Goal: Task Accomplishment & Management: Manage account settings

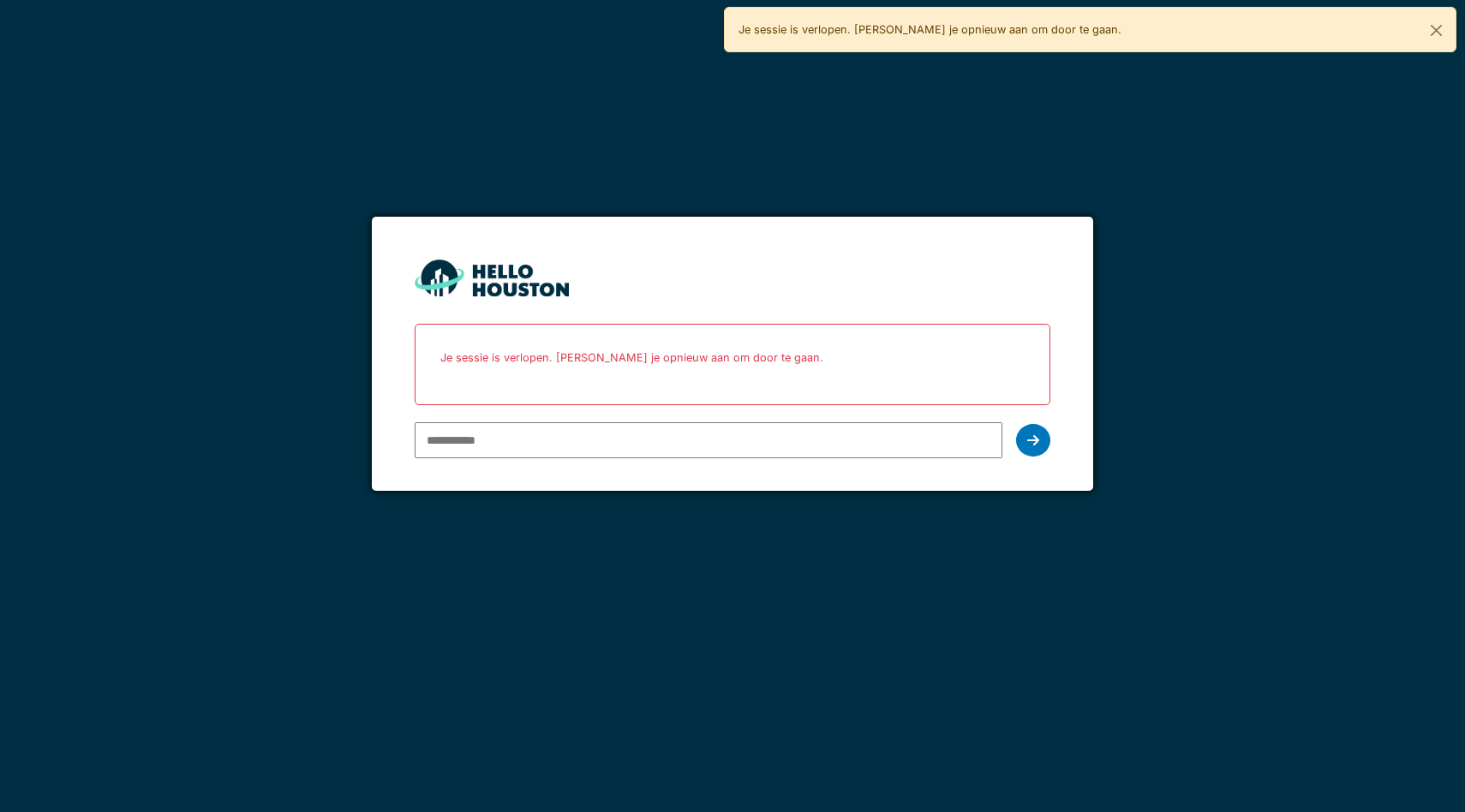
type input "**********"
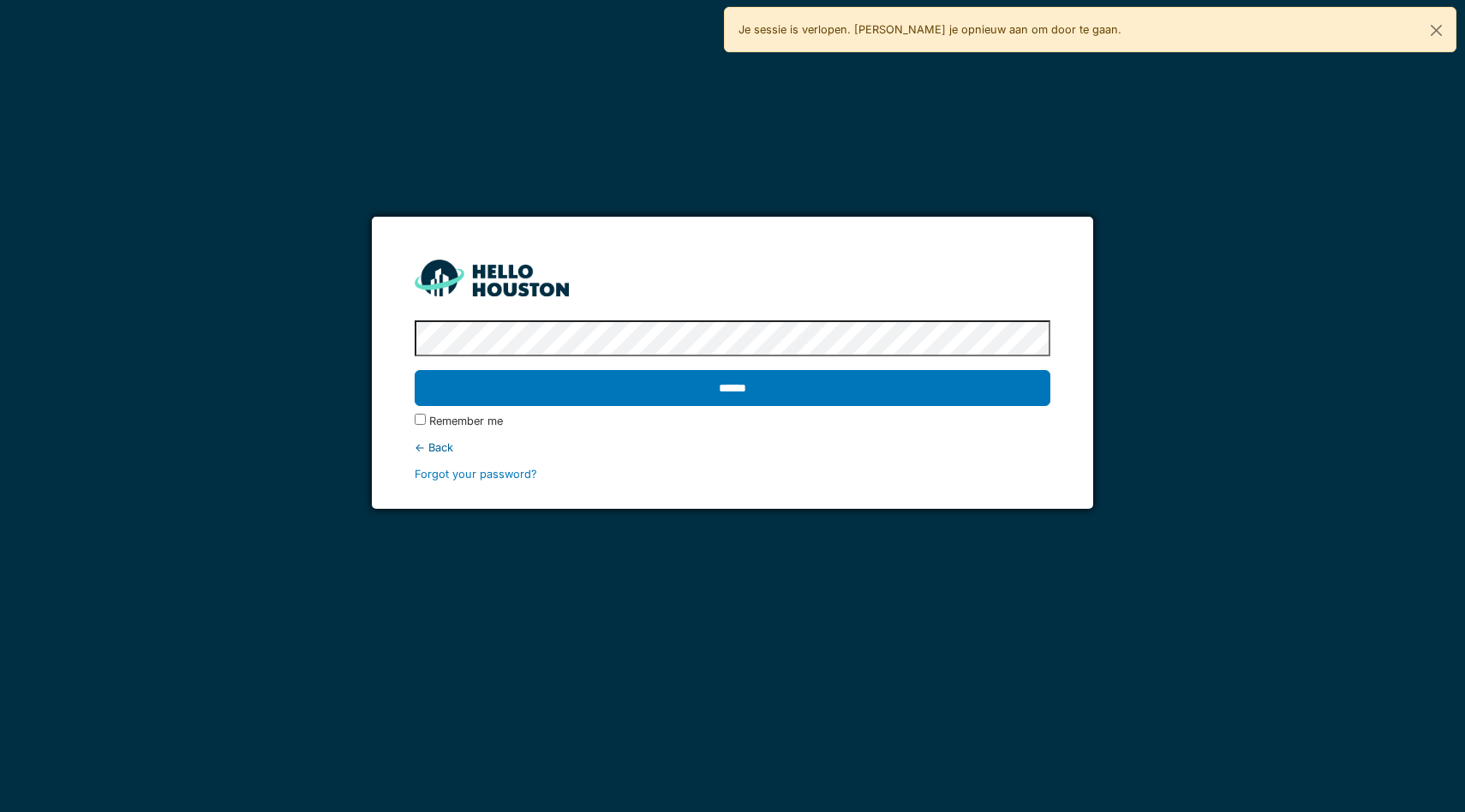
click at [415, 370] on input "******" at bounding box center [732, 388] width 635 height 36
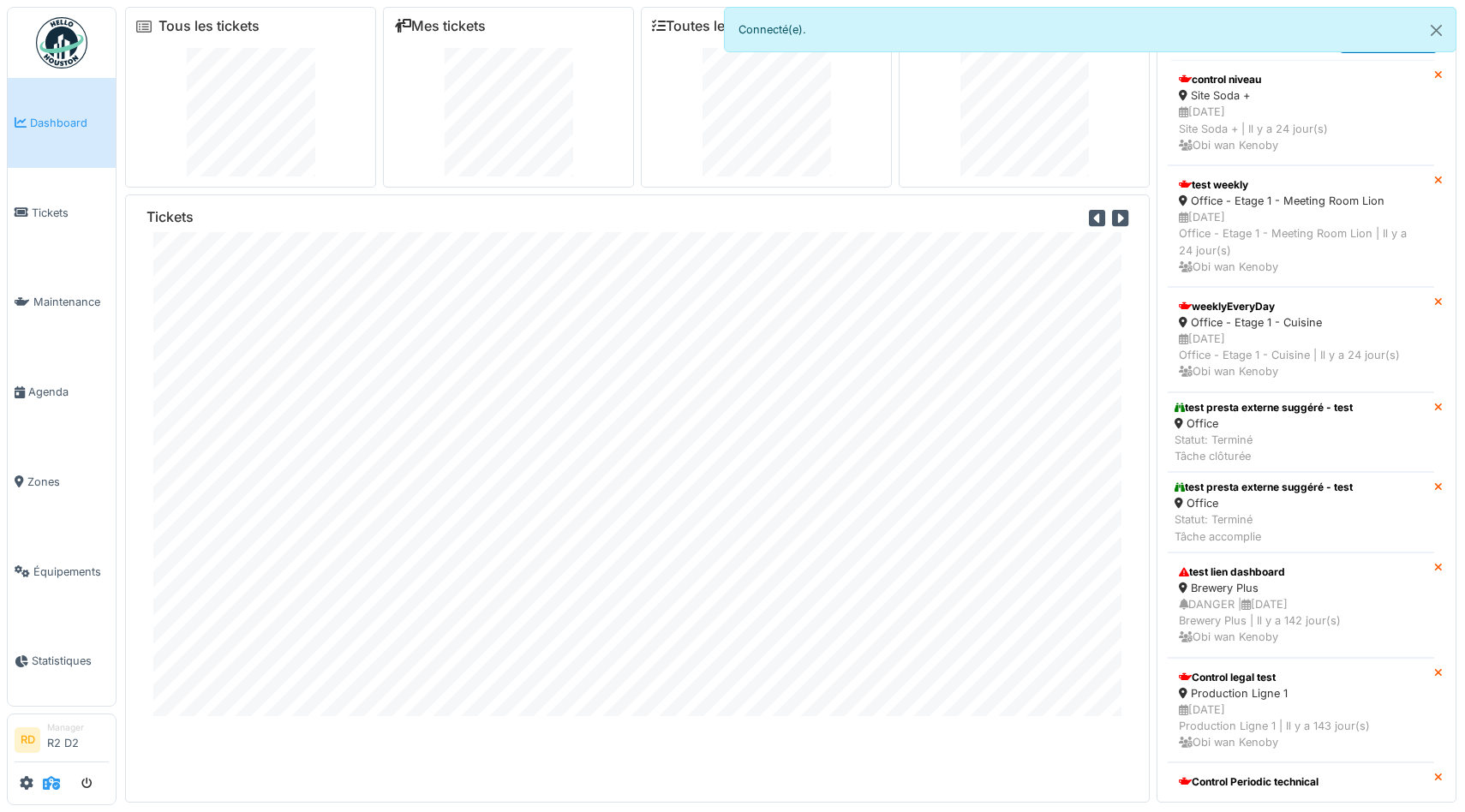
click at [51, 778] on icon at bounding box center [51, 782] width 17 height 14
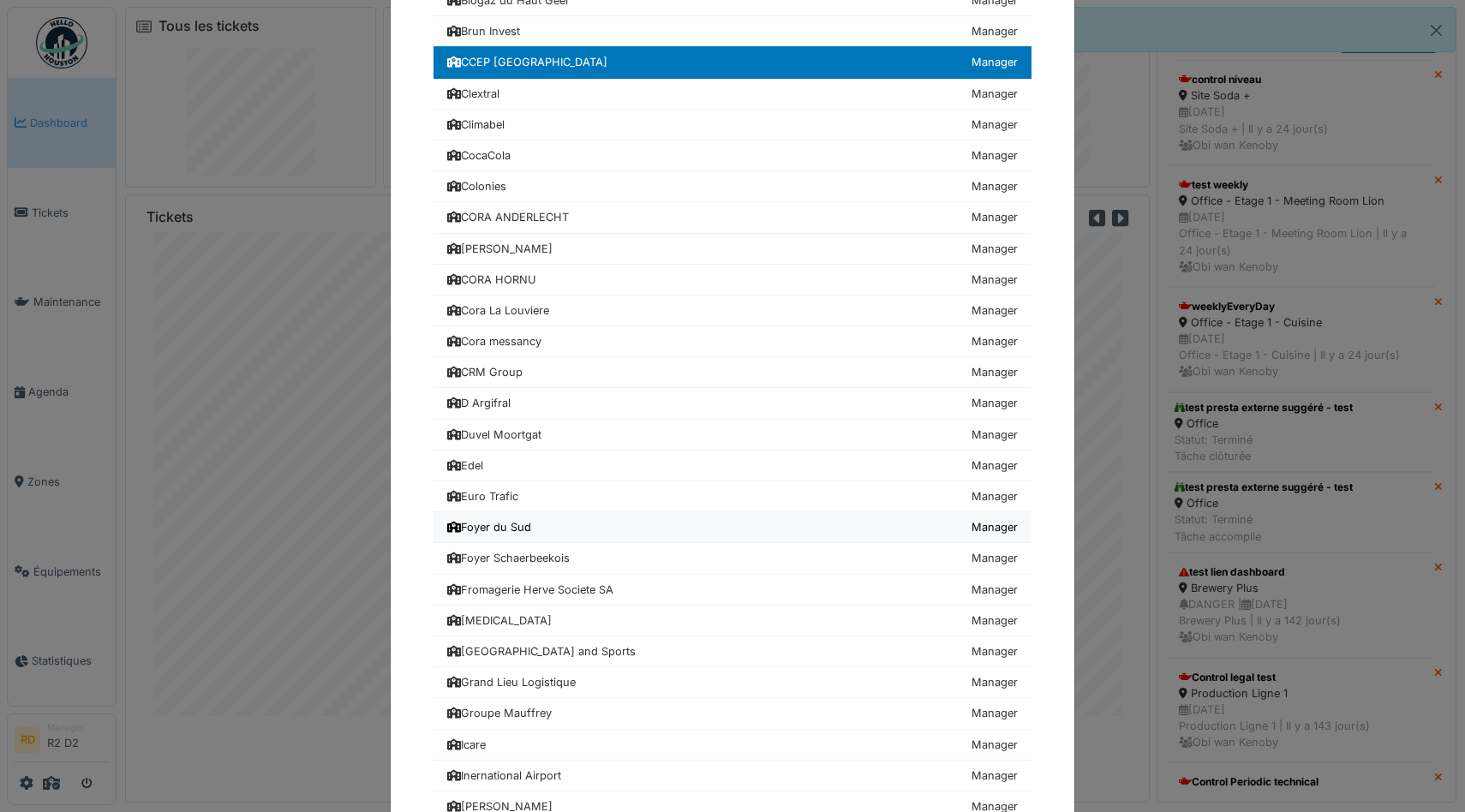
scroll to position [510, 0]
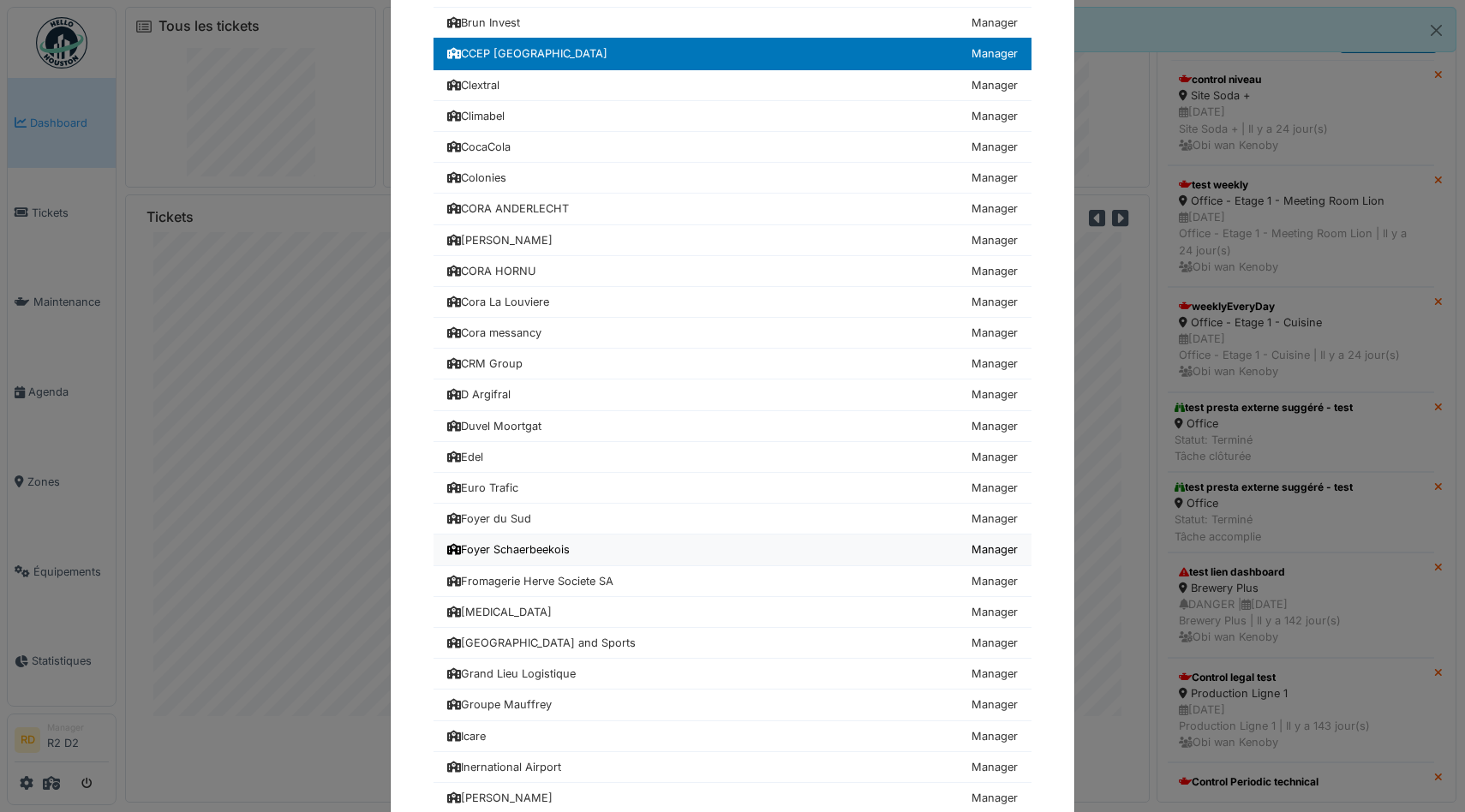
click at [540, 549] on div "Foyer Schaerbeekois" at bounding box center [508, 549] width 123 height 16
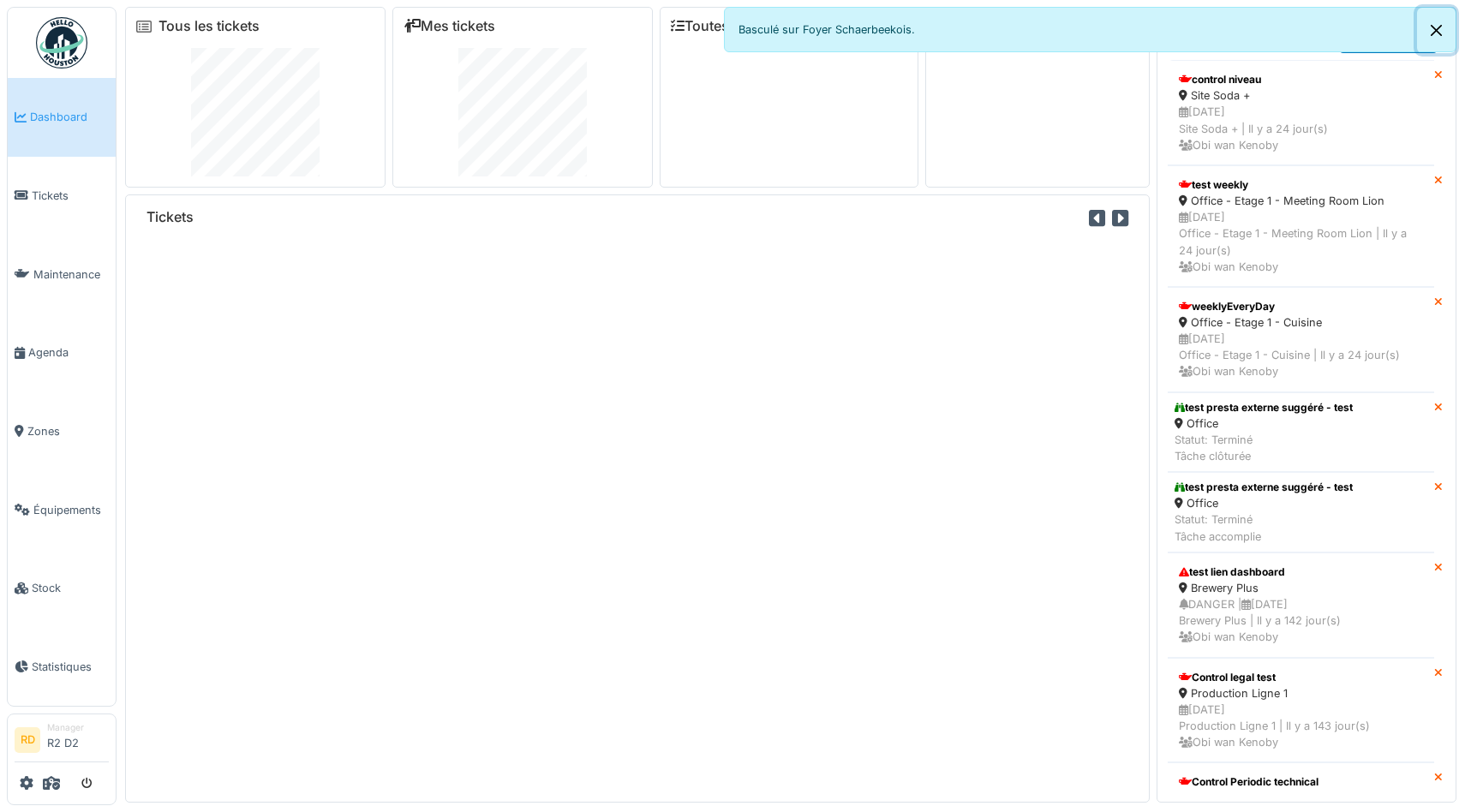
click at [1440, 28] on button "Close" at bounding box center [1436, 30] width 38 height 45
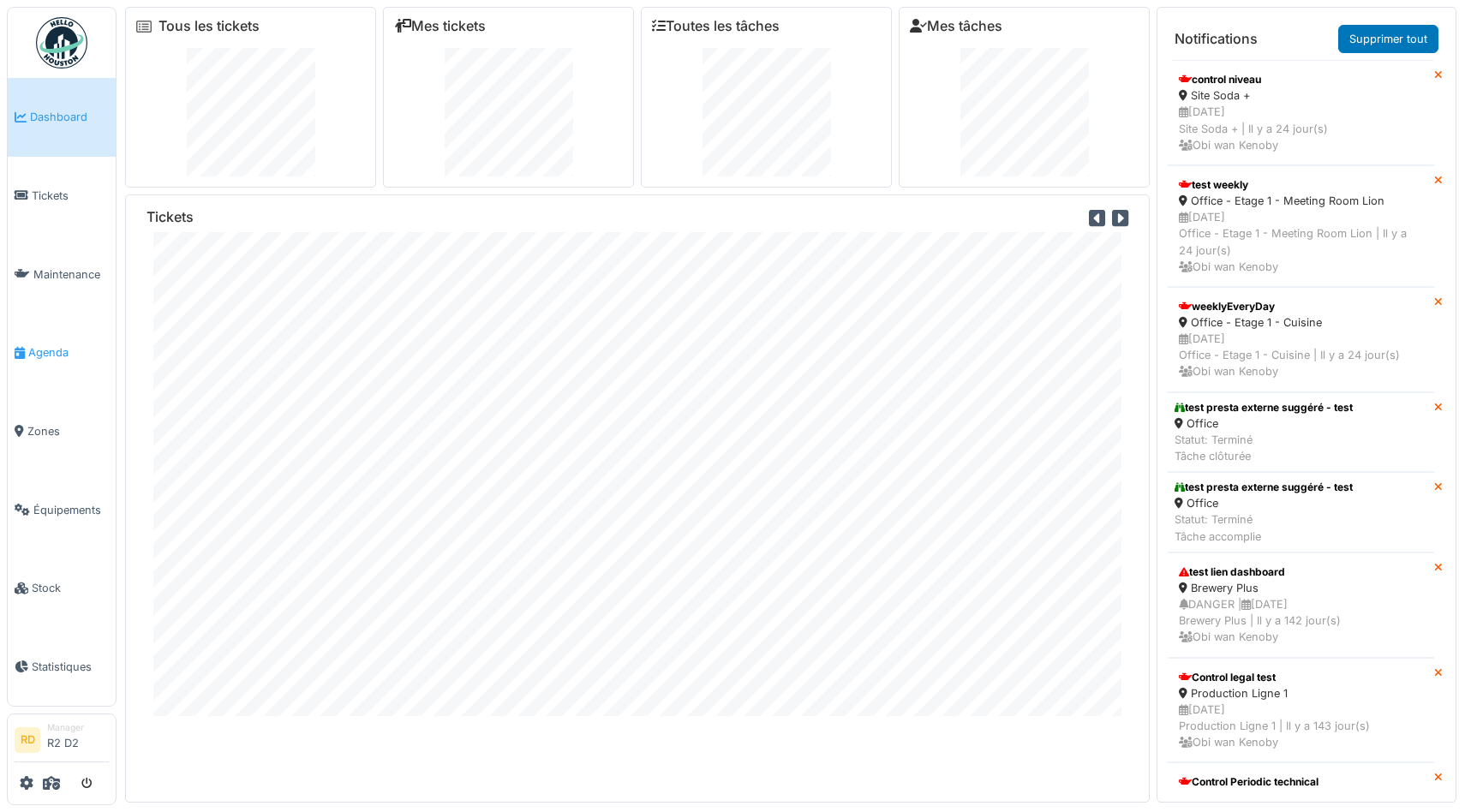
click at [54, 361] on link "Agenda" at bounding box center [61, 352] width 108 height 79
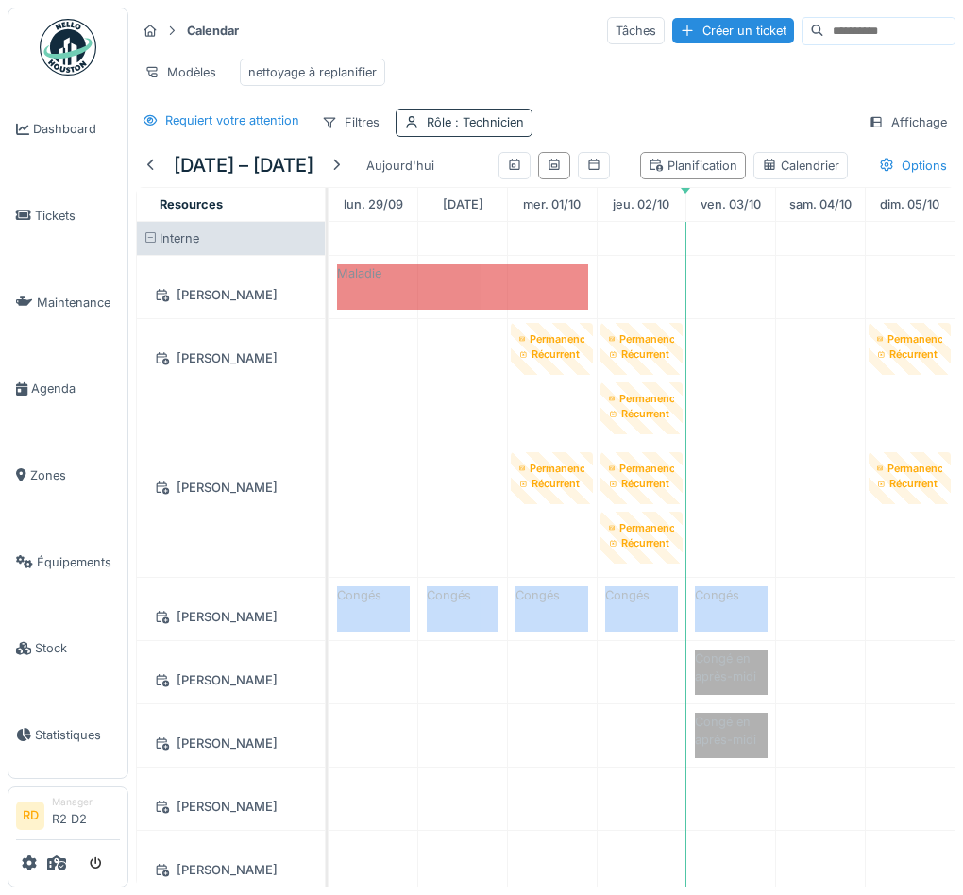
click at [419, 131] on div "Rôle : Technicien" at bounding box center [463, 122] width 137 height 27
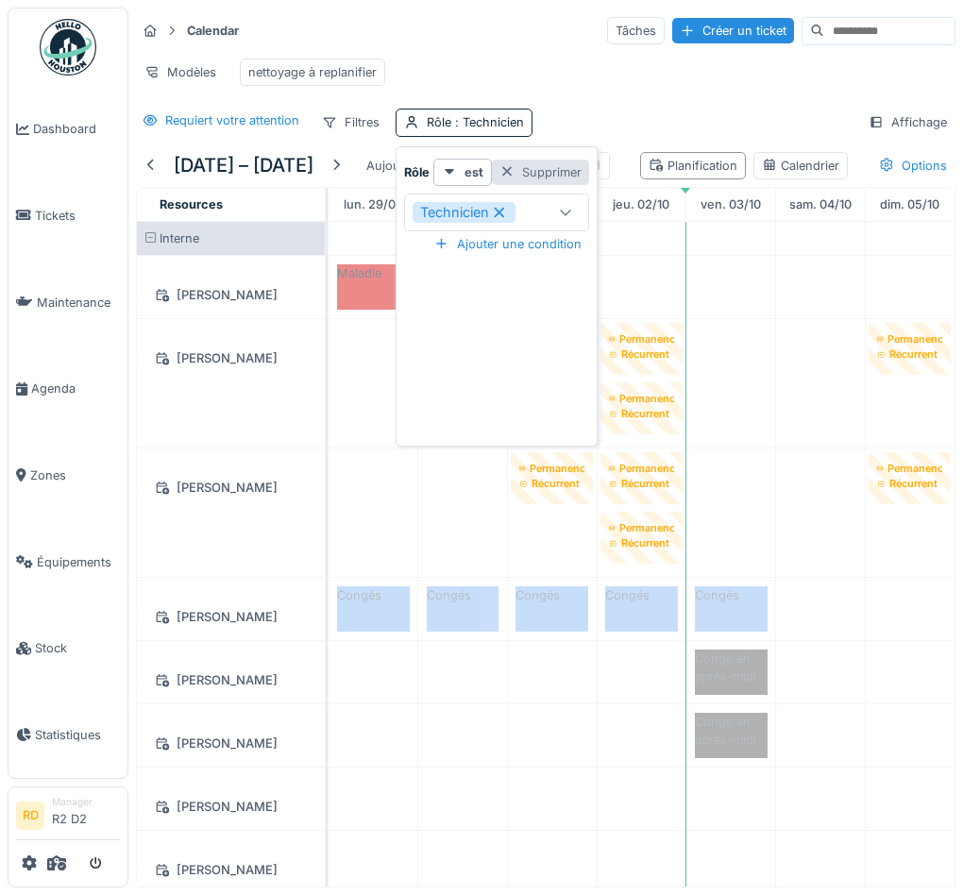
click at [521, 178] on div "Supprimer" at bounding box center [540, 171] width 97 height 25
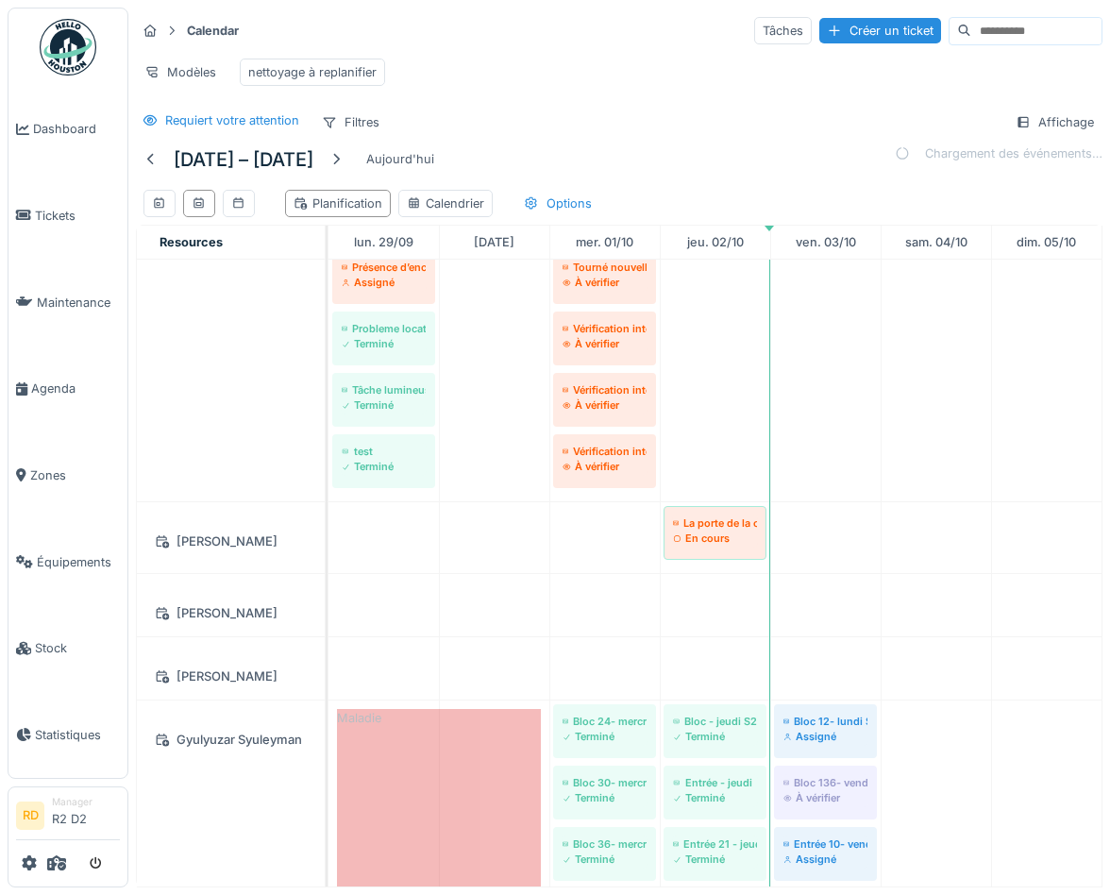
scroll to position [4070, 0]
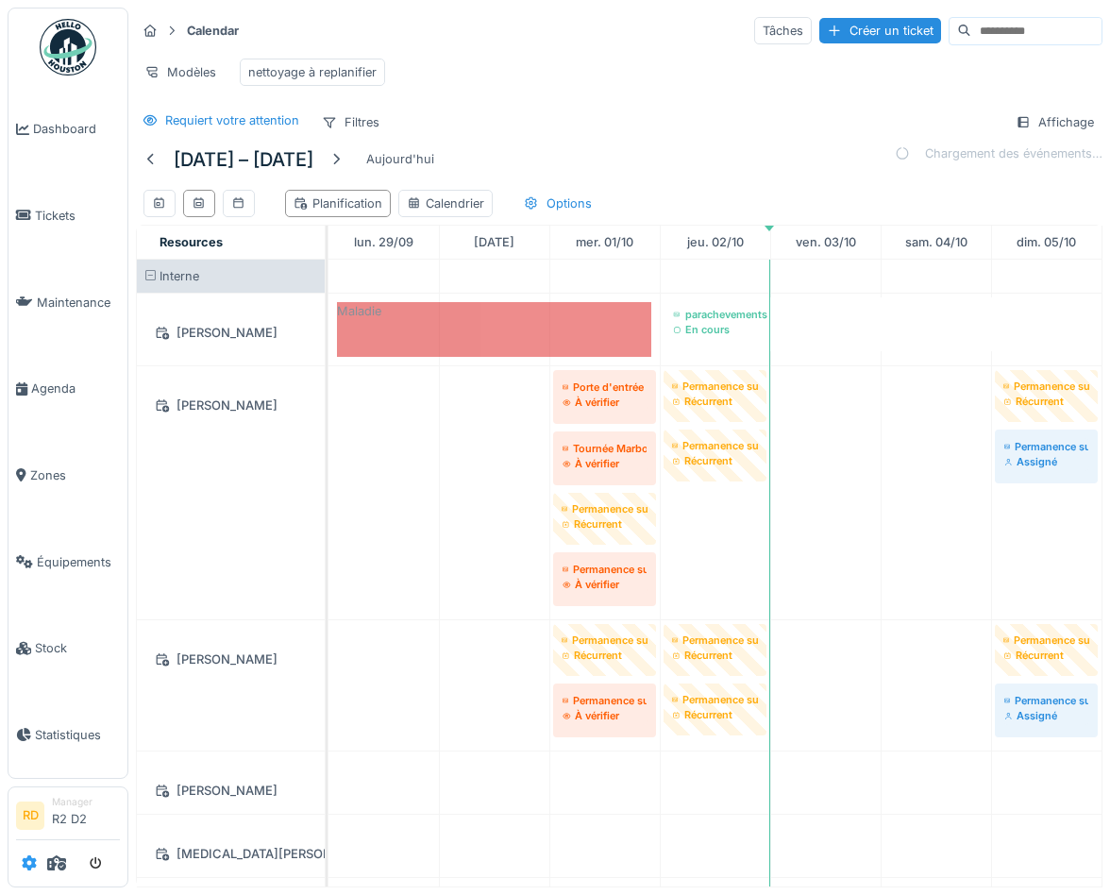
click at [26, 863] on icon at bounding box center [29, 862] width 15 height 15
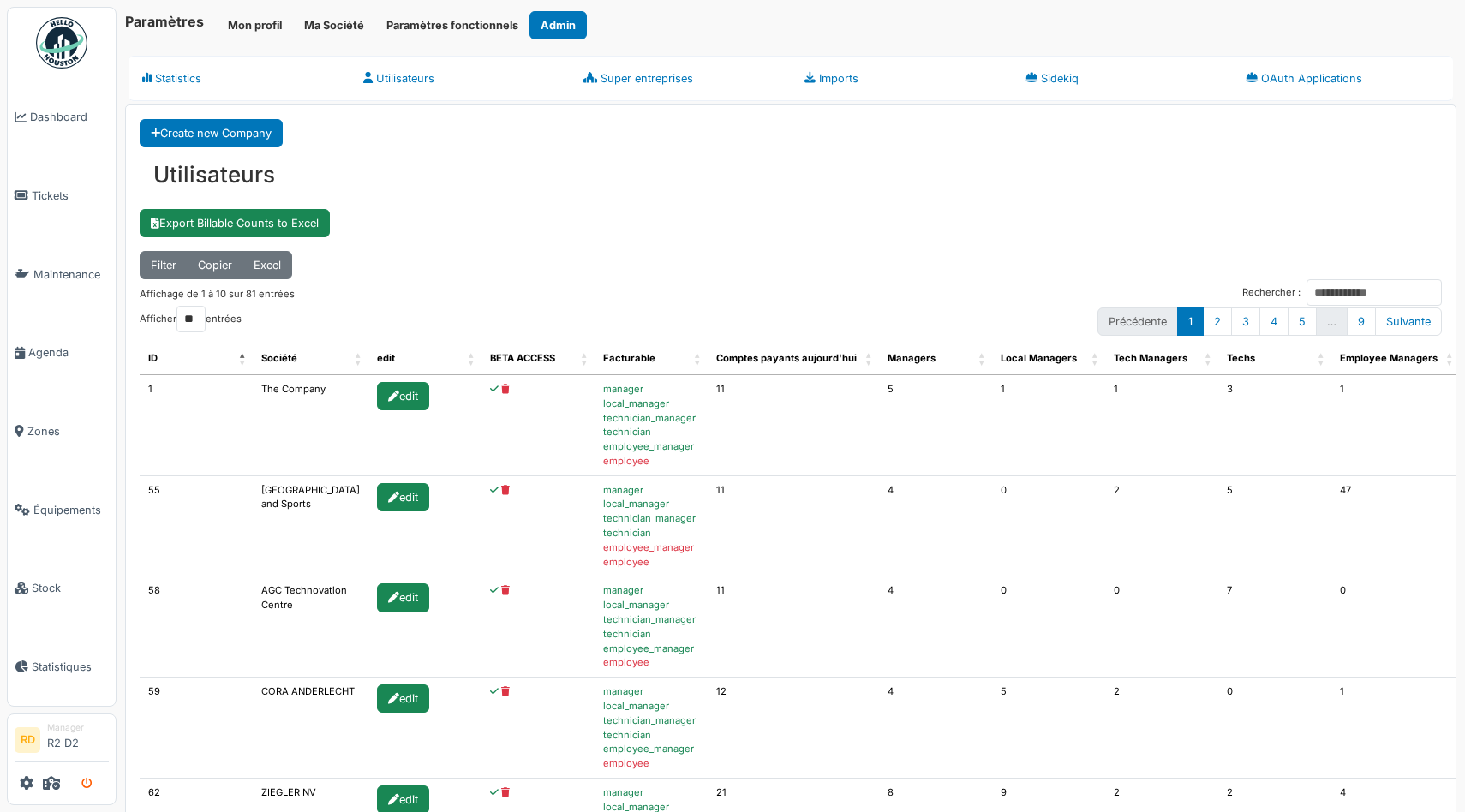
click at [89, 778] on icon "submit" at bounding box center [87, 784] width 11 height 11
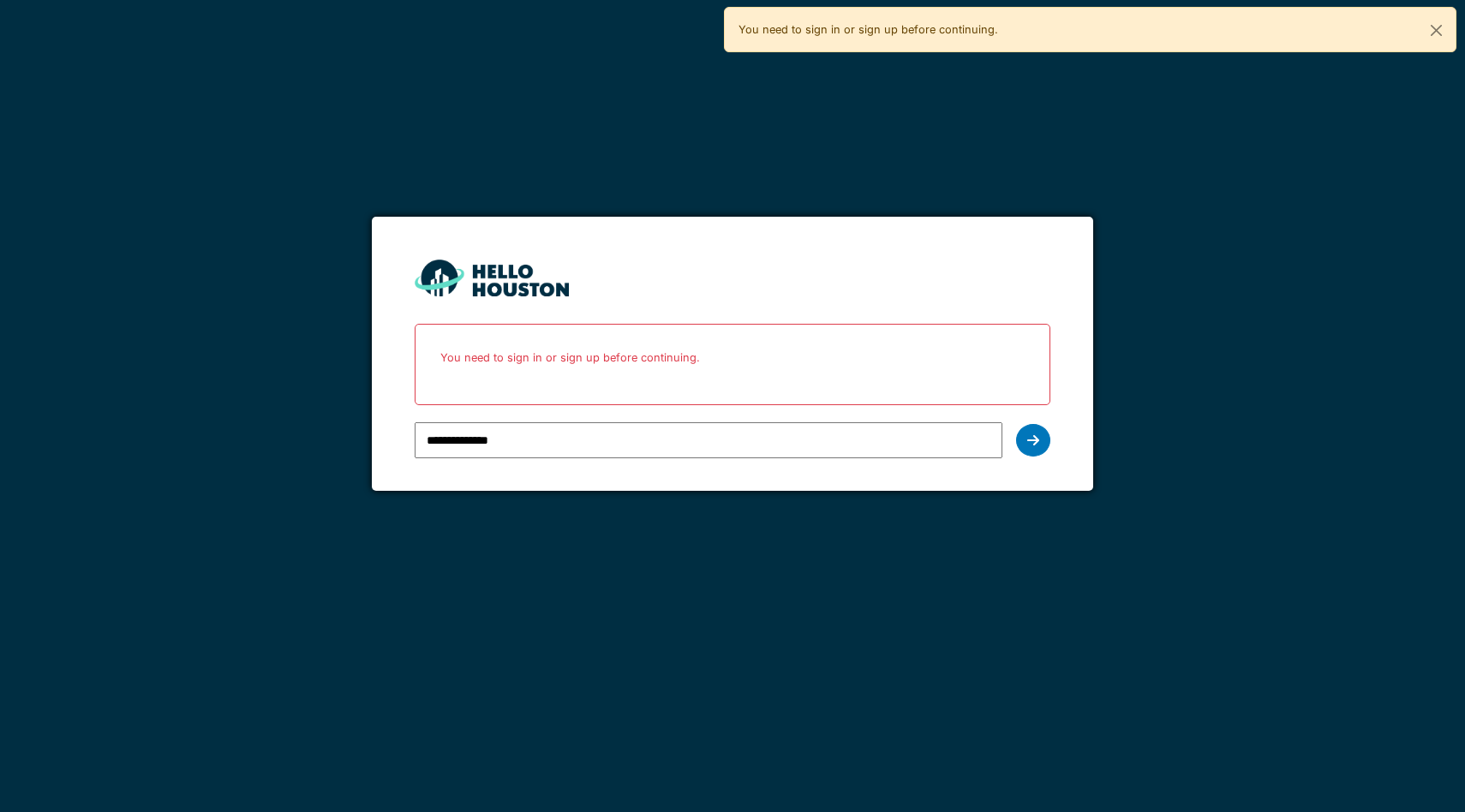
click at [532, 445] on input "**********" at bounding box center [708, 440] width 587 height 36
type input "**********"
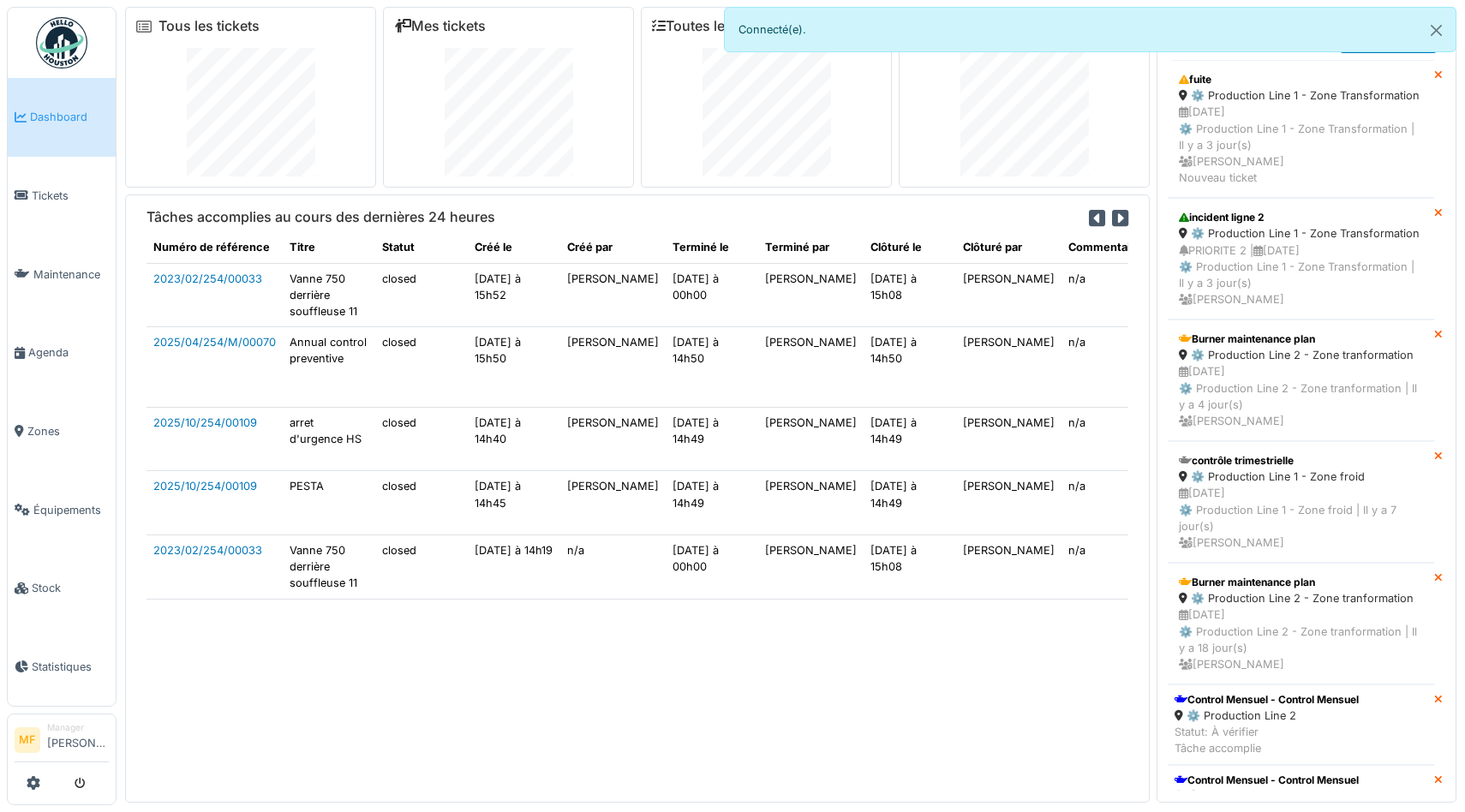
click at [43, 58] on img at bounding box center [62, 43] width 52 height 52
click at [49, 345] on span "Agenda" at bounding box center [68, 352] width 81 height 16
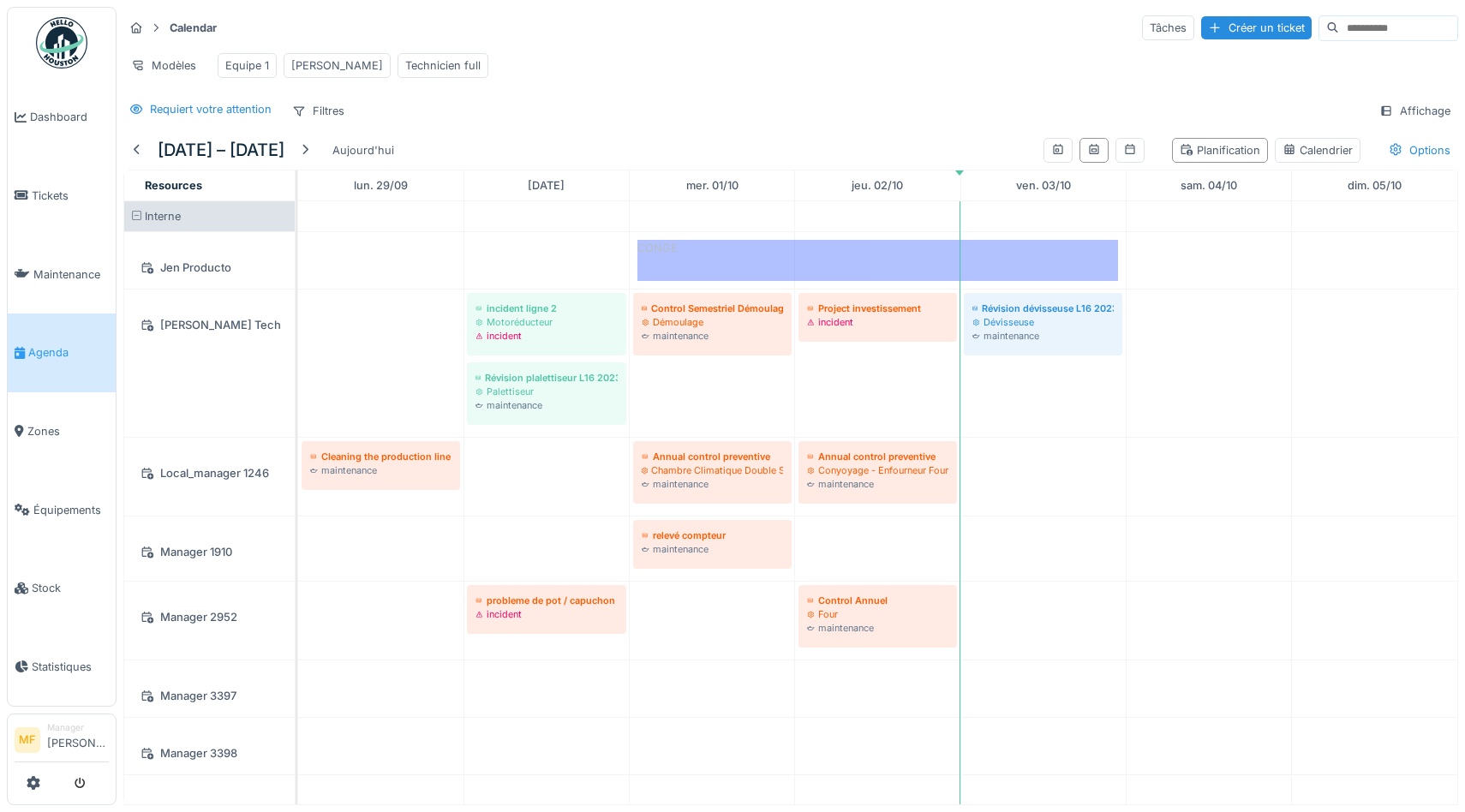
click at [608, 44] on hr at bounding box center [791, 44] width 1334 height 1
click at [1057, 152] on icon at bounding box center [1057, 149] width 9 height 10
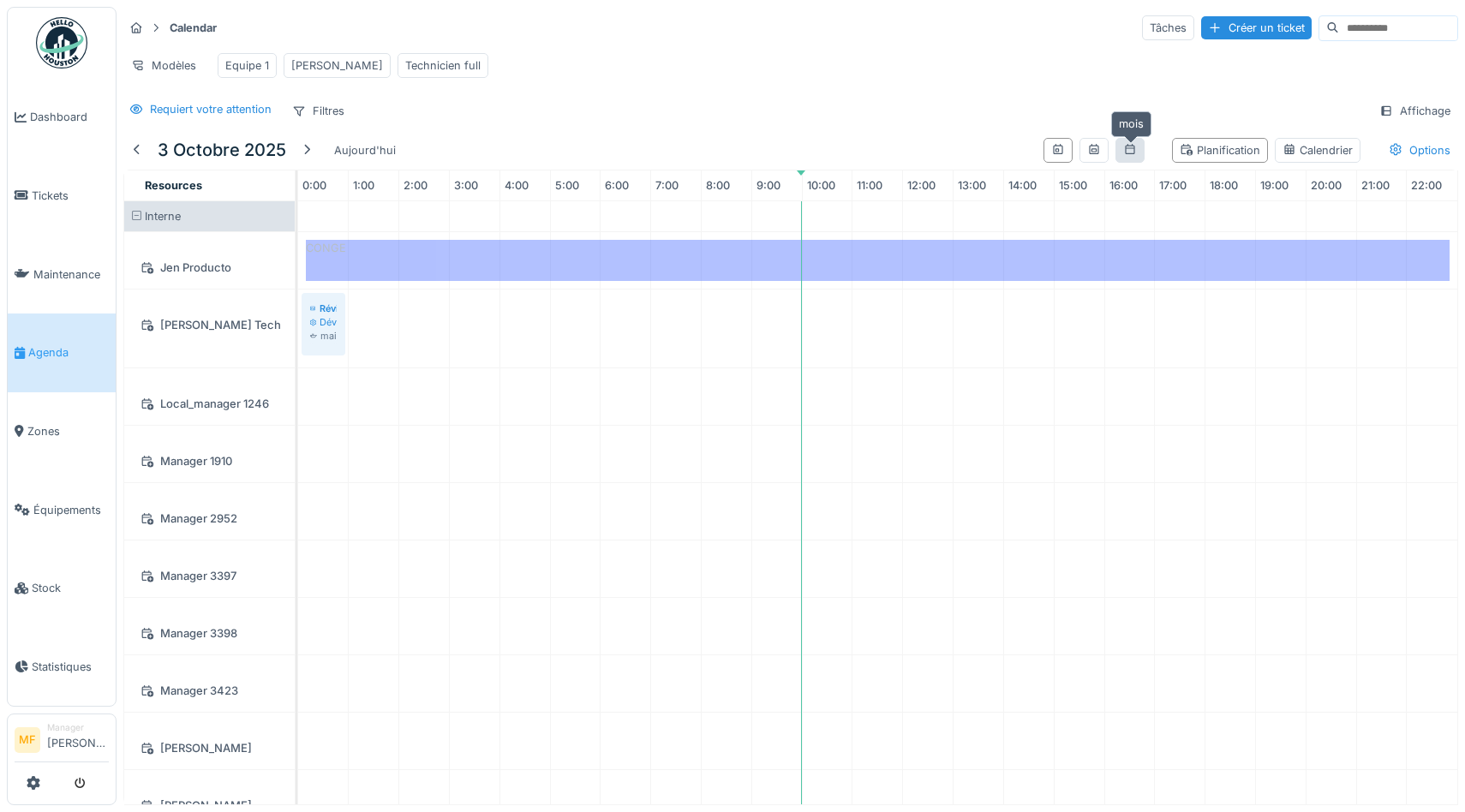
click at [1128, 148] on icon at bounding box center [1129, 149] width 9 height 10
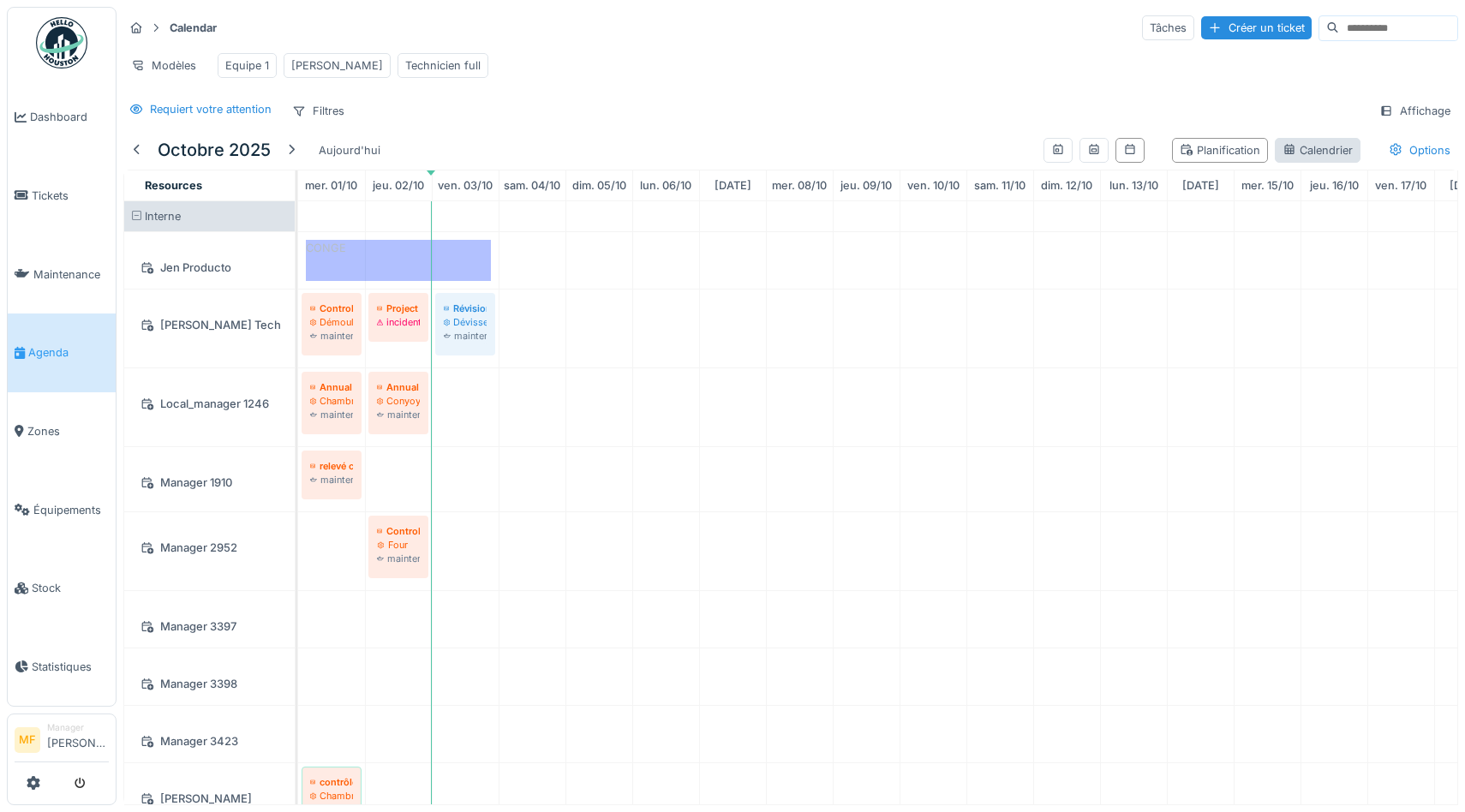
click at [1298, 148] on div "Calendrier" at bounding box center [1317, 151] width 70 height 16
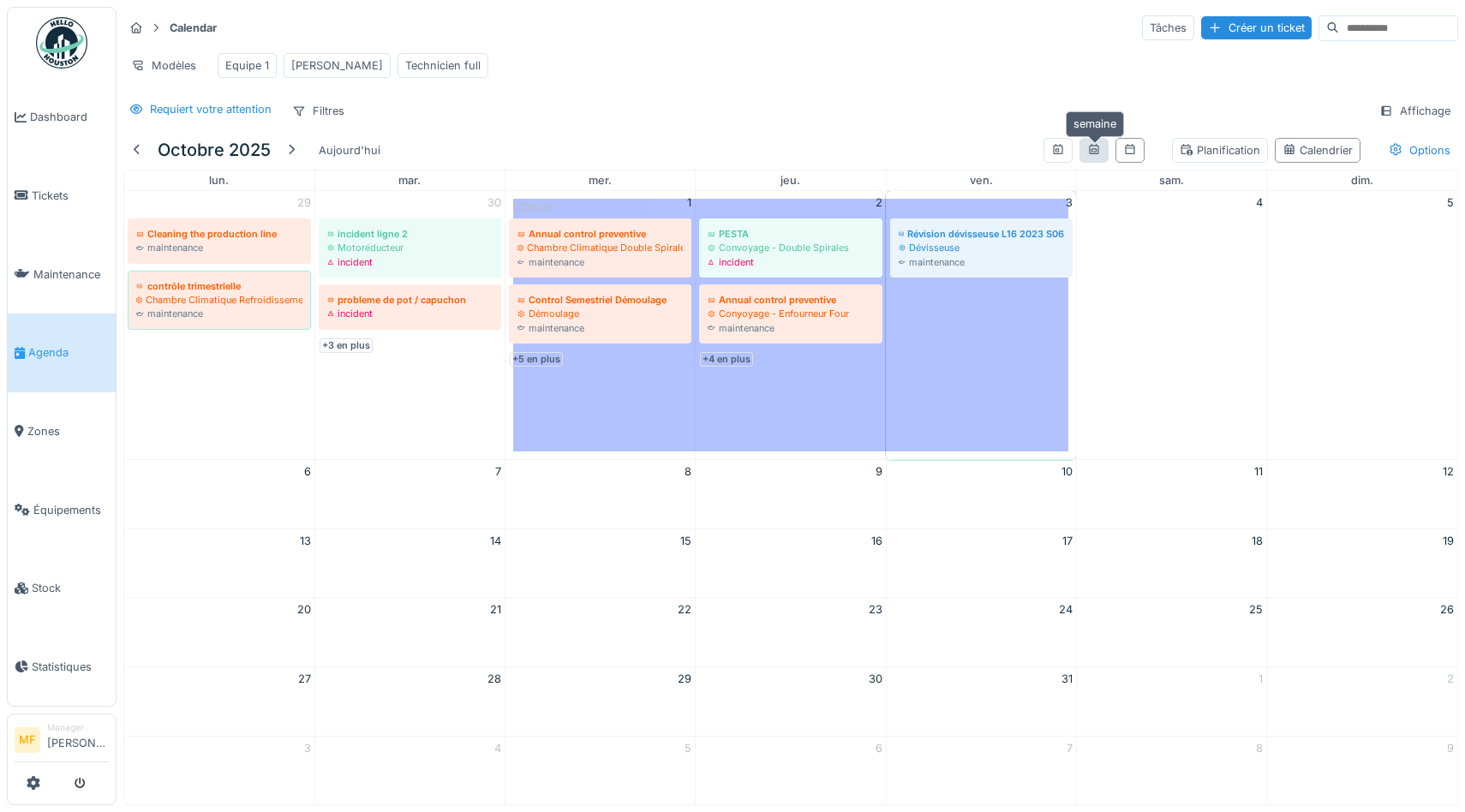
click at [1096, 151] on icon at bounding box center [1093, 149] width 9 height 10
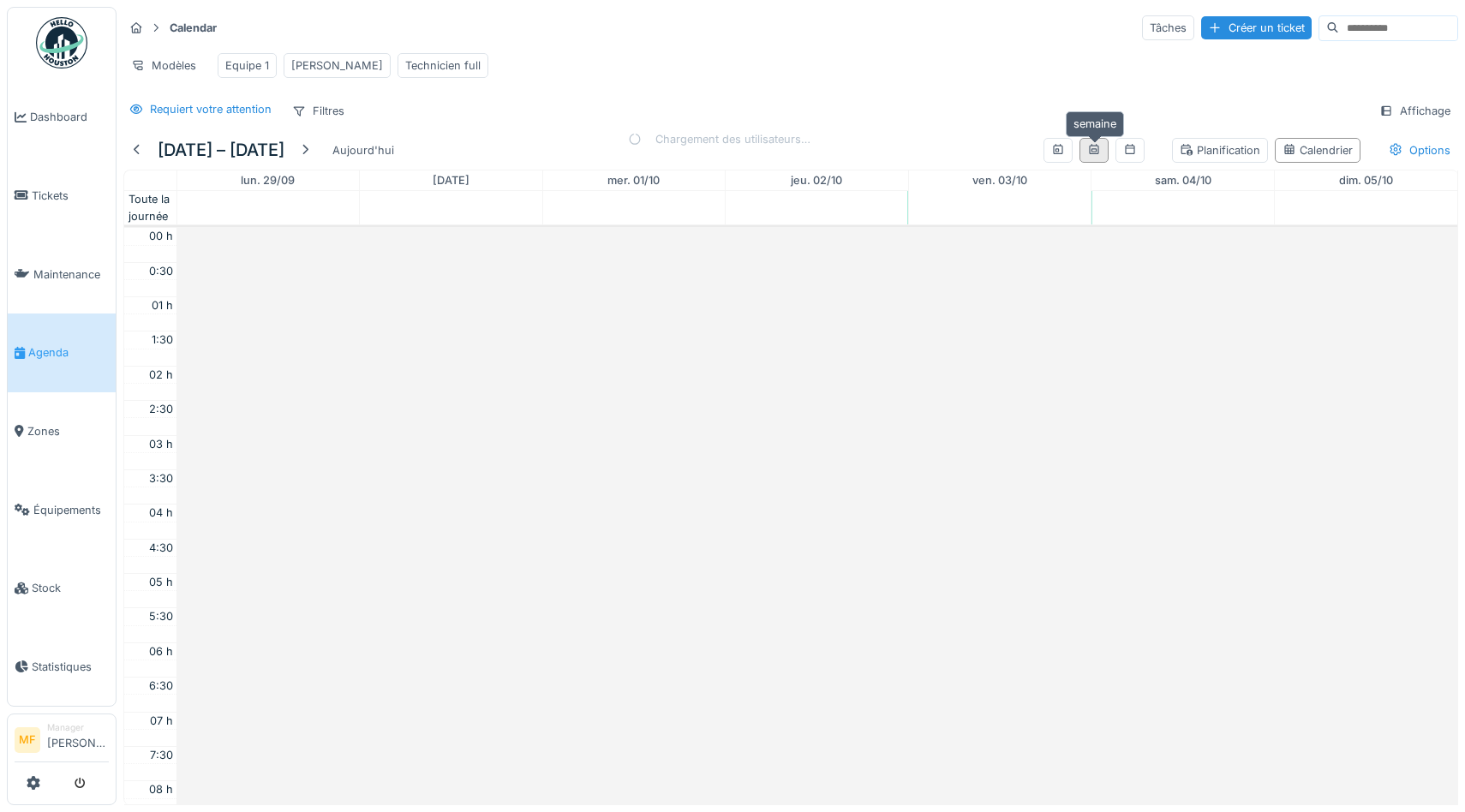
scroll to position [416, 0]
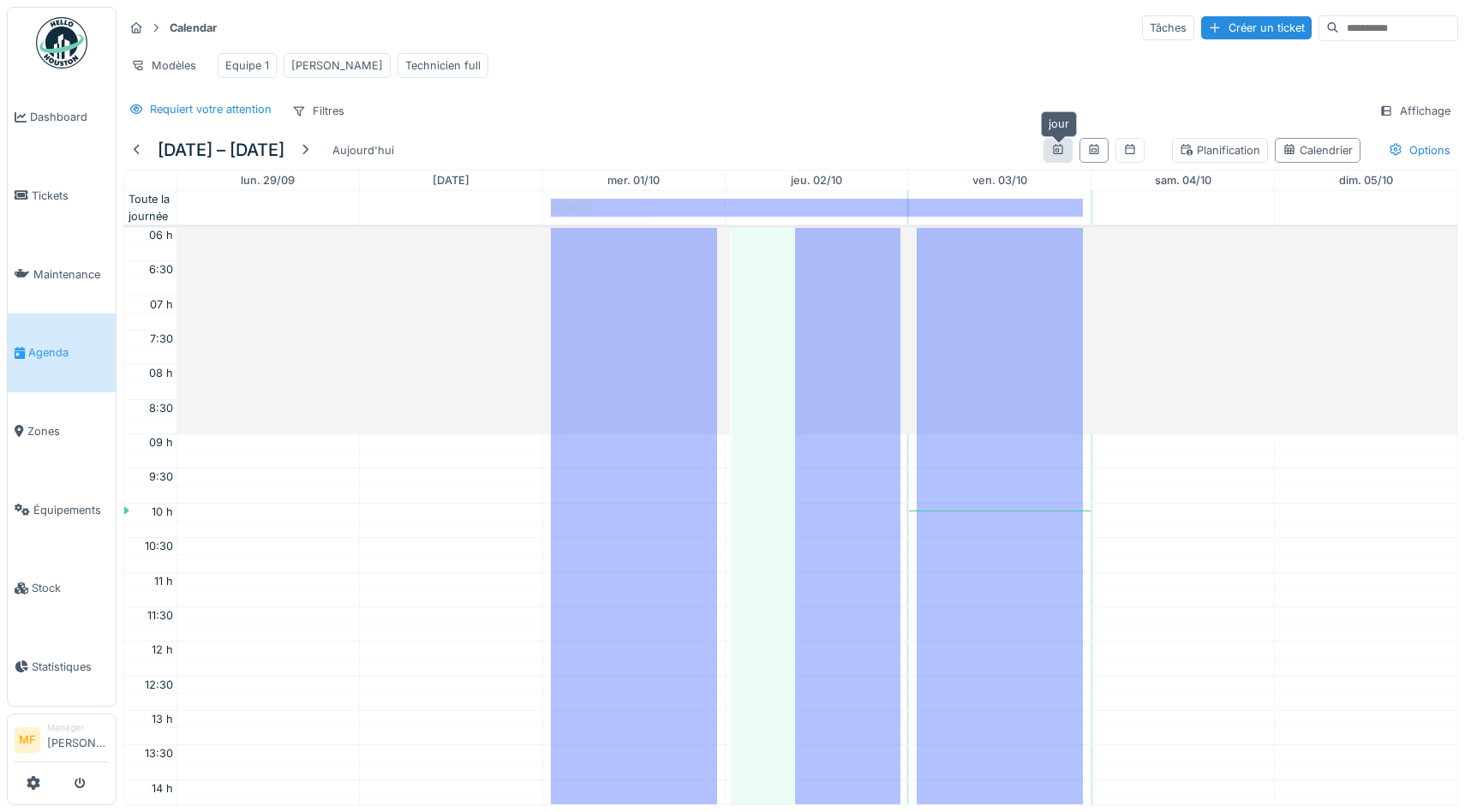
click at [1064, 148] on icon at bounding box center [1057, 150] width 14 height 11
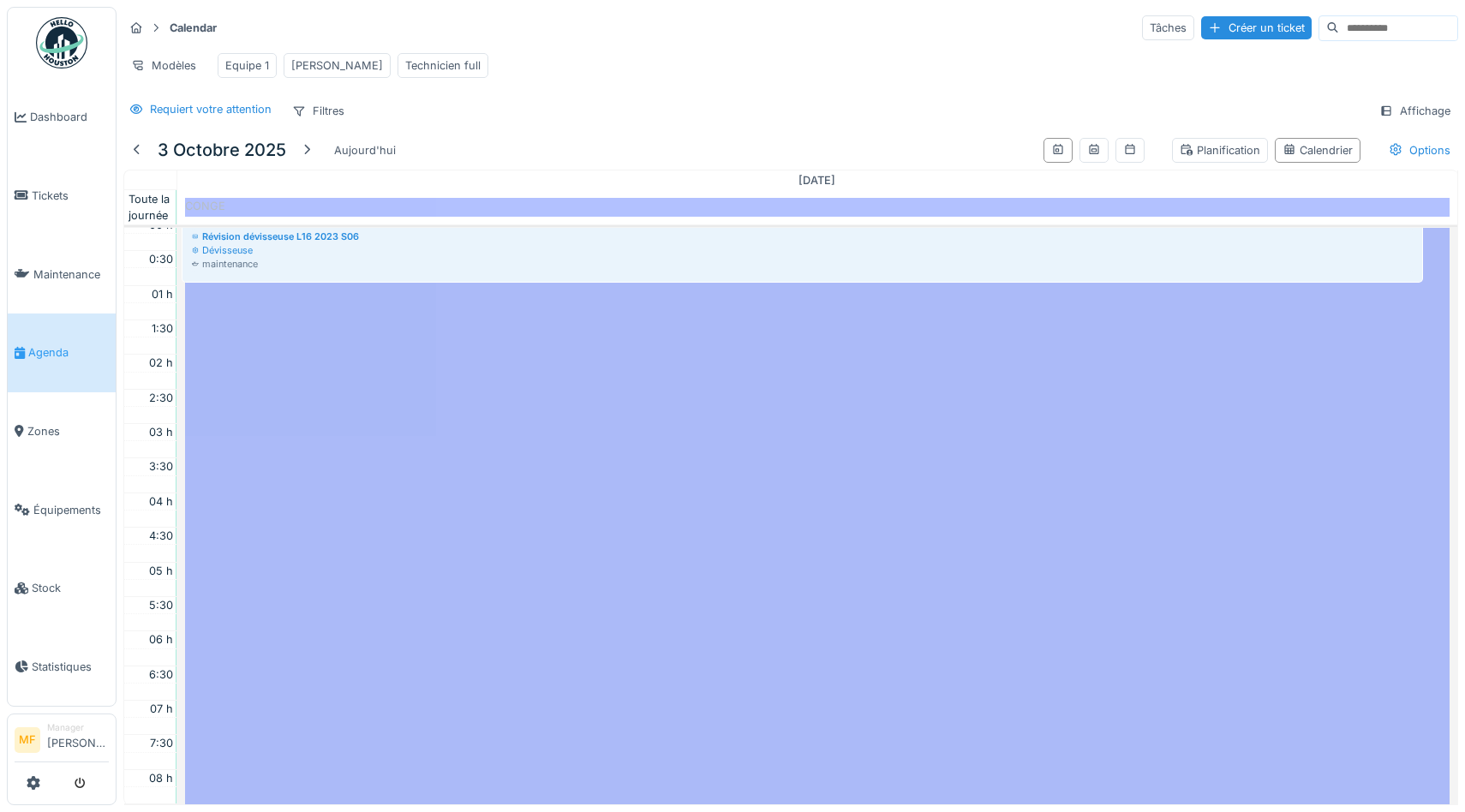
scroll to position [0, 0]
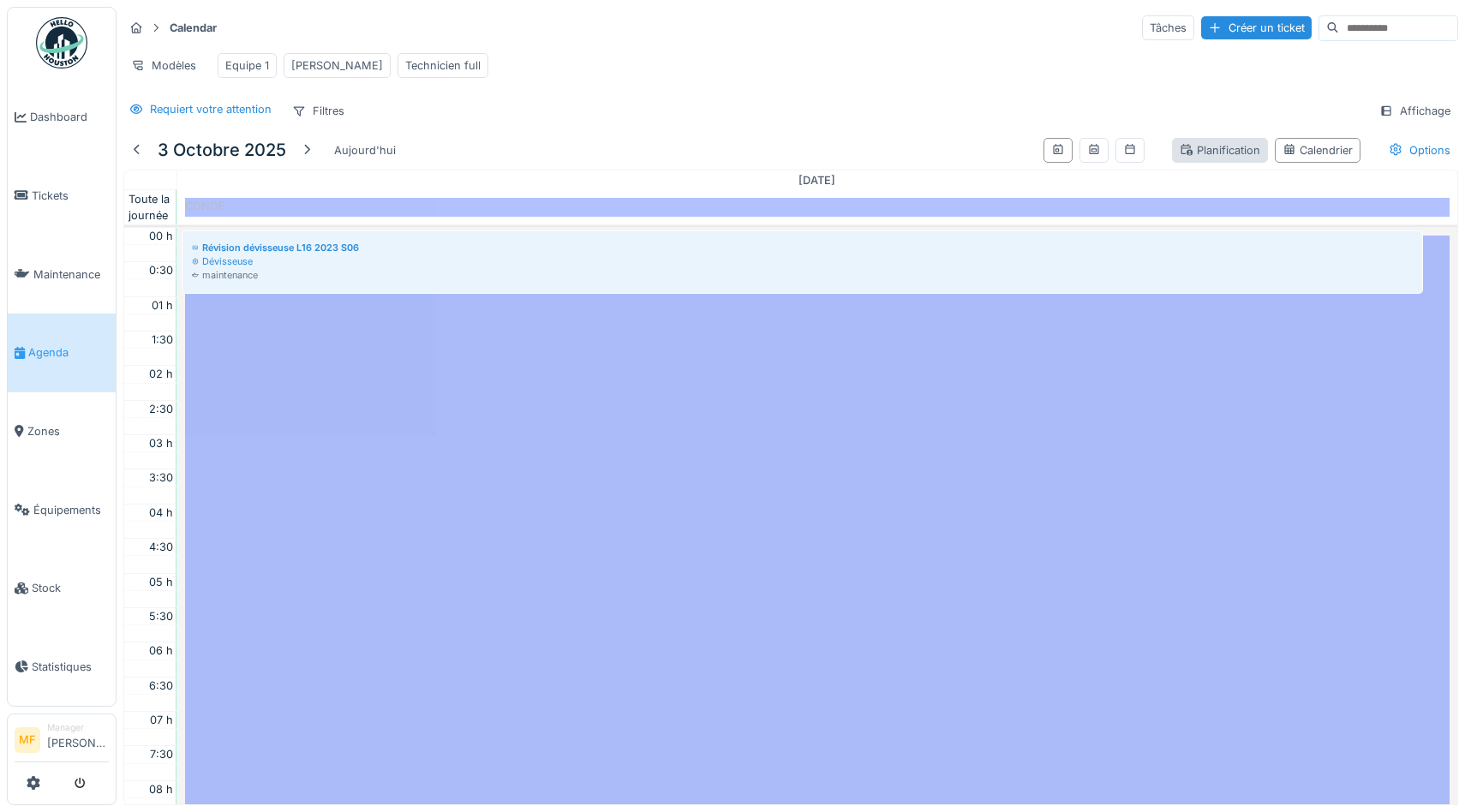
click at [1222, 150] on div "Planification" at bounding box center [1220, 151] width 81 height 16
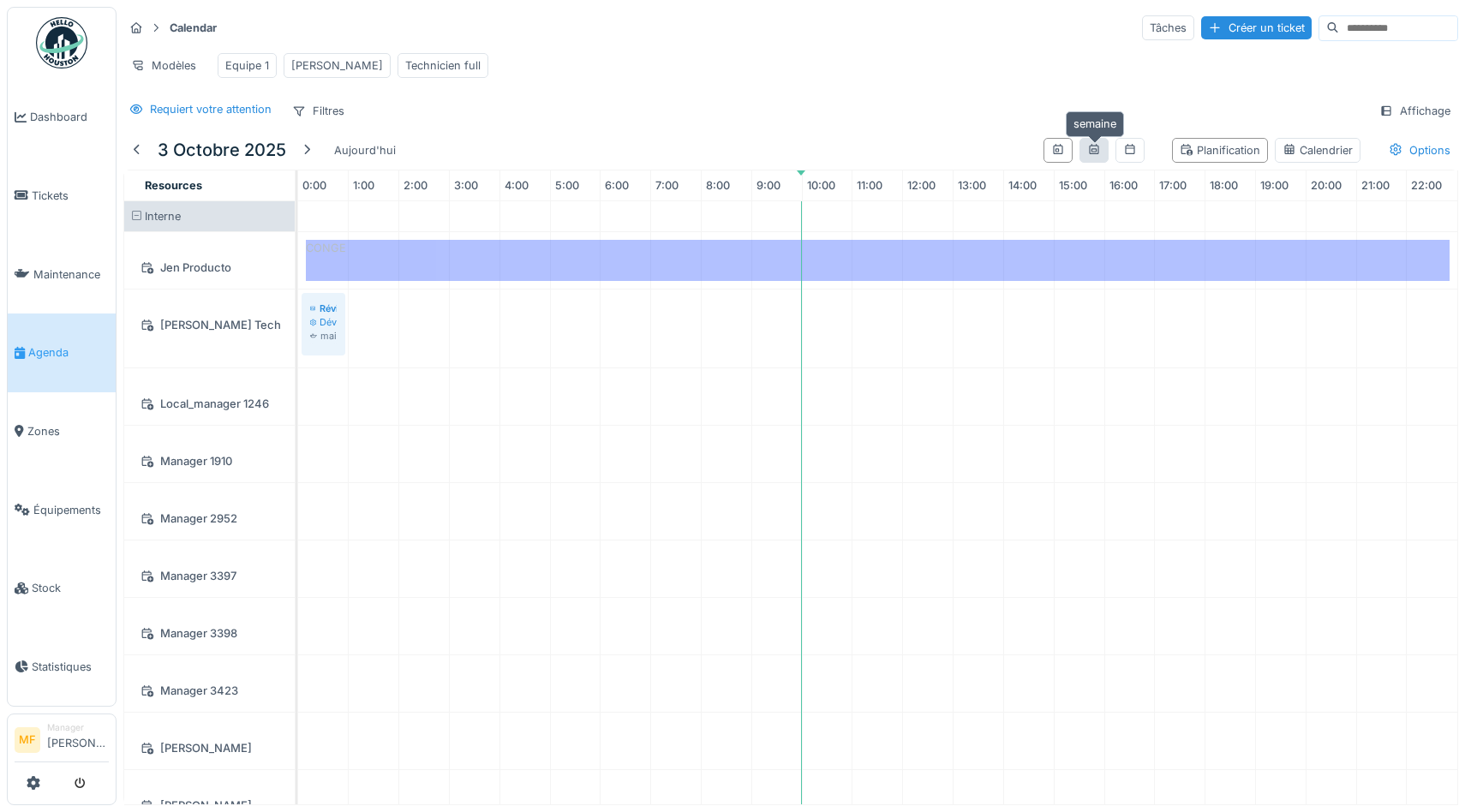
click at [1091, 153] on icon at bounding box center [1093, 149] width 9 height 10
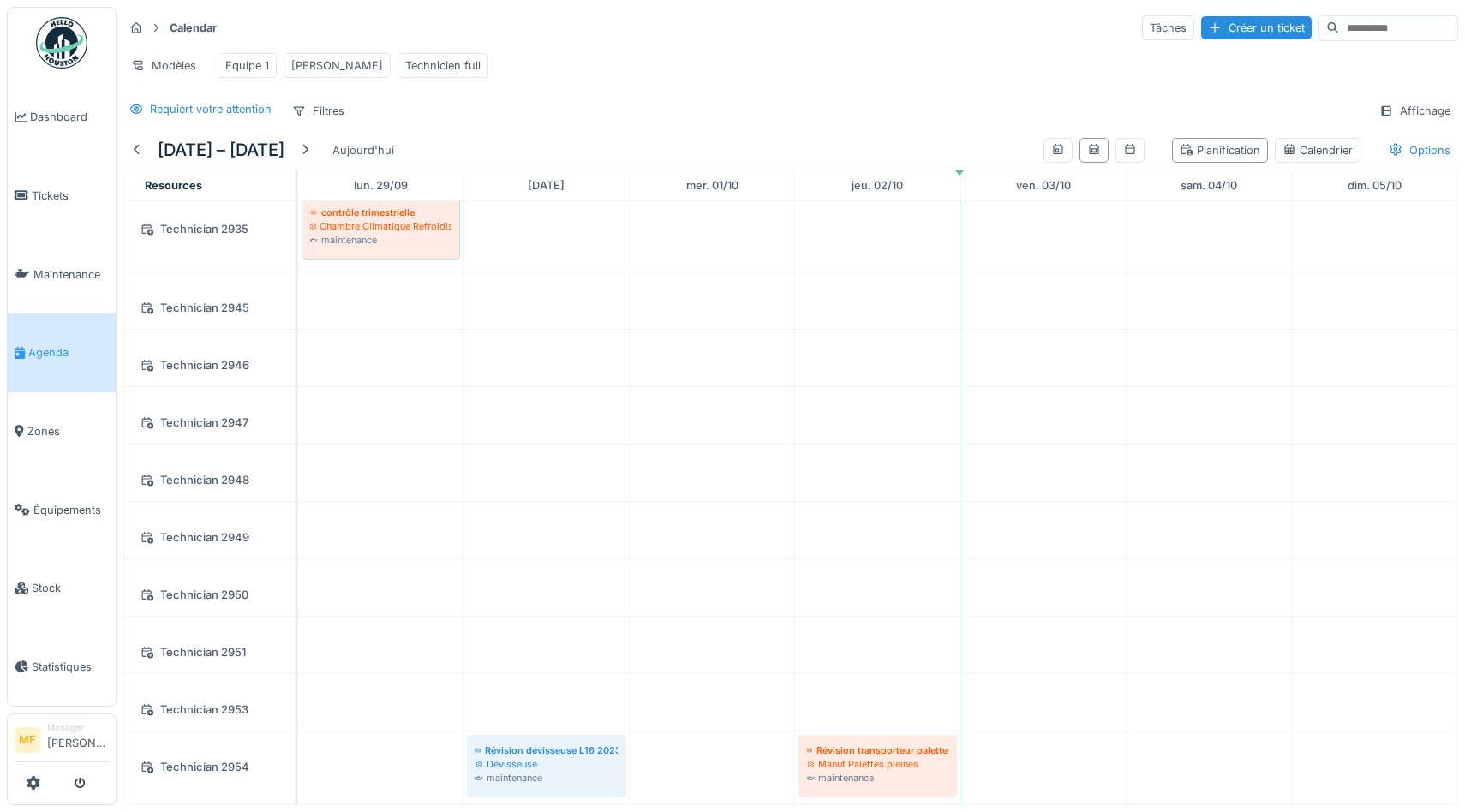
scroll to position [1364, 0]
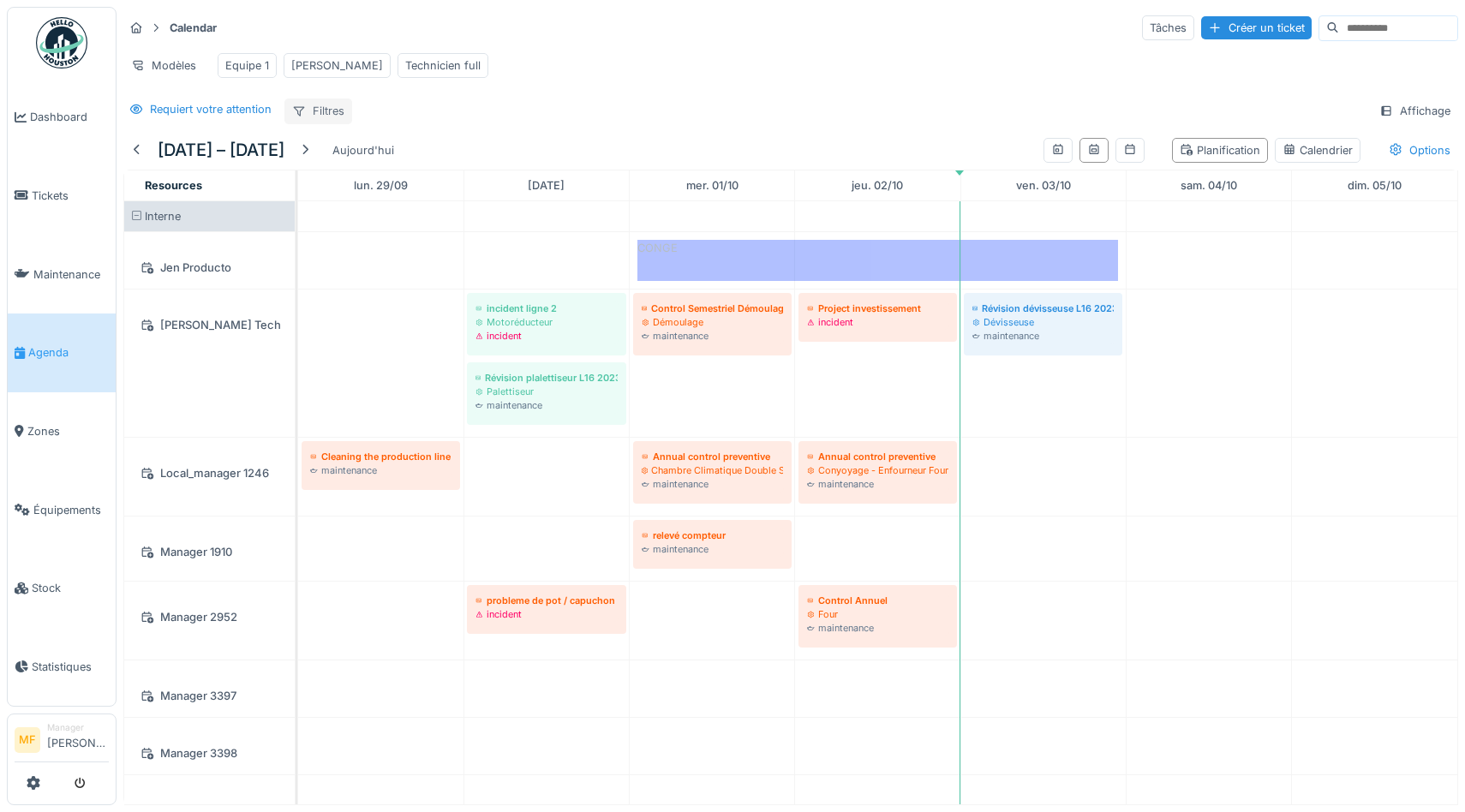
click at [314, 111] on div "Filtres" at bounding box center [318, 111] width 68 height 24
click at [532, 91] on div "Calendar Tâches Créer un ticket Modèles Equipe 1 John Technicien full Requiert …" at bounding box center [790, 69] width 1348 height 124
click at [144, 65] on icon at bounding box center [137, 65] width 14 height 11
click at [549, 79] on div "Modèles Equipe 1 John Technicien full" at bounding box center [791, 65] width 1334 height 38
click at [1401, 110] on div "Affichage" at bounding box center [1414, 111] width 86 height 24
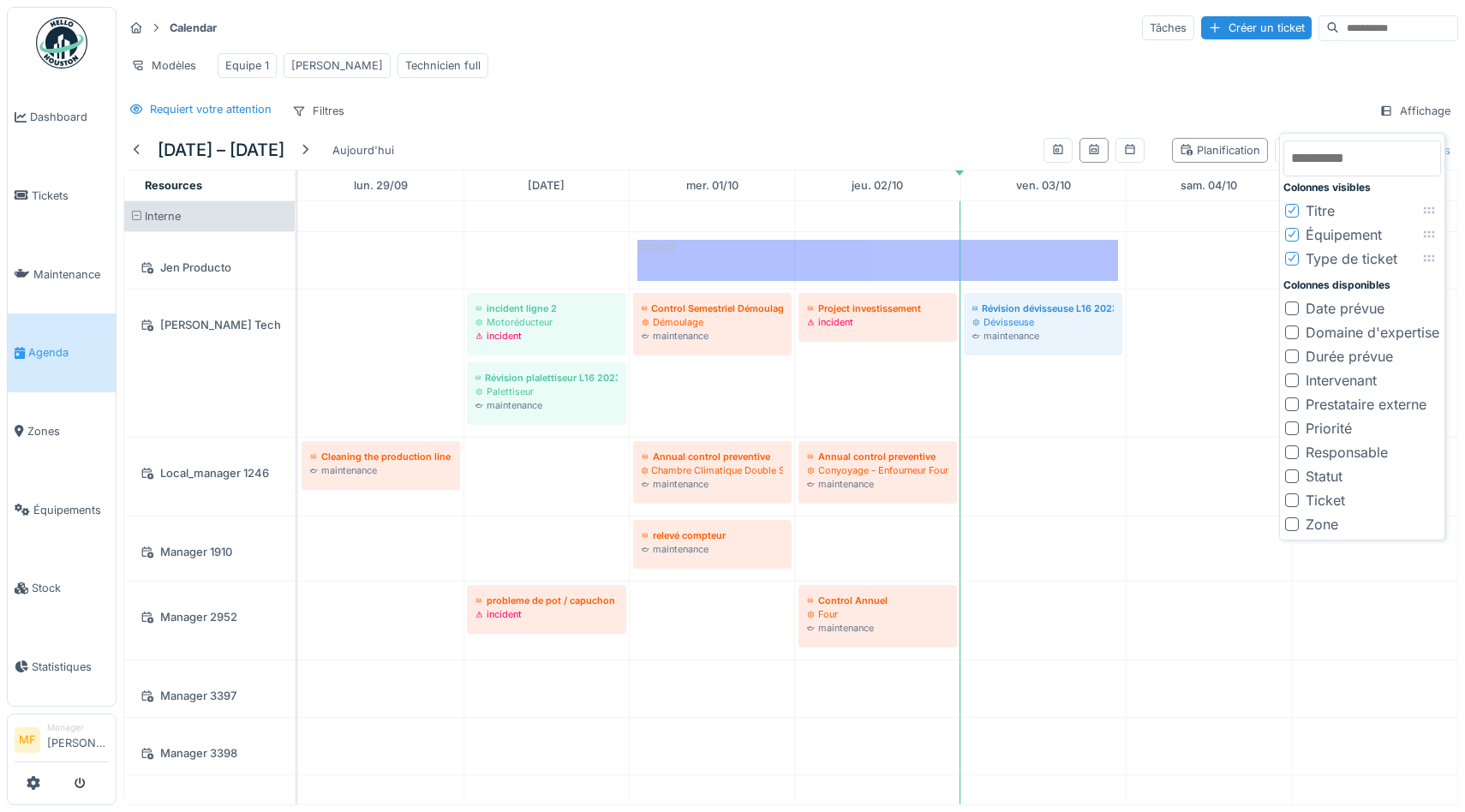
click at [1290, 523] on div at bounding box center [1292, 523] width 14 height 14
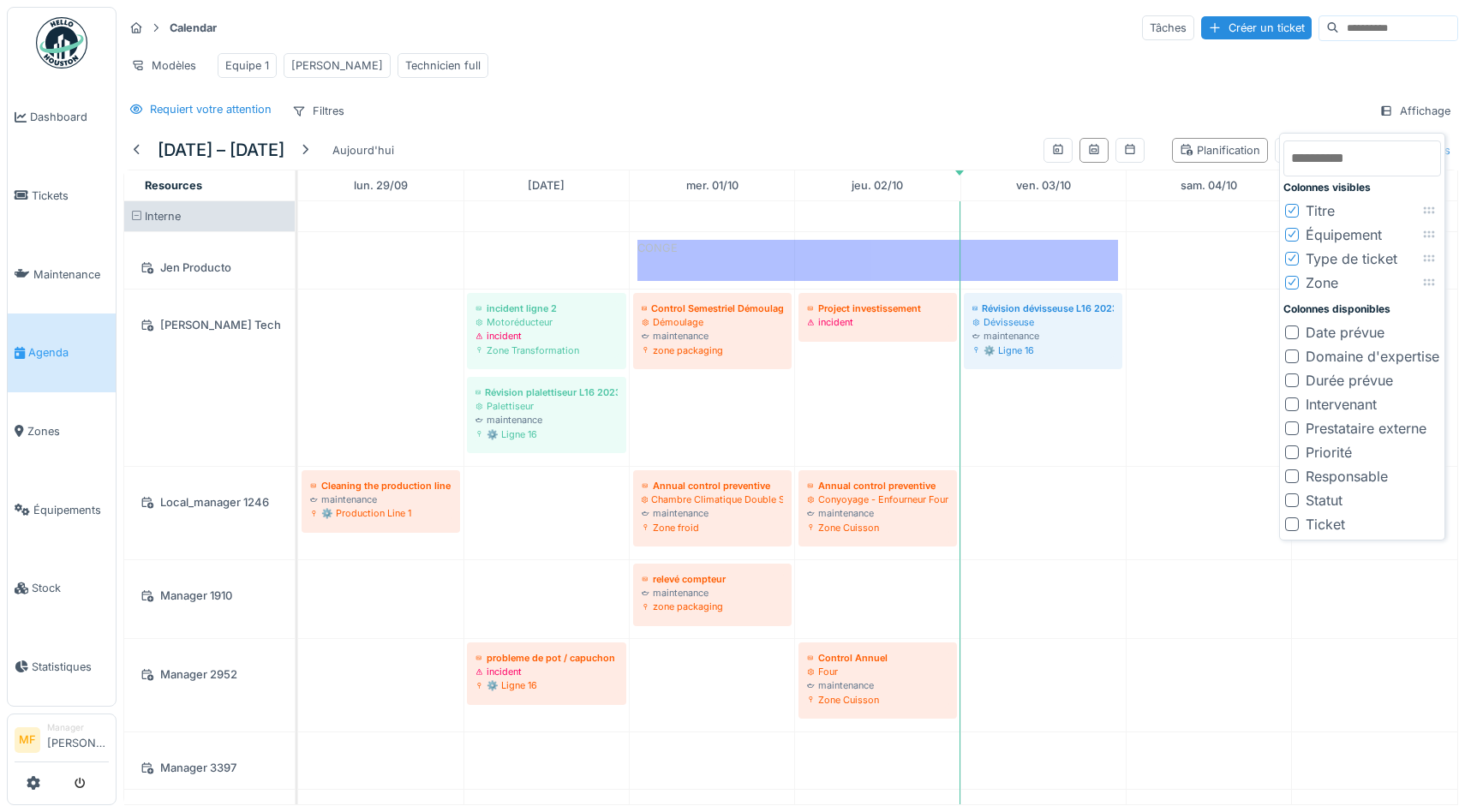
click at [1289, 235] on icon at bounding box center [1291, 233] width 10 height 8
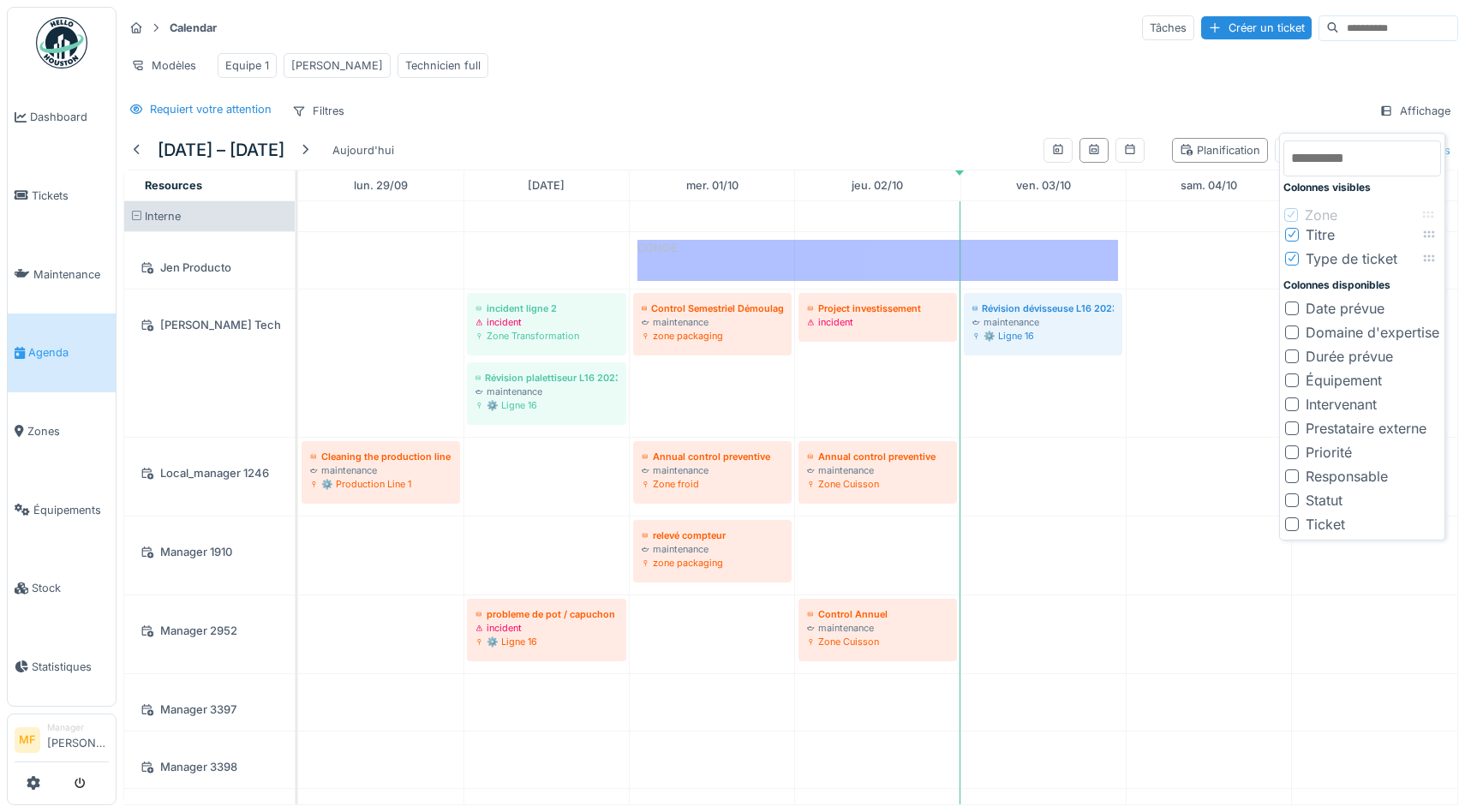
drag, startPoint x: 1442, startPoint y: 259, endPoint x: 1442, endPoint y: 216, distance: 43.0
click at [1435, 216] on icon at bounding box center [1428, 214] width 14 height 11
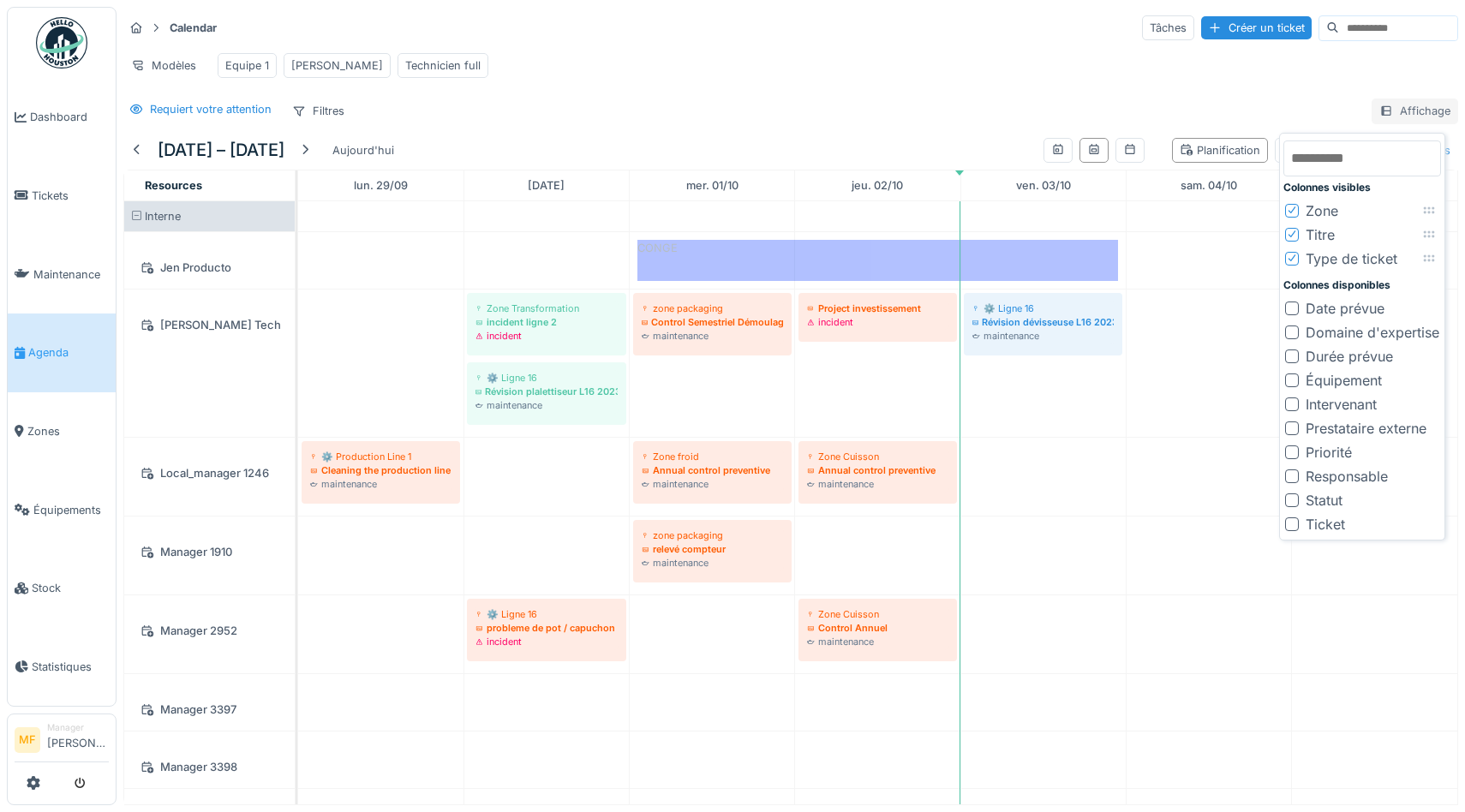
click at [1383, 113] on icon at bounding box center [1385, 111] width 9 height 9
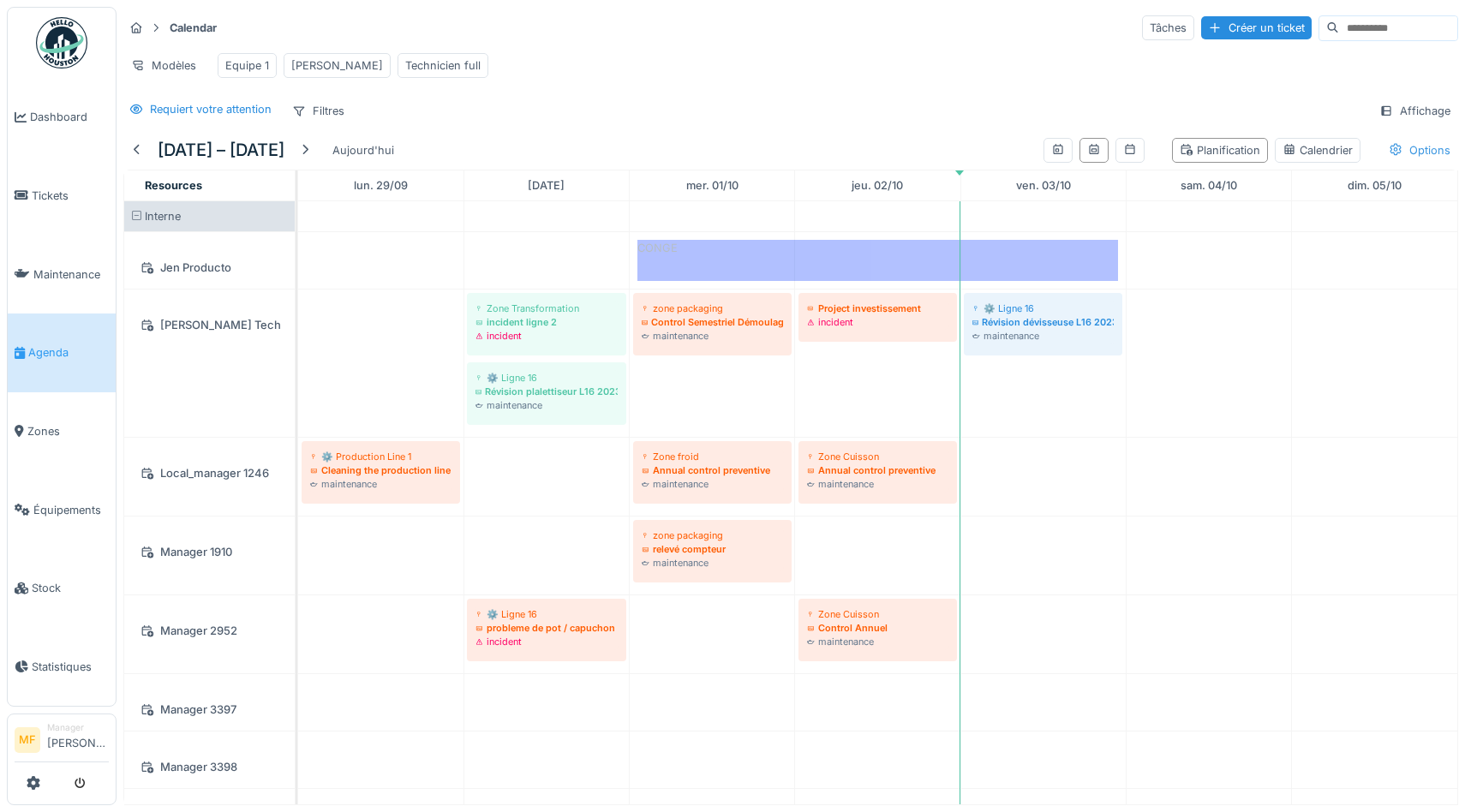
click at [1399, 148] on icon at bounding box center [1395, 150] width 14 height 11
click at [1293, 210] on div "Afficher les absences" at bounding box center [1328, 213] width 138 height 21
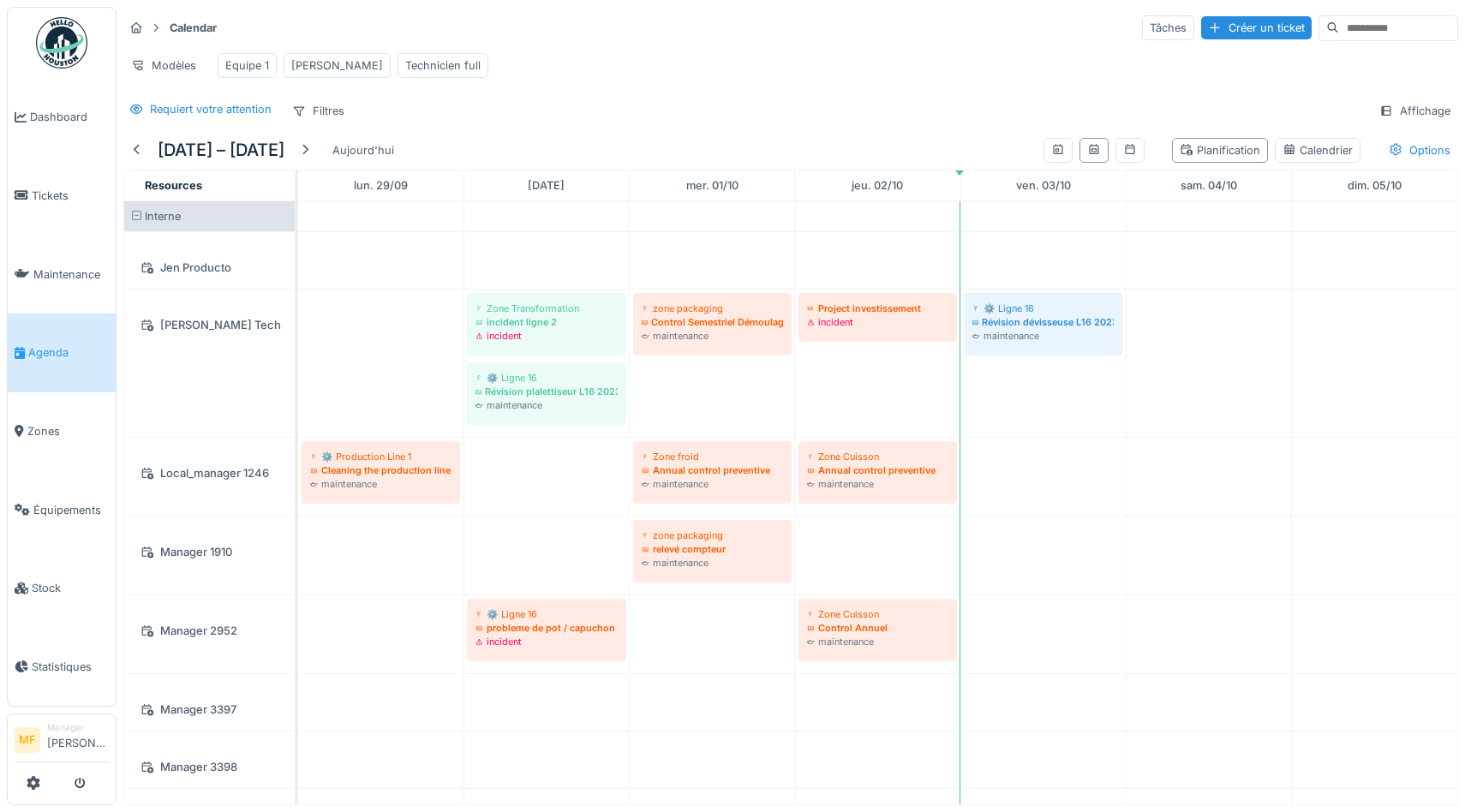
click at [1106, 102] on div "Requiert votre attention Filtres Affichage" at bounding box center [791, 111] width 1334 height 24
click at [1058, 150] on icon at bounding box center [1057, 149] width 9 height 10
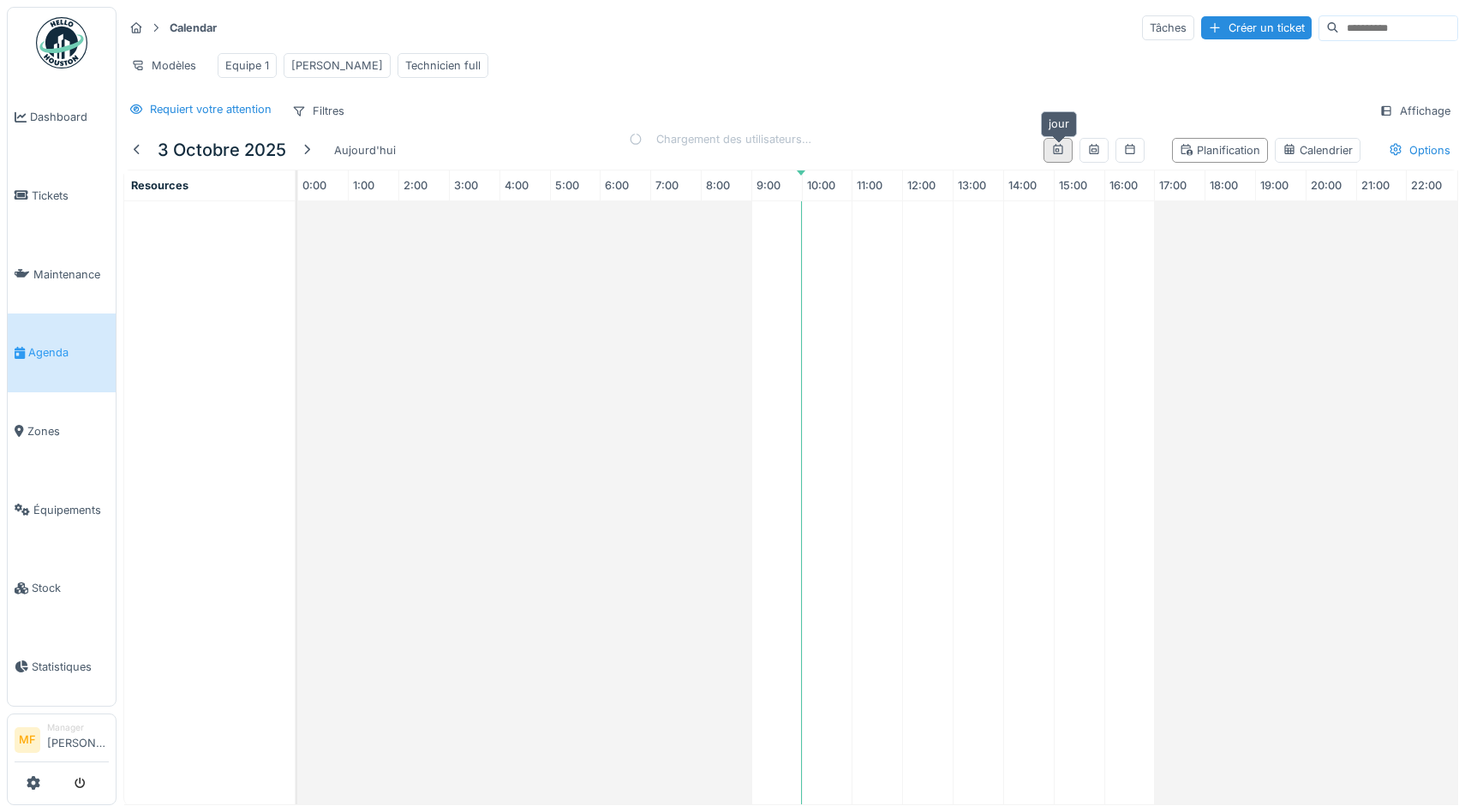
scroll to position [0, 0]
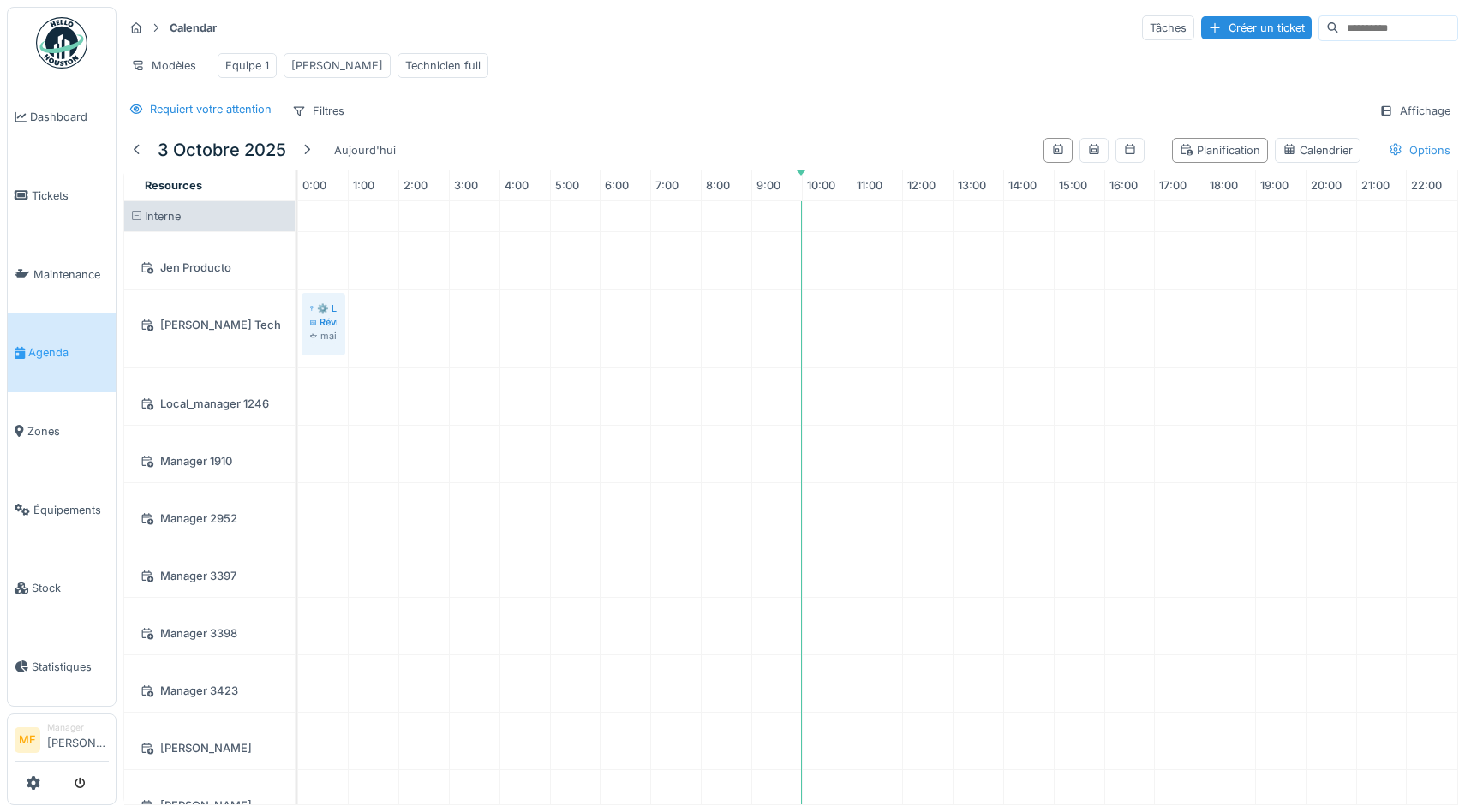
click at [1425, 156] on div "Options" at bounding box center [1419, 150] width 77 height 24
click at [1304, 175] on div "Heures ouvrables uniquement" at bounding box center [1354, 185] width 192 height 21
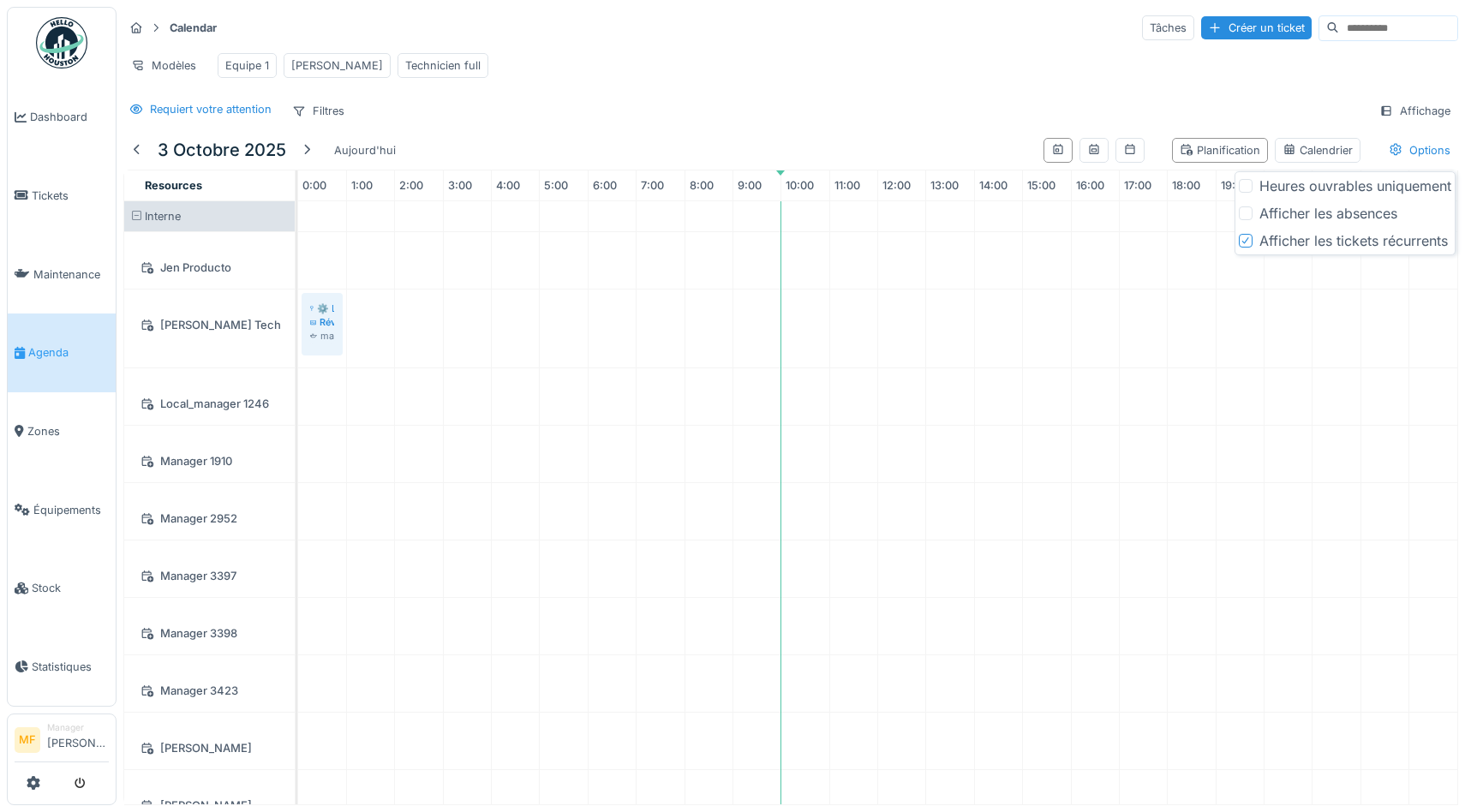
click at [1241, 94] on div "Calendar Tâches Créer un ticket Modèles Equipe 1 John Technicien full Requiert …" at bounding box center [790, 69] width 1348 height 124
click at [1408, 152] on div "Options" at bounding box center [1419, 150] width 77 height 24
click at [1322, 152] on div "Calendrier" at bounding box center [1317, 151] width 70 height 16
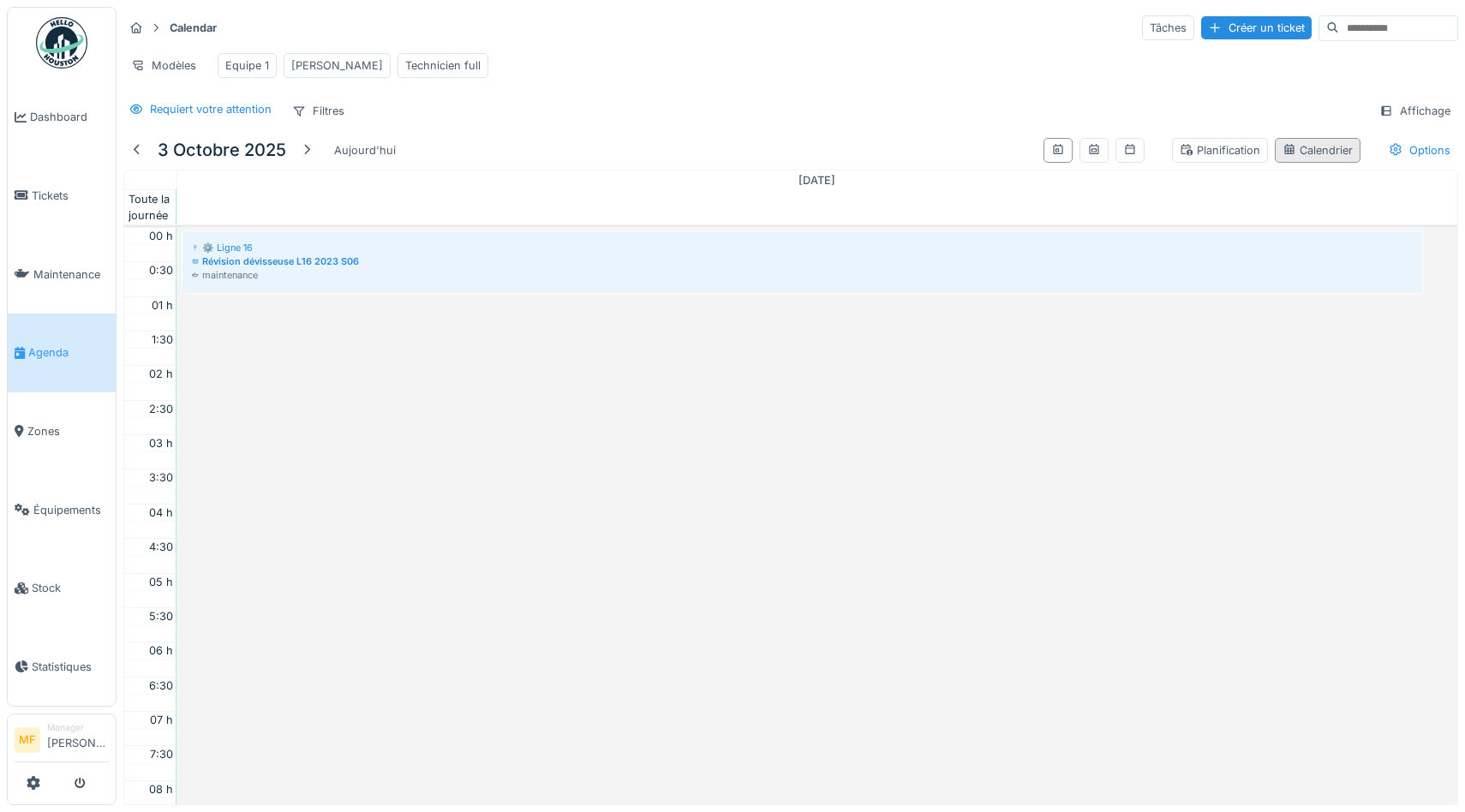
scroll to position [416, 0]
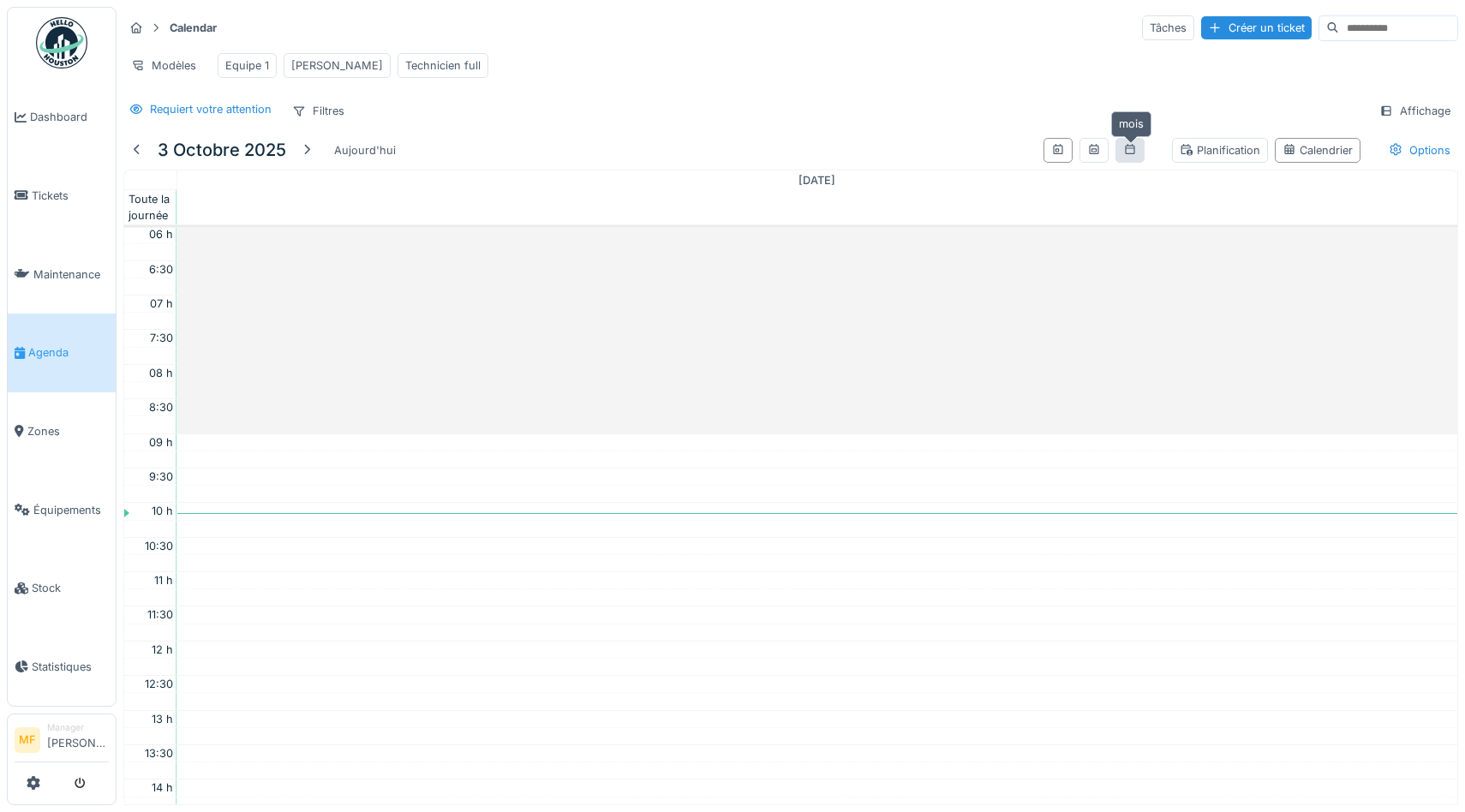
click at [1136, 146] on icon at bounding box center [1129, 150] width 14 height 11
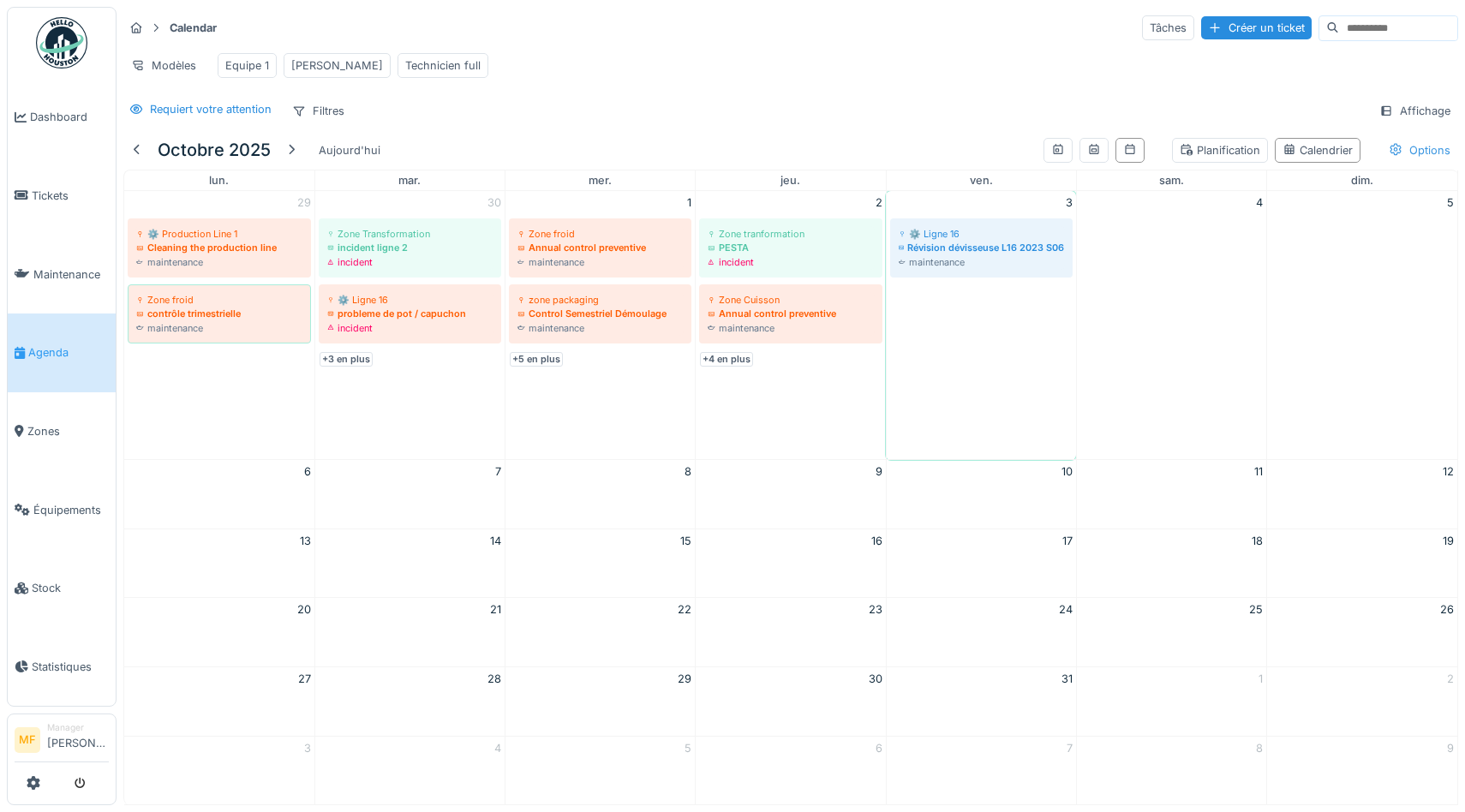
click at [1406, 148] on div "Options" at bounding box center [1419, 150] width 77 height 24
click at [1246, 93] on div "Calendar Tâches Créer un ticket Modèles Equipe 1 John Technicien full Requiert …" at bounding box center [790, 69] width 1348 height 124
click at [136, 153] on div at bounding box center [136, 151] width 14 height 16
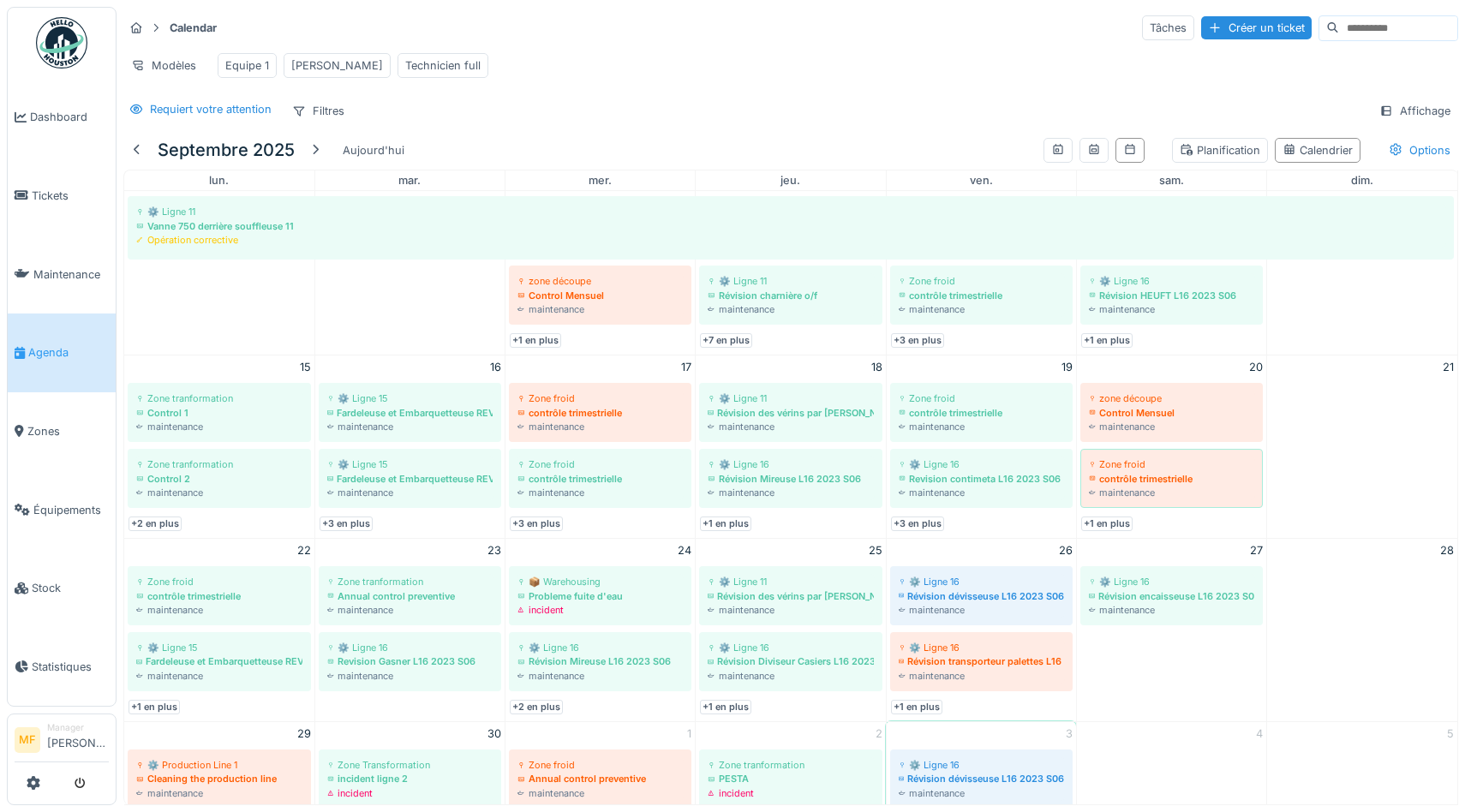
scroll to position [81, 0]
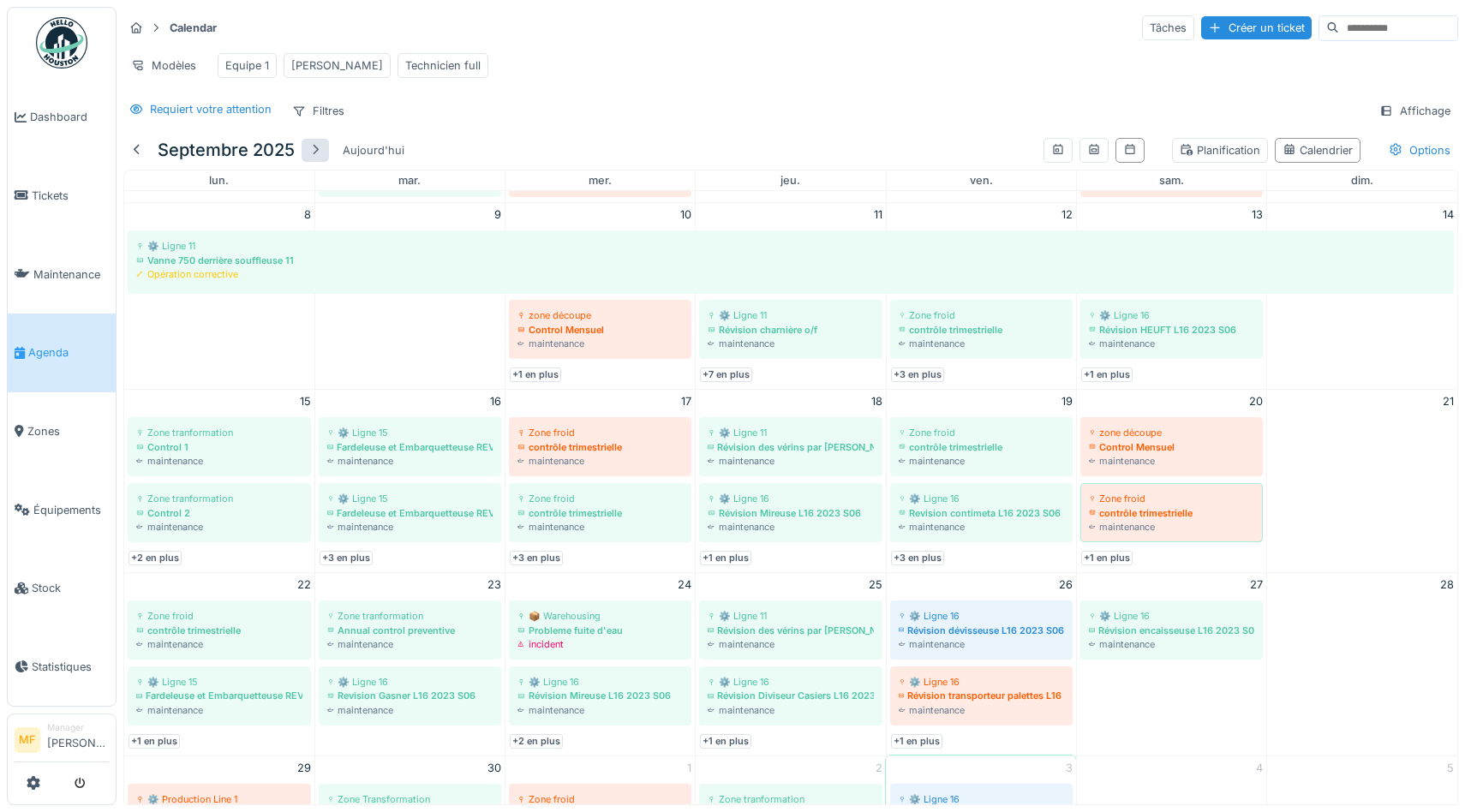
click at [309, 146] on div at bounding box center [315, 151] width 14 height 16
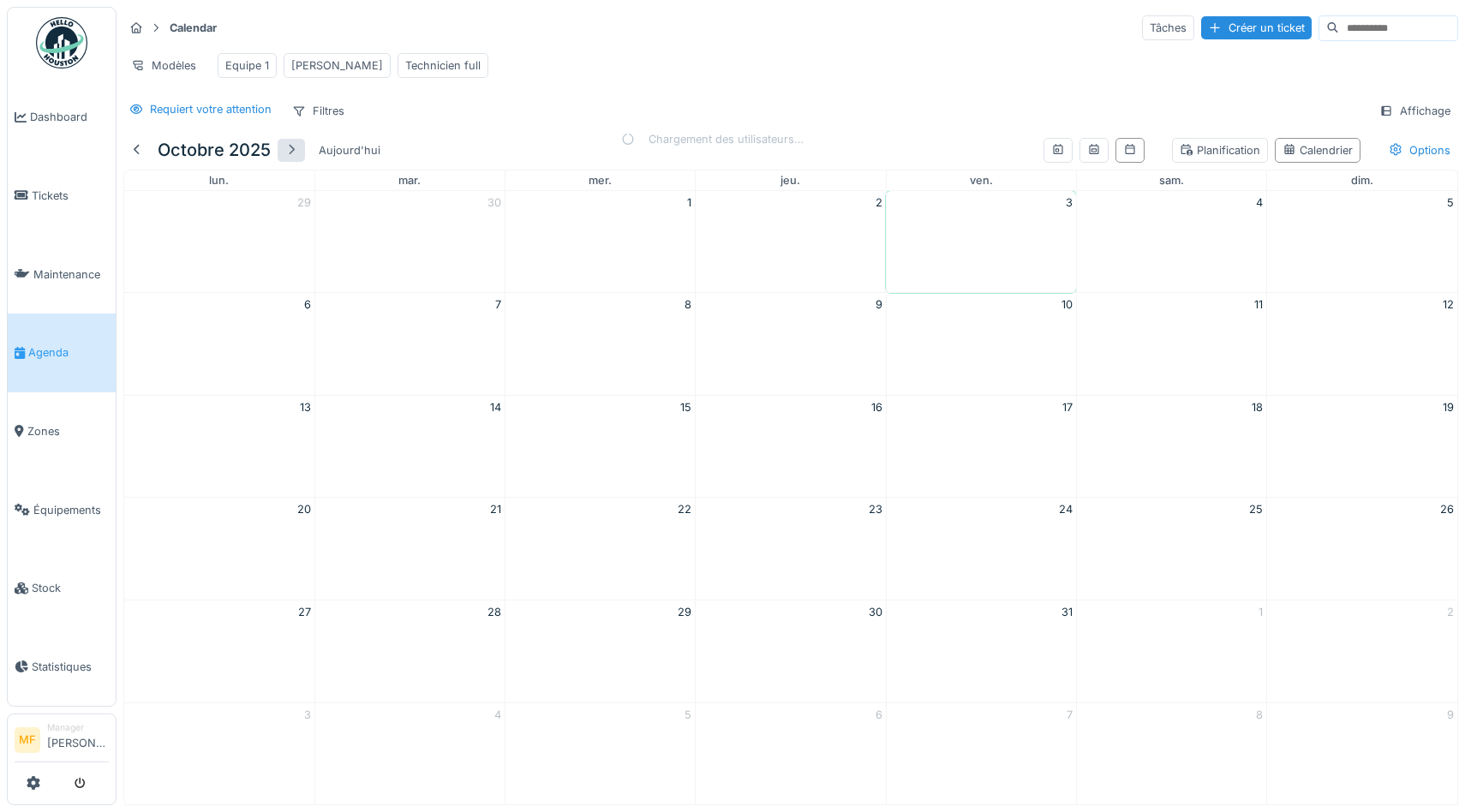
scroll to position [0, 0]
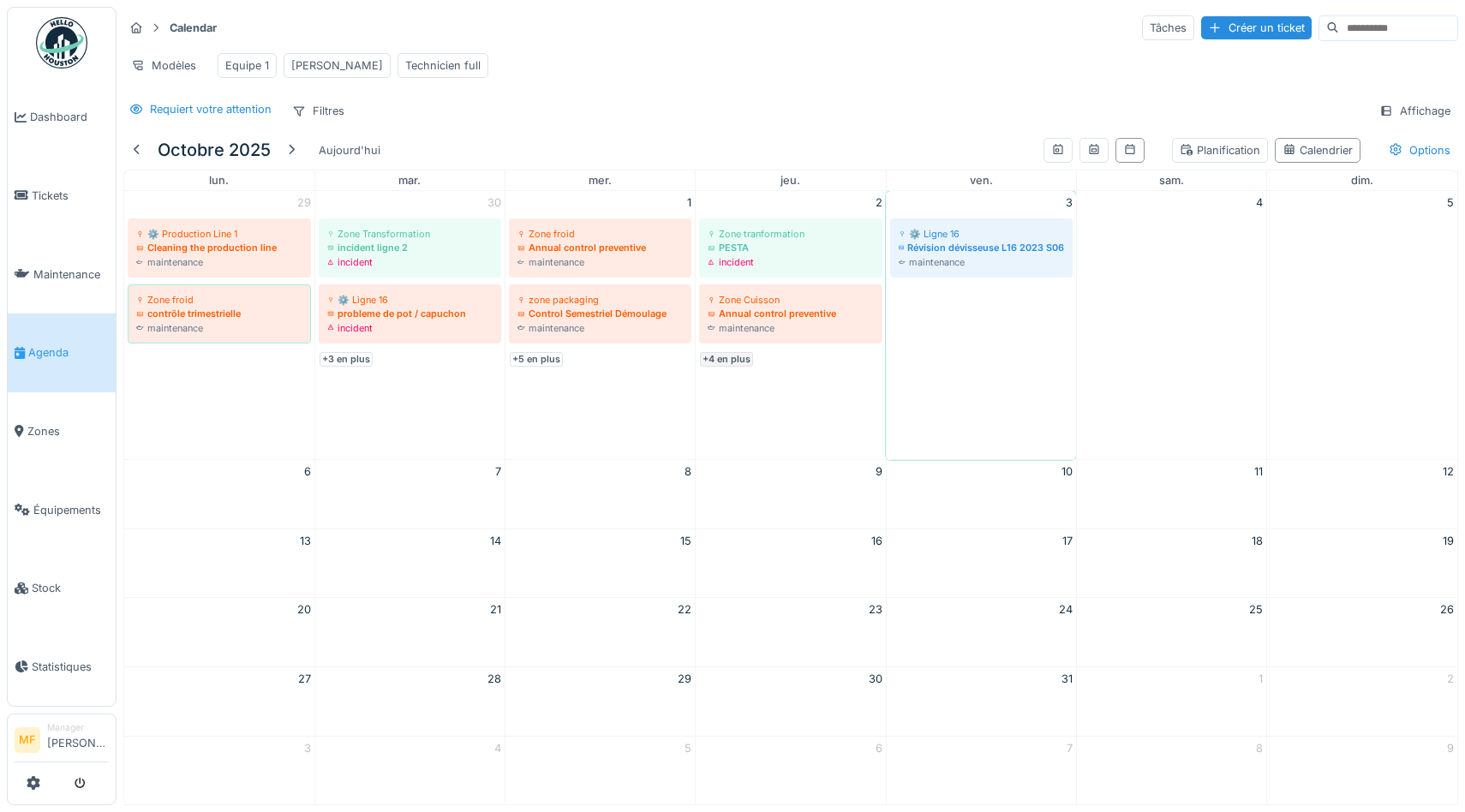
click at [724, 354] on link "+4 en plus" at bounding box center [726, 359] width 54 height 15
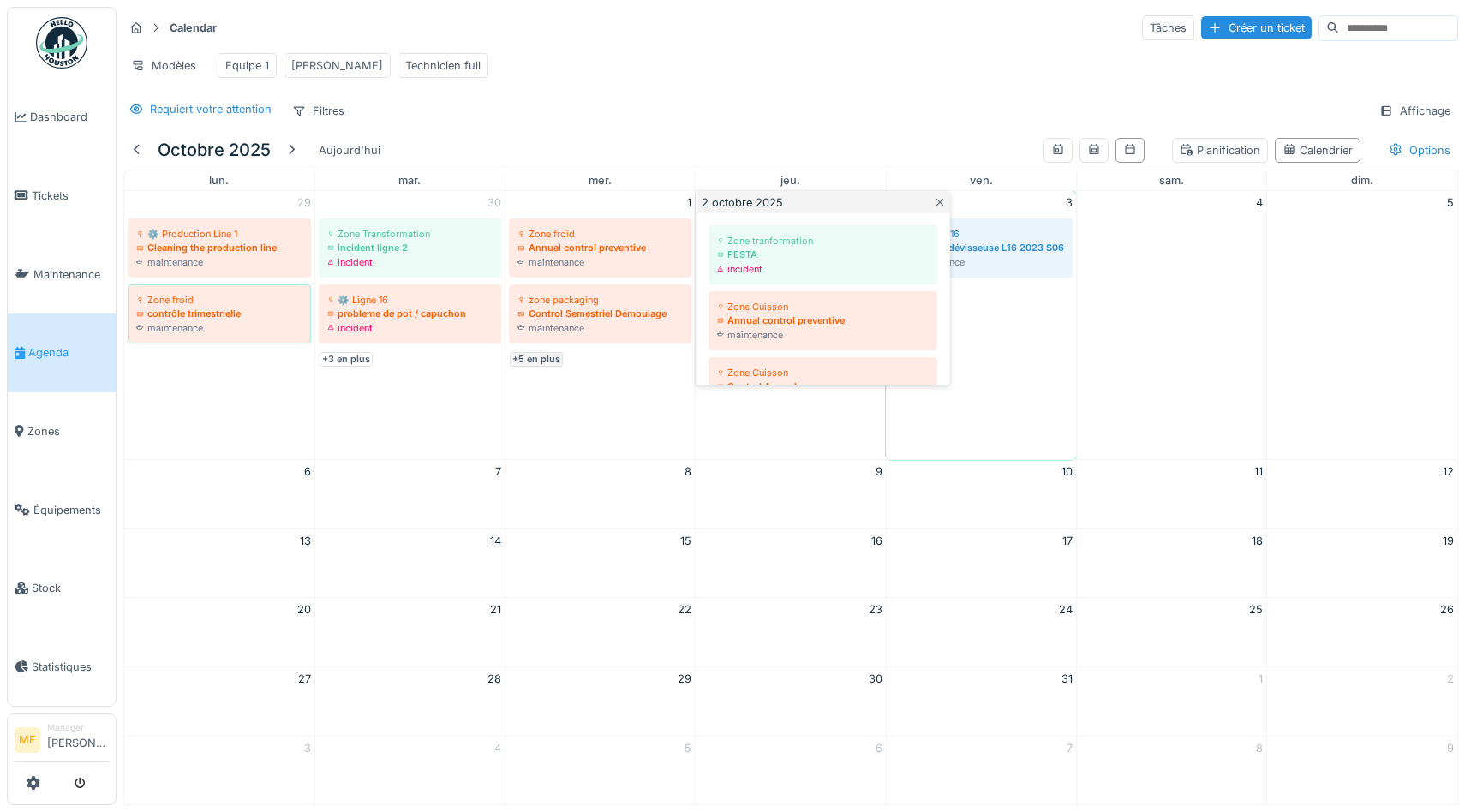
click at [540, 357] on link "+5 en plus" at bounding box center [536, 359] width 54 height 15
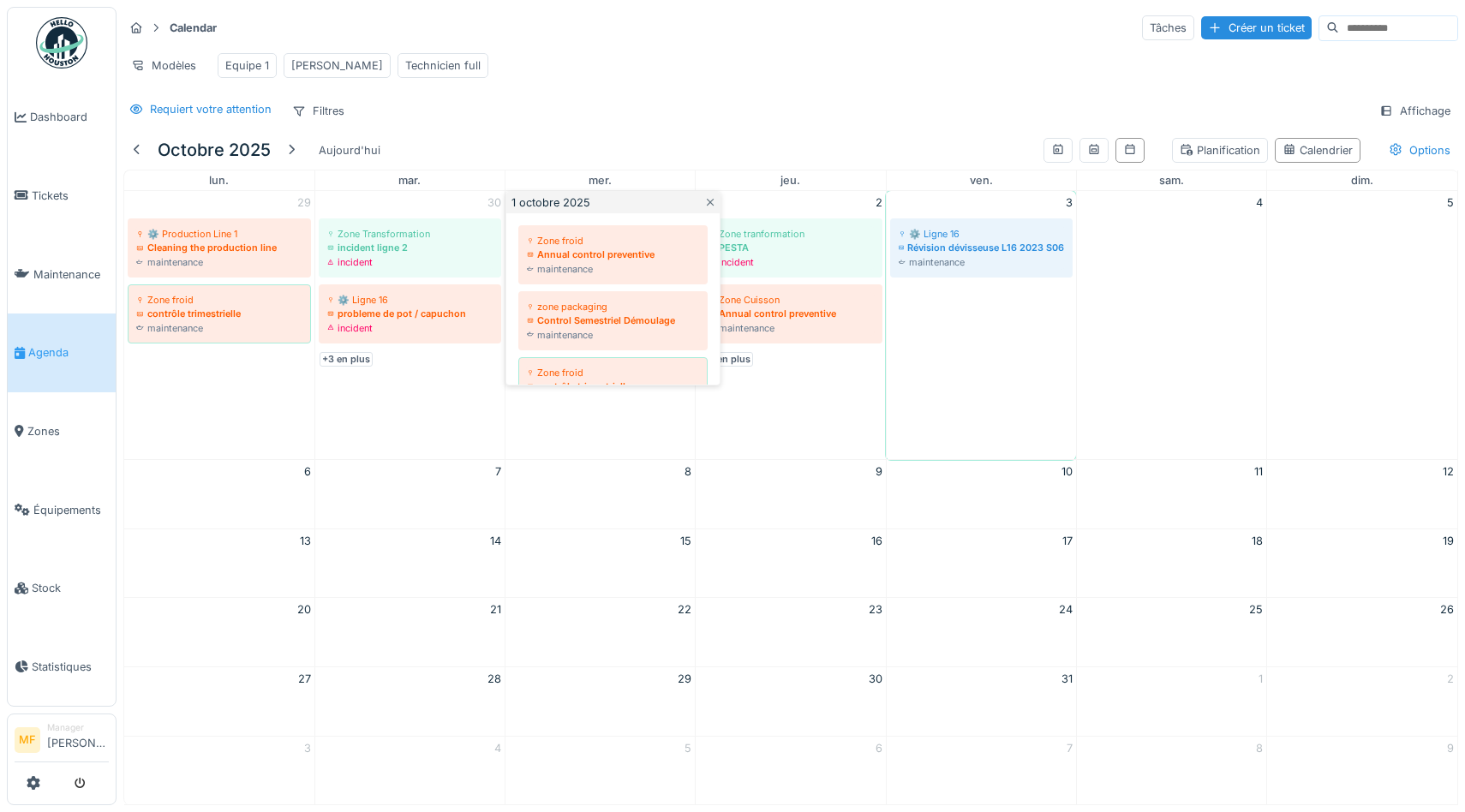
click at [754, 103] on div "Requiert votre attention Filtres Affichage" at bounding box center [791, 111] width 1334 height 24
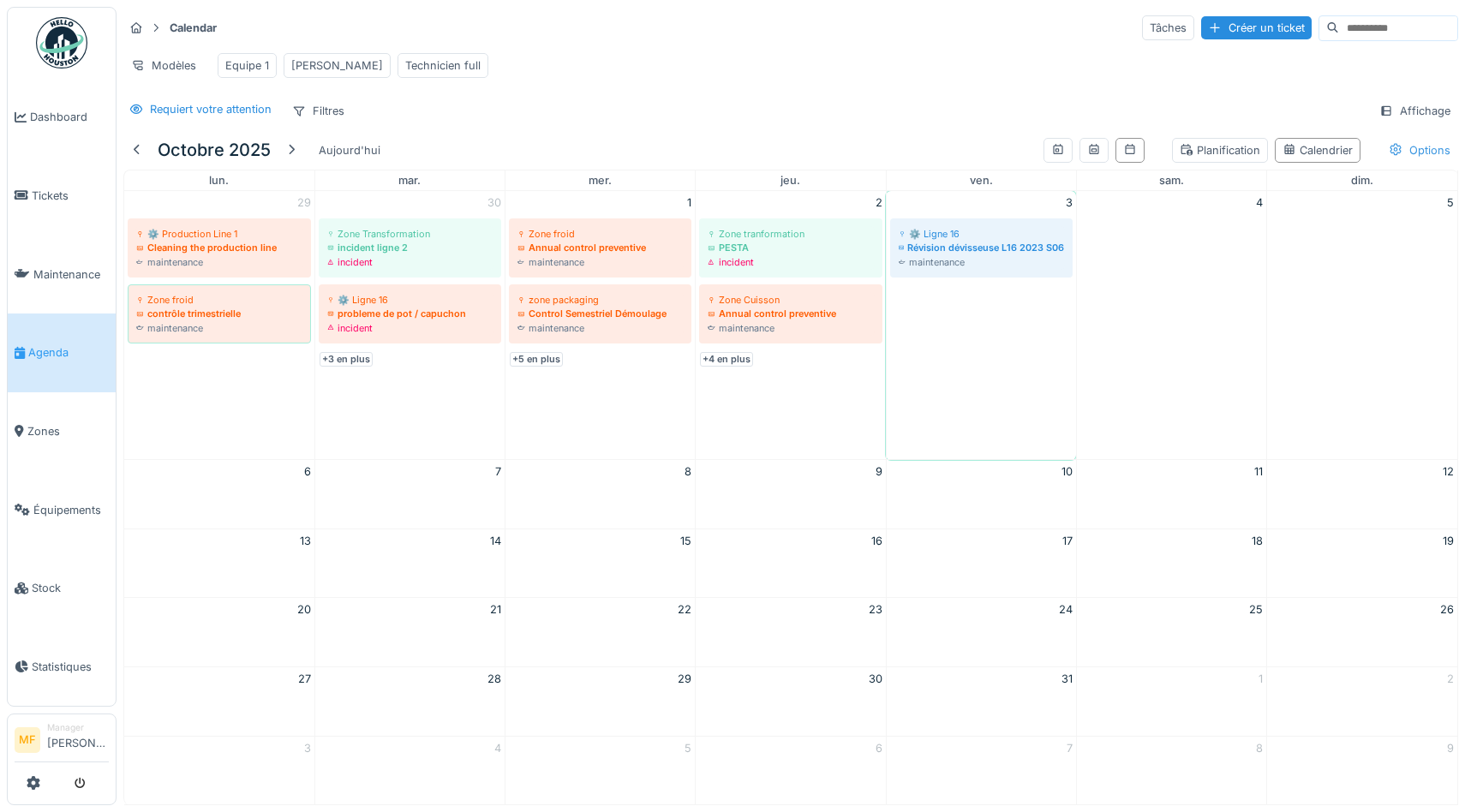
click at [1416, 149] on div "Options" at bounding box center [1419, 150] width 77 height 24
click at [1313, 94] on div "Calendar Tâches Créer un ticket Modèles Equipe 1 John Technicien full Requiert …" at bounding box center [790, 69] width 1348 height 124
click at [1243, 161] on div "Planification" at bounding box center [1220, 150] width 96 height 24
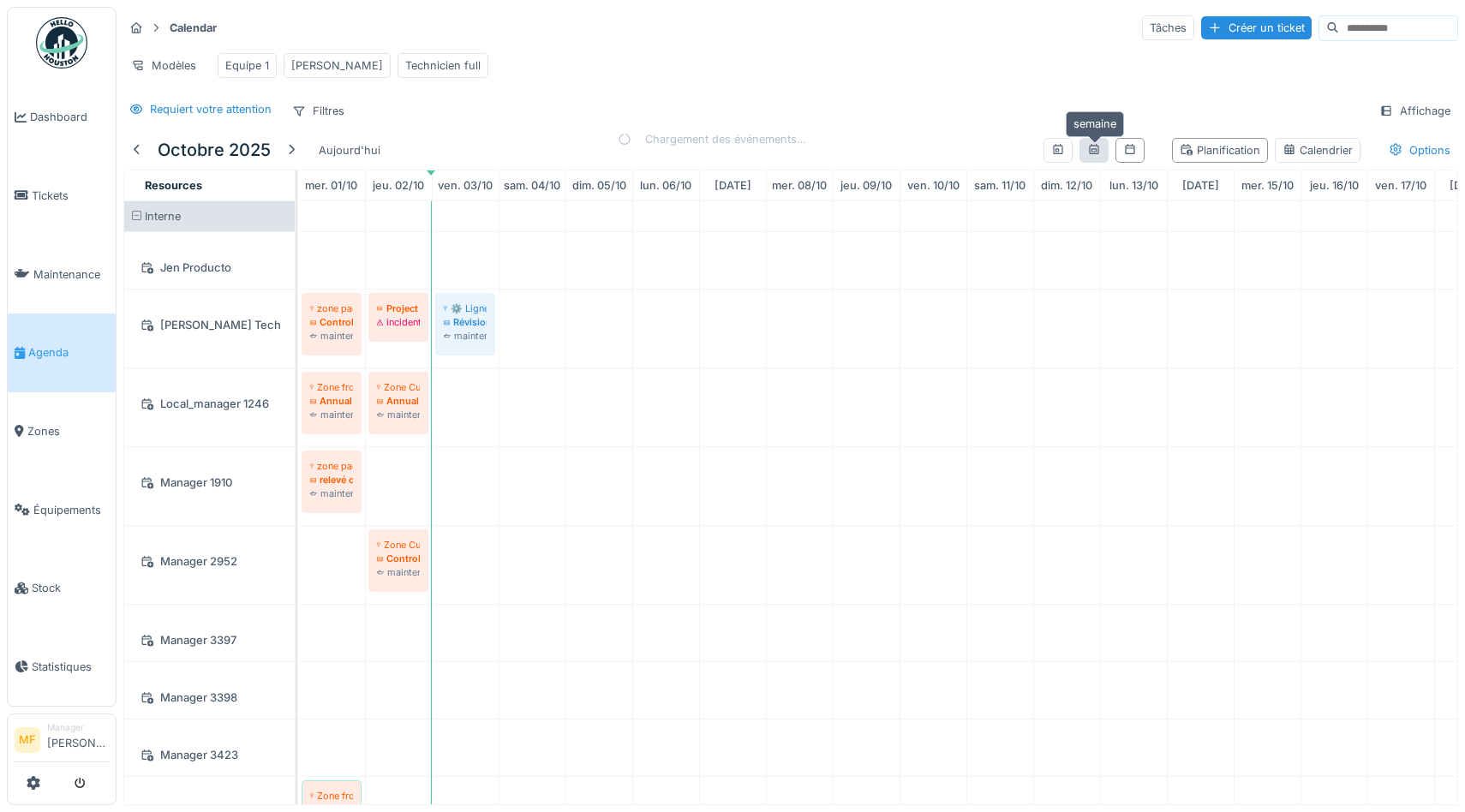
click at [1092, 157] on div at bounding box center [1094, 151] width 14 height 16
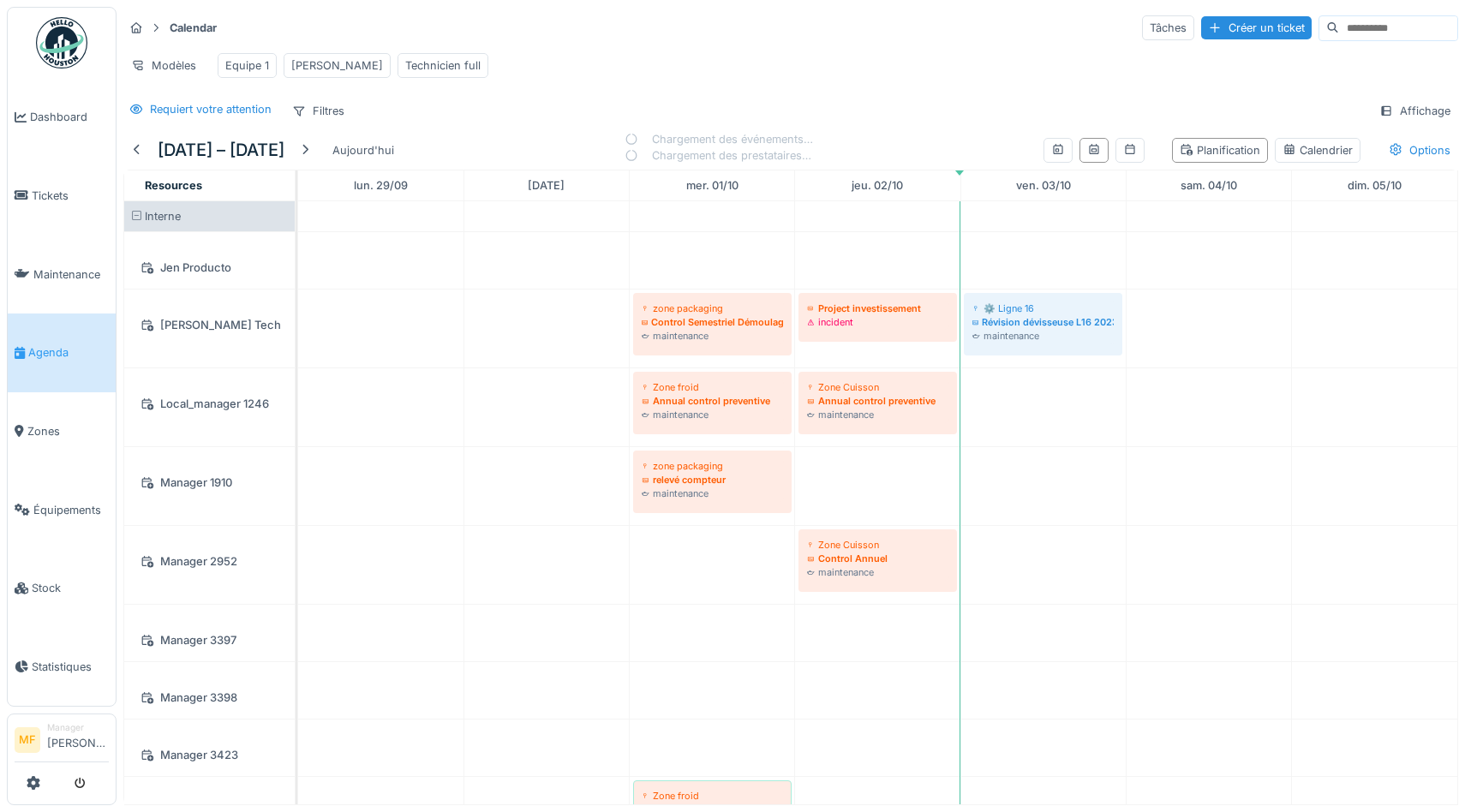
click at [657, 92] on div "Calendar Tâches Créer un ticket Modèles Equipe 1 John Technicien full Requiert …" at bounding box center [790, 69] width 1348 height 124
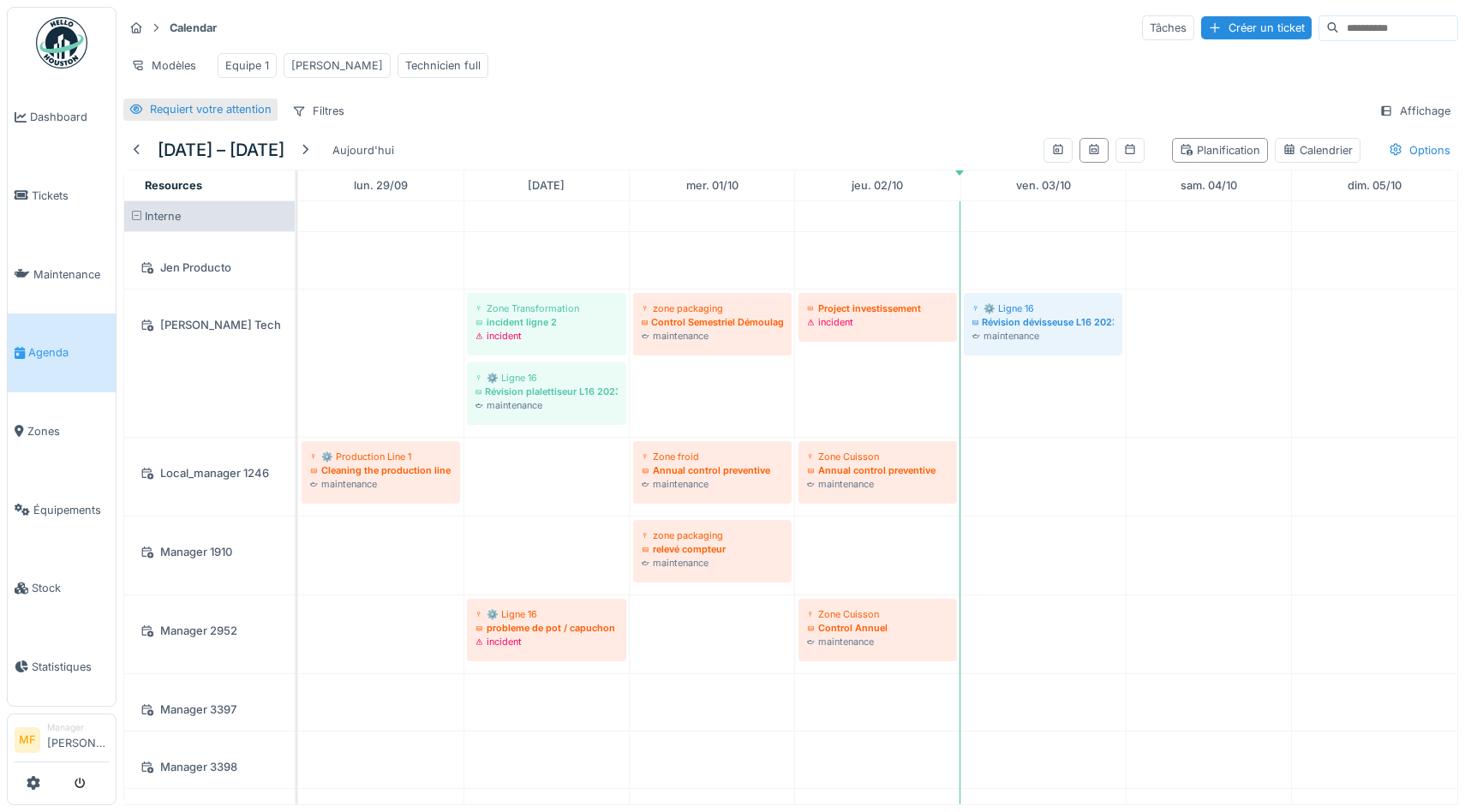
click at [223, 111] on div "Requiert votre attention" at bounding box center [211, 109] width 122 height 16
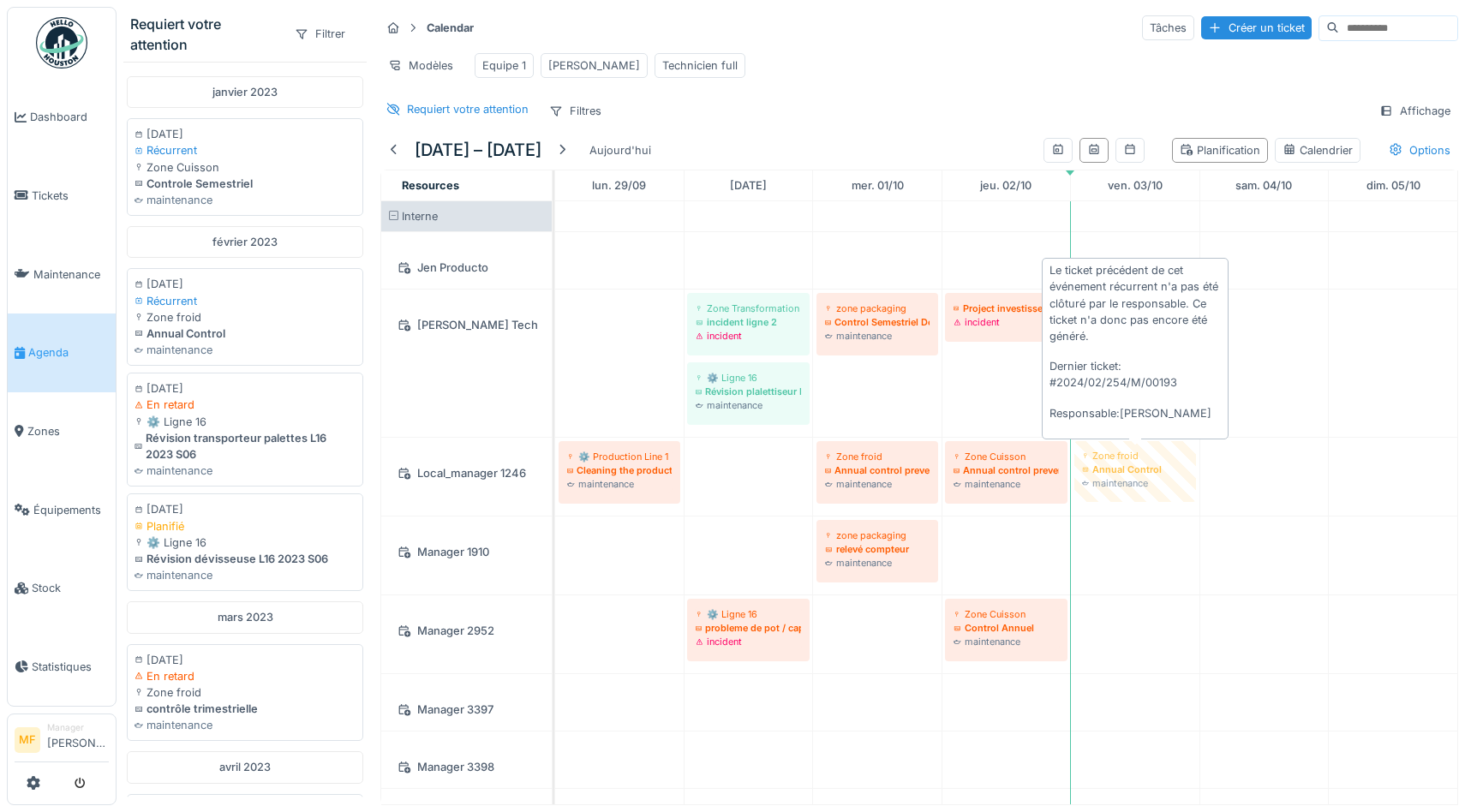
drag, startPoint x: 271, startPoint y: 289, endPoint x: 1141, endPoint y: 481, distance: 890.9
click at [1141, 481] on div "Requiert votre attention Filtrer janvier 2023 10/01/2023 Récurrent Zone Cuisson…" at bounding box center [790, 406] width 1348 height 812
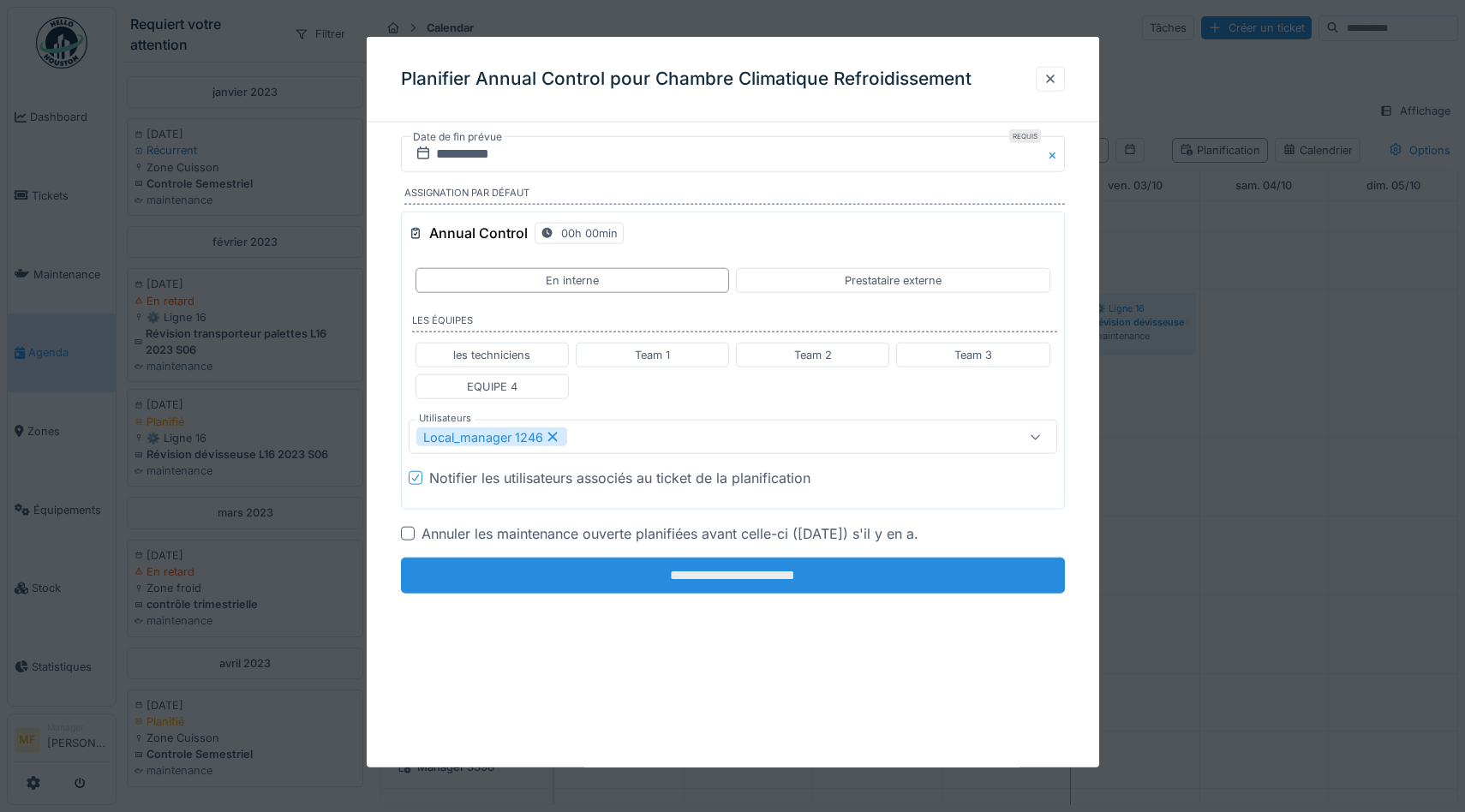
click at [702, 573] on input "**********" at bounding box center [732, 575] width 664 height 36
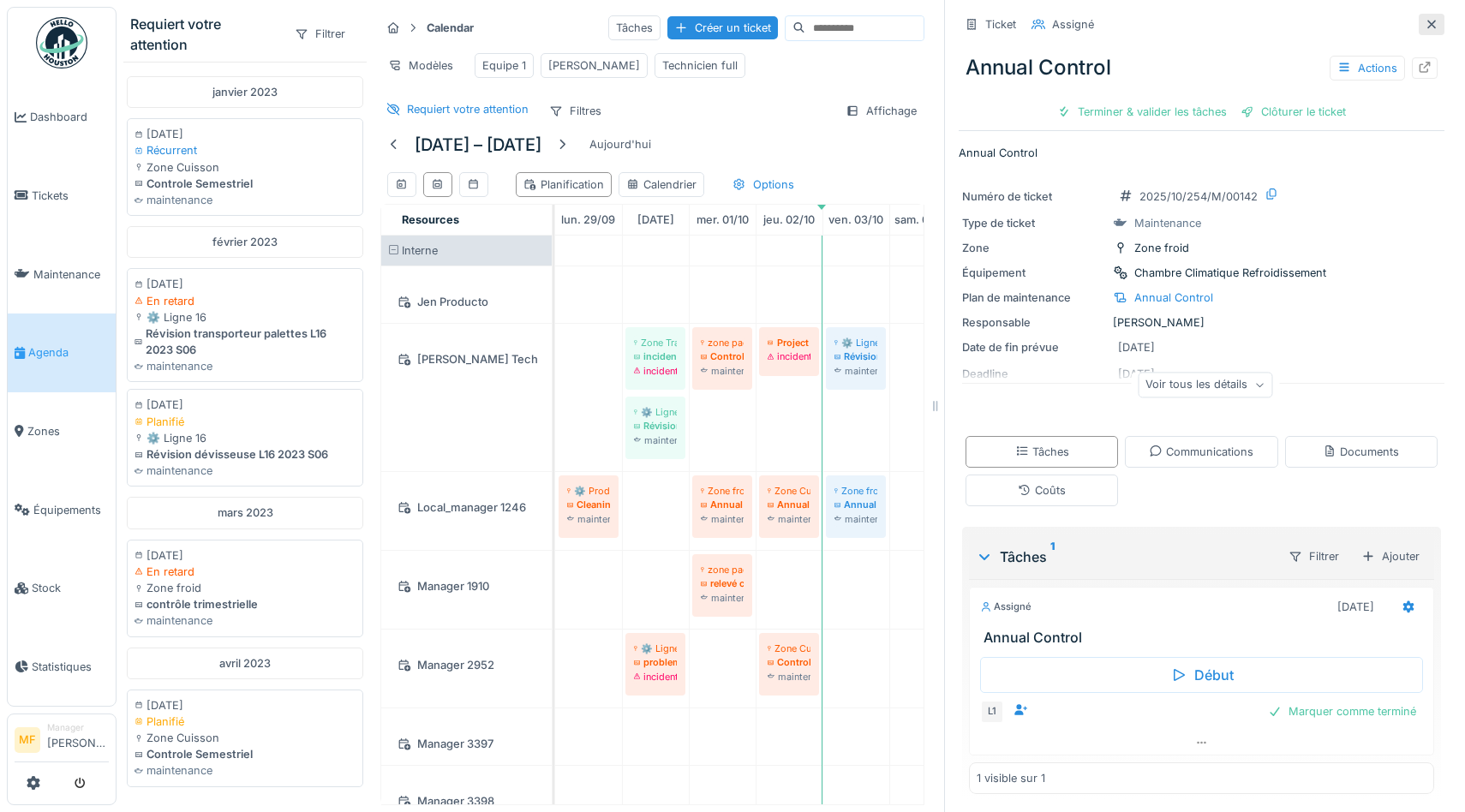
click at [1431, 23] on icon at bounding box center [1431, 24] width 8 height 8
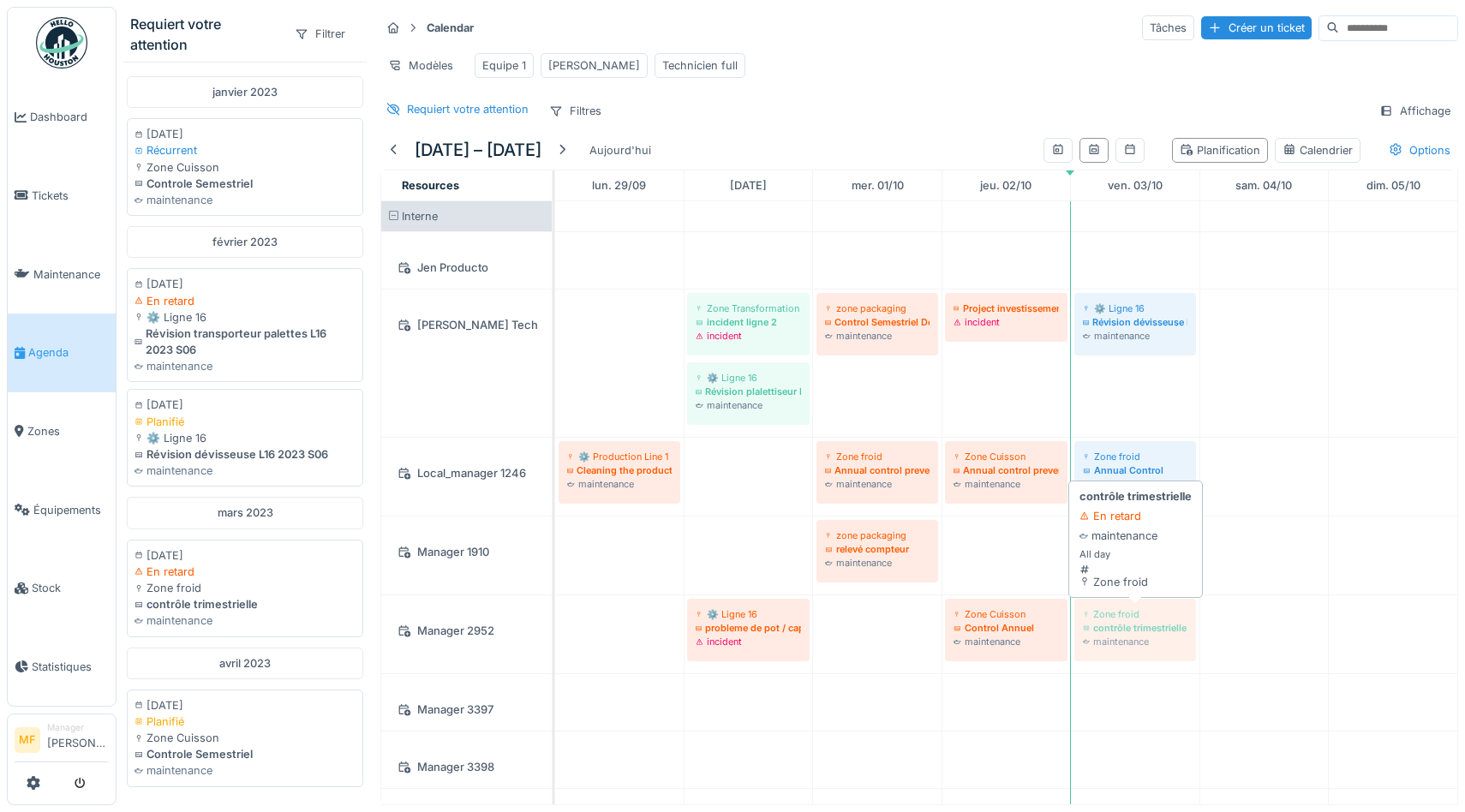
drag, startPoint x: 185, startPoint y: 592, endPoint x: 1137, endPoint y: 631, distance: 952.8
click at [1138, 631] on div "Requiert votre attention Filtrer janvier 2023 10/01/2023 Récurrent Zone Cuisson…" at bounding box center [790, 406] width 1348 height 812
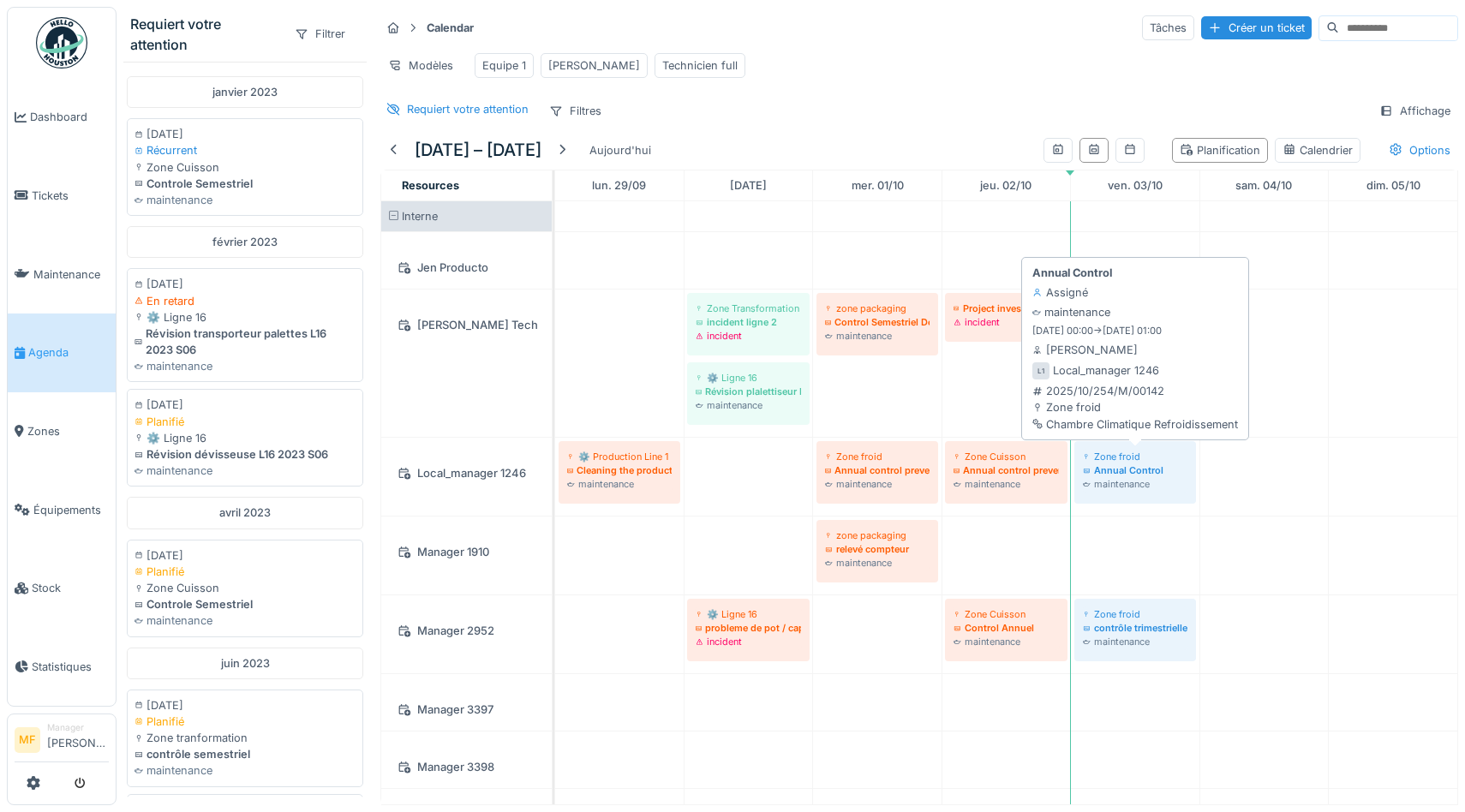
click at [1113, 466] on div "Annual Control" at bounding box center [1135, 470] width 104 height 14
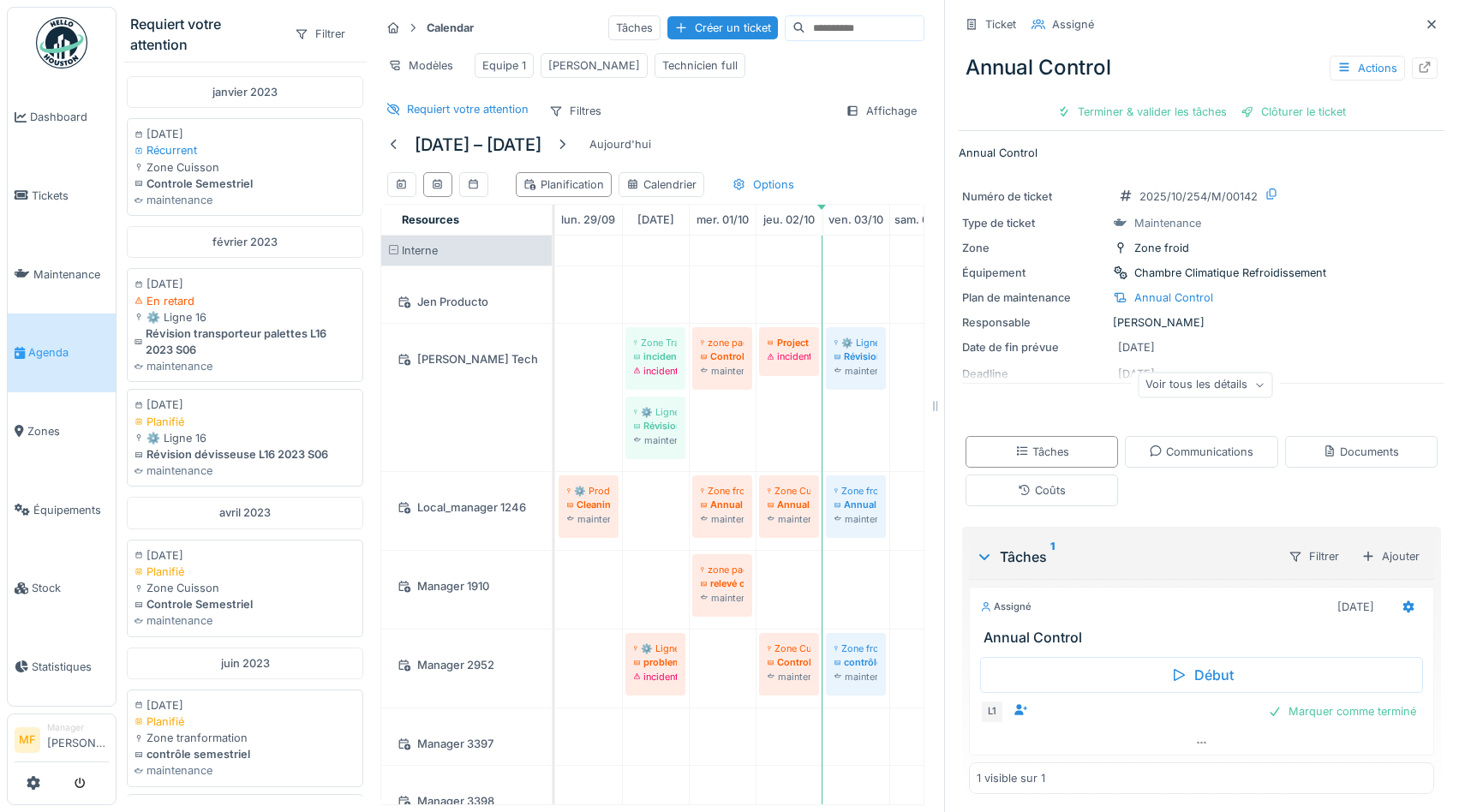
scroll to position [5, 0]
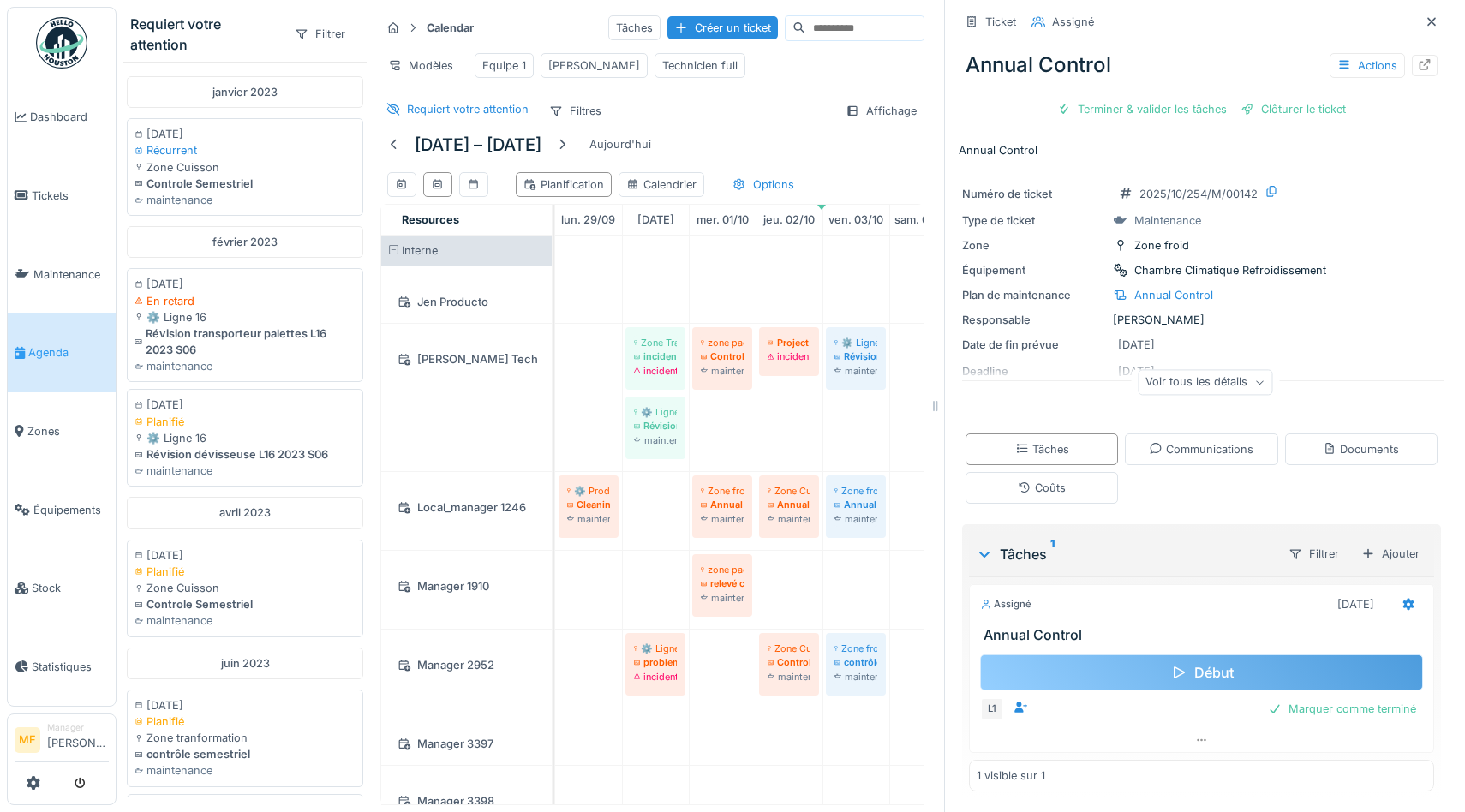
click at [1212, 674] on div "Début" at bounding box center [1202, 672] width 443 height 36
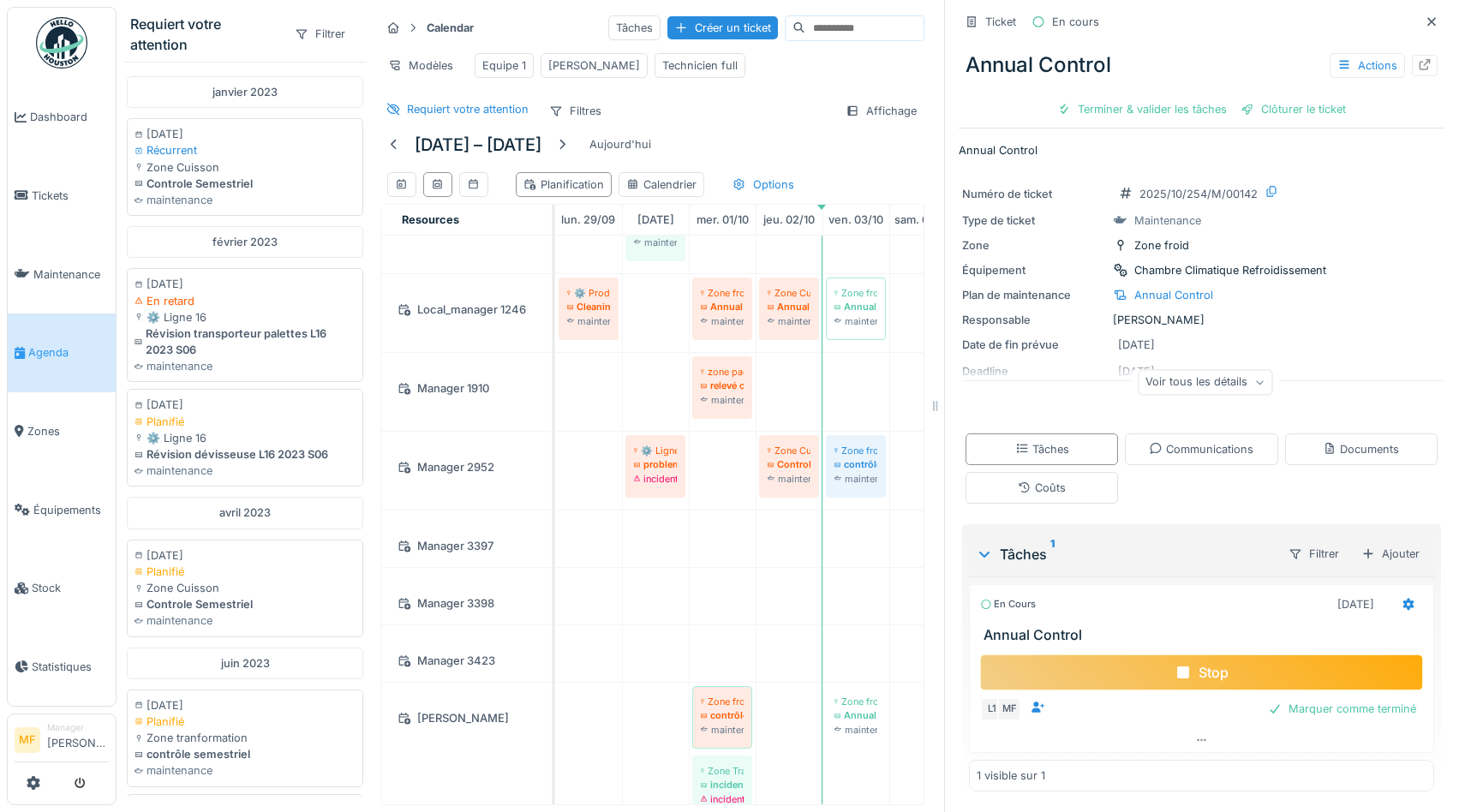
scroll to position [213, 0]
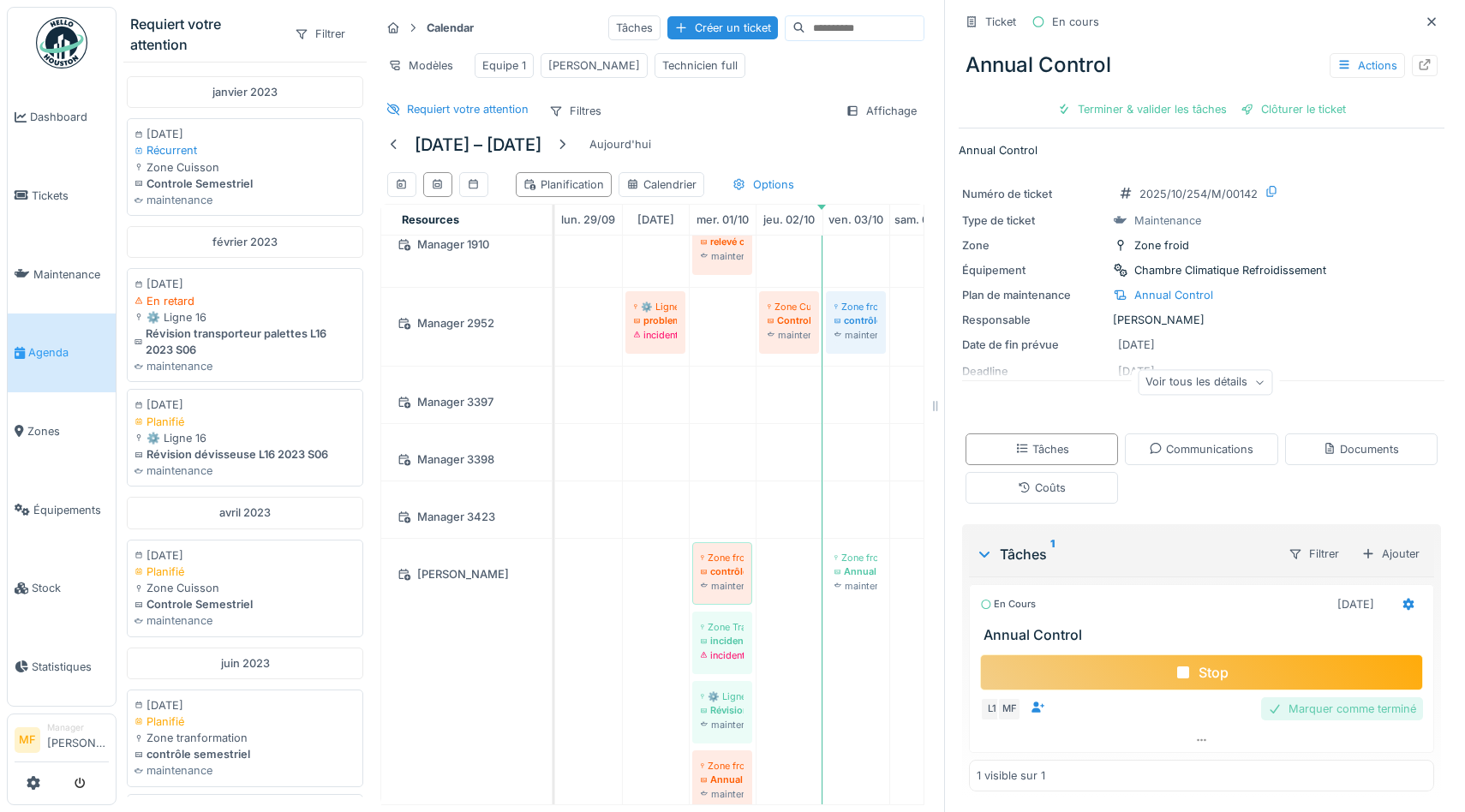
click at [1331, 715] on div "Marquer comme terminé" at bounding box center [1342, 708] width 162 height 23
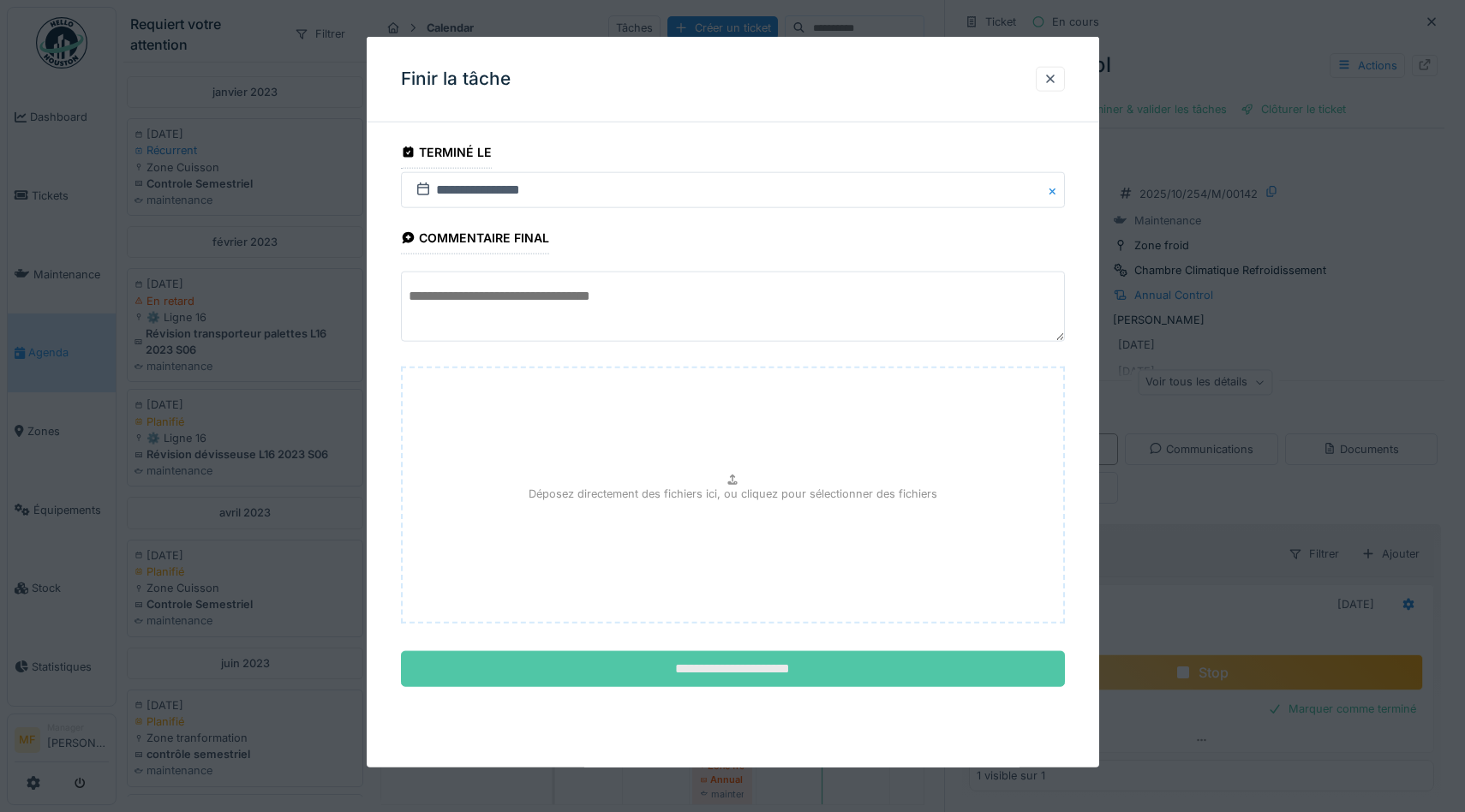
click at [724, 677] on input "**********" at bounding box center [732, 669] width 664 height 36
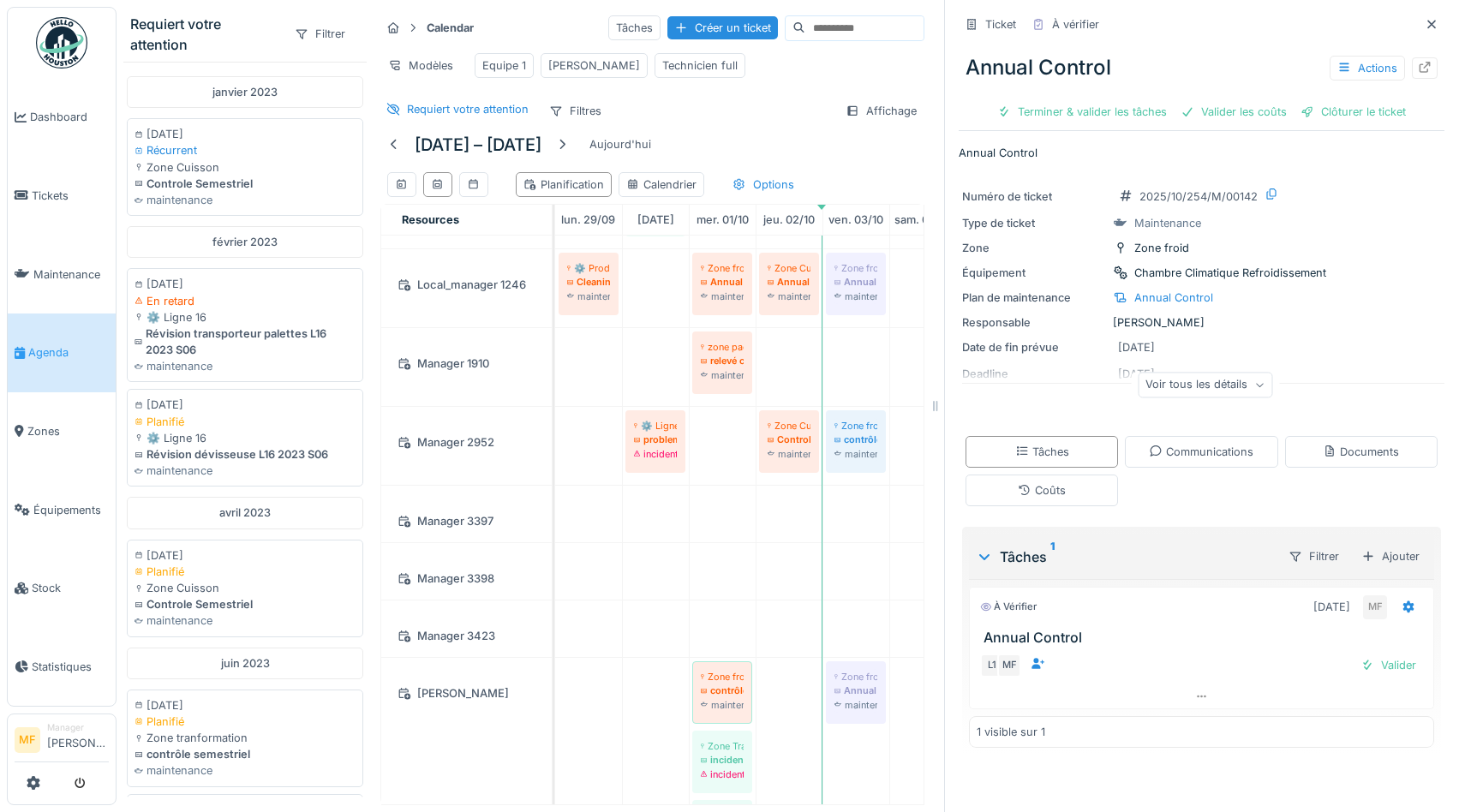
scroll to position [219, 0]
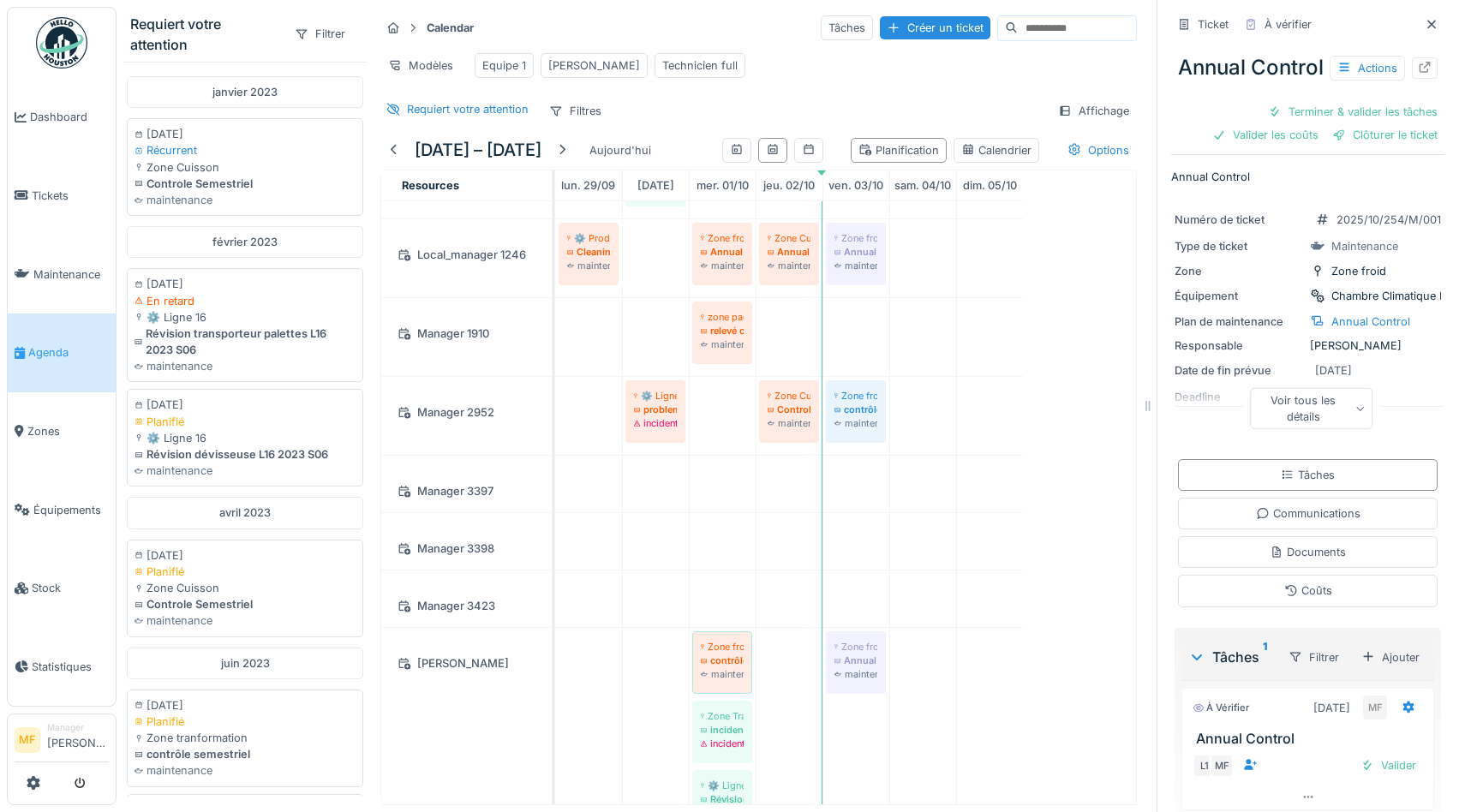
drag, startPoint x: 934, startPoint y: 402, endPoint x: 1168, endPoint y: 435, distance: 236.3
click at [1170, 435] on div "Requiert votre attention Filtrer janvier 2023 10/01/2023 Récurrent Zone Cuisson…" at bounding box center [790, 406] width 1348 height 812
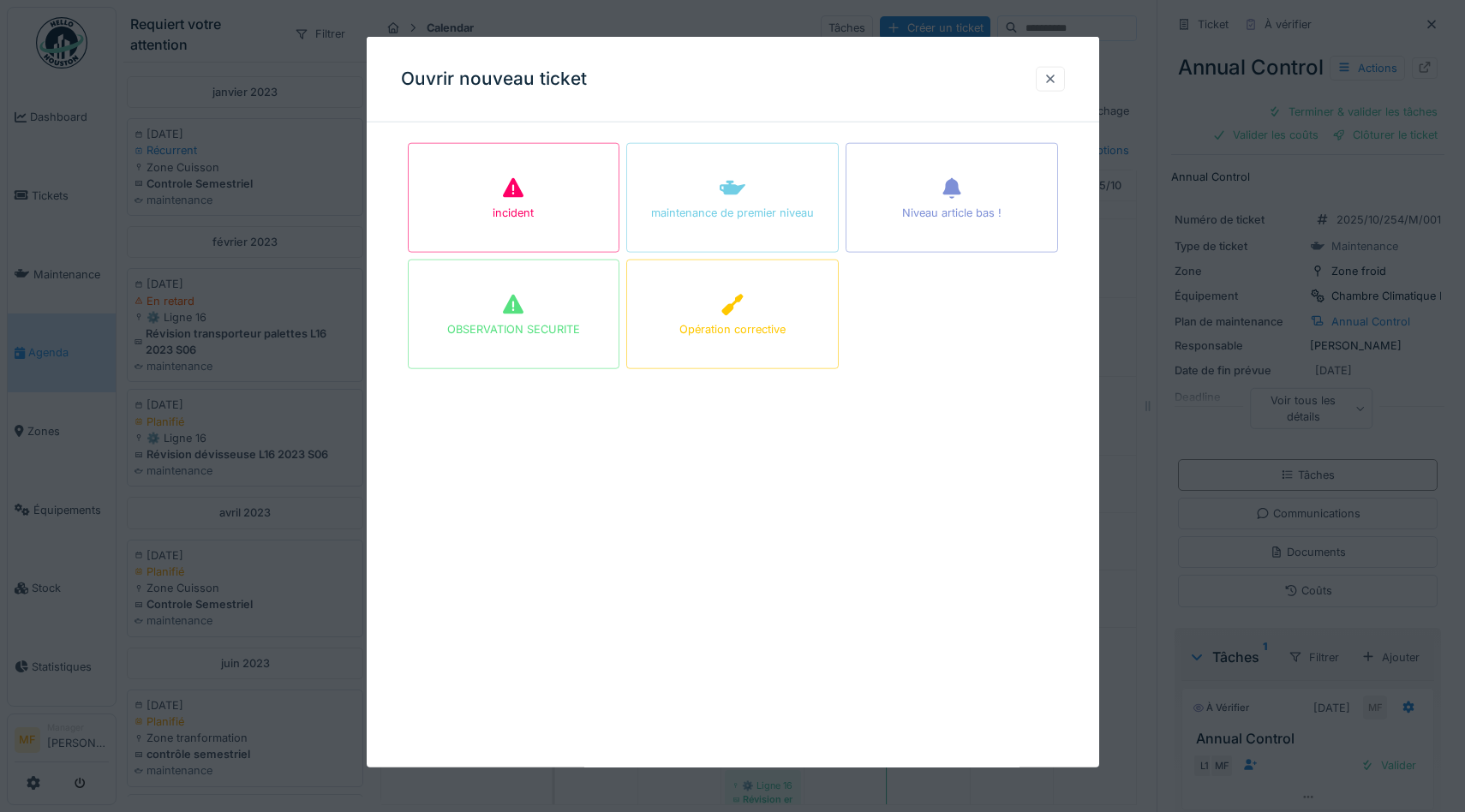
click at [1048, 81] on div at bounding box center [1049, 79] width 14 height 16
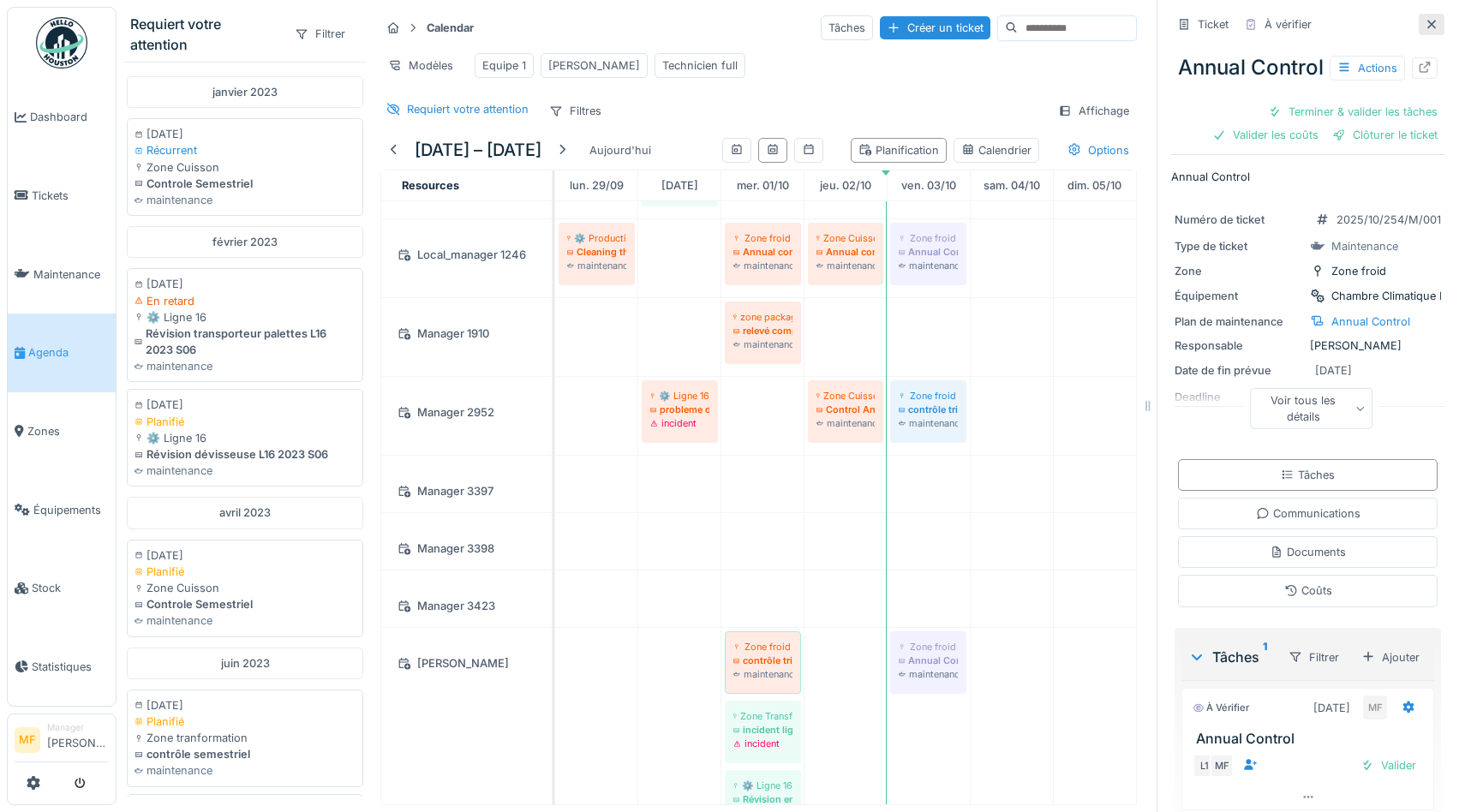
click at [1430, 24] on icon at bounding box center [1431, 24] width 8 height 8
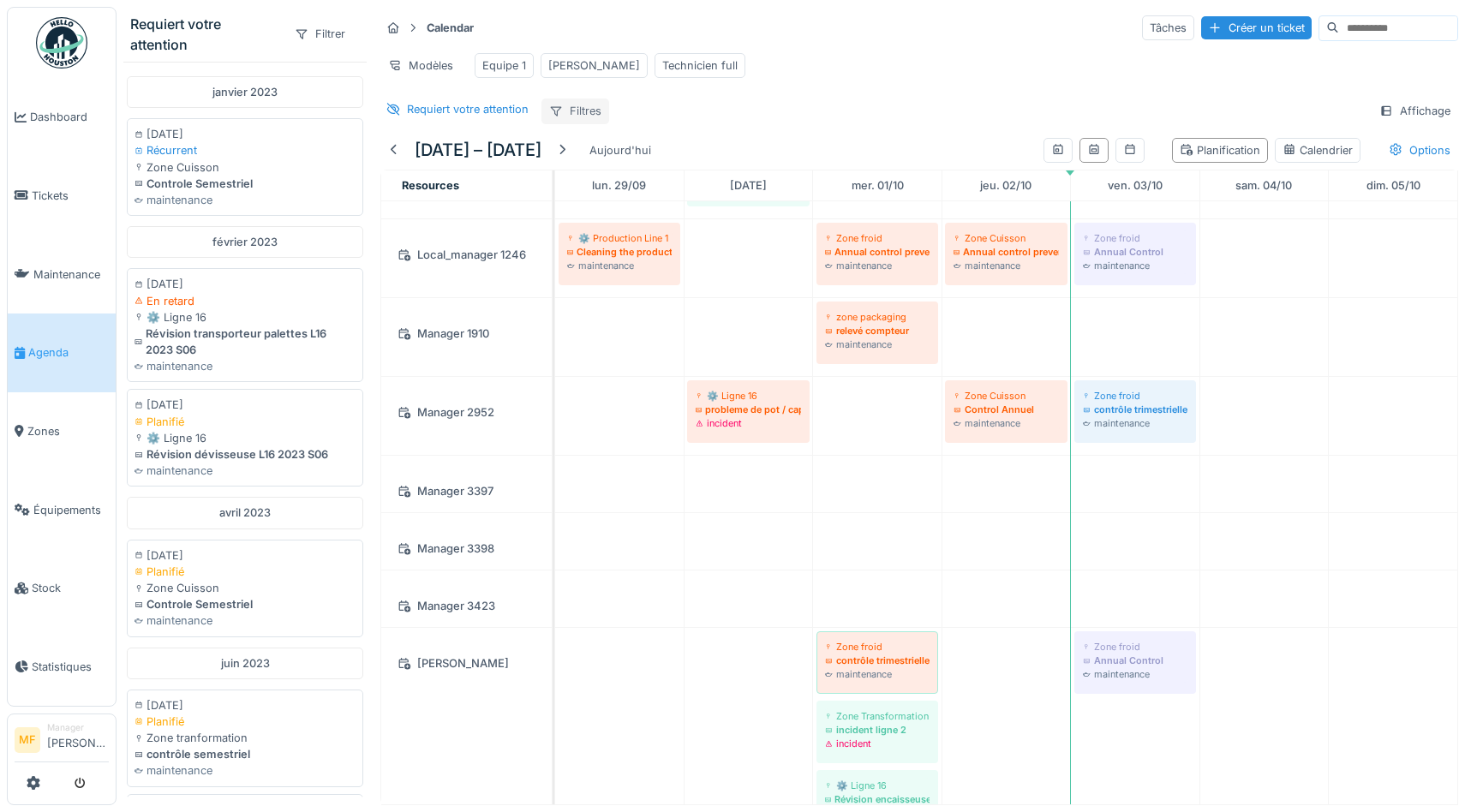
click at [584, 113] on div "Filtres" at bounding box center [575, 111] width 68 height 24
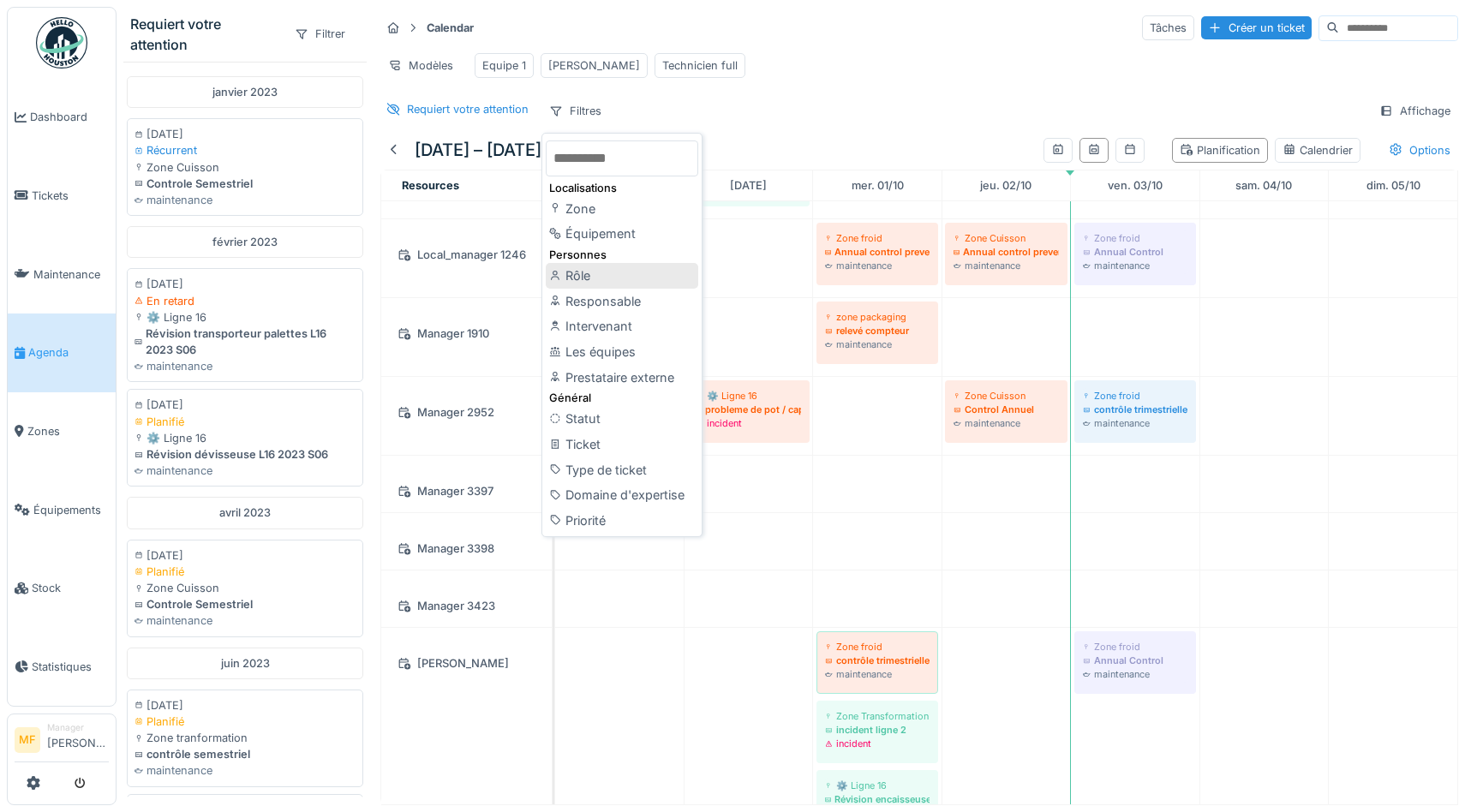
click at [602, 278] on div "Rôle" at bounding box center [622, 276] width 152 height 25
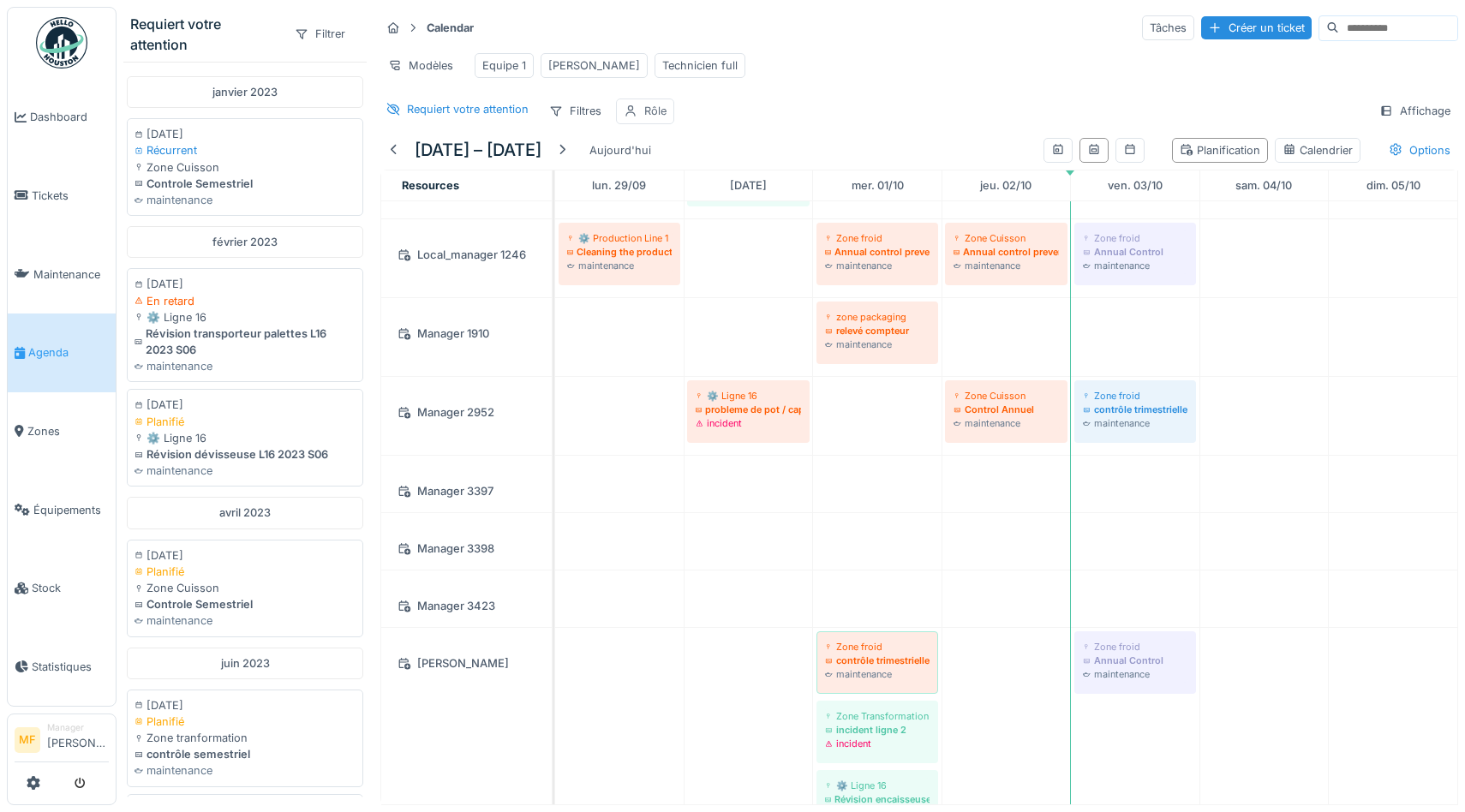
click at [652, 118] on div "Rôle" at bounding box center [655, 111] width 23 height 16
click at [677, 199] on div "Rôle" at bounding box center [656, 192] width 49 height 19
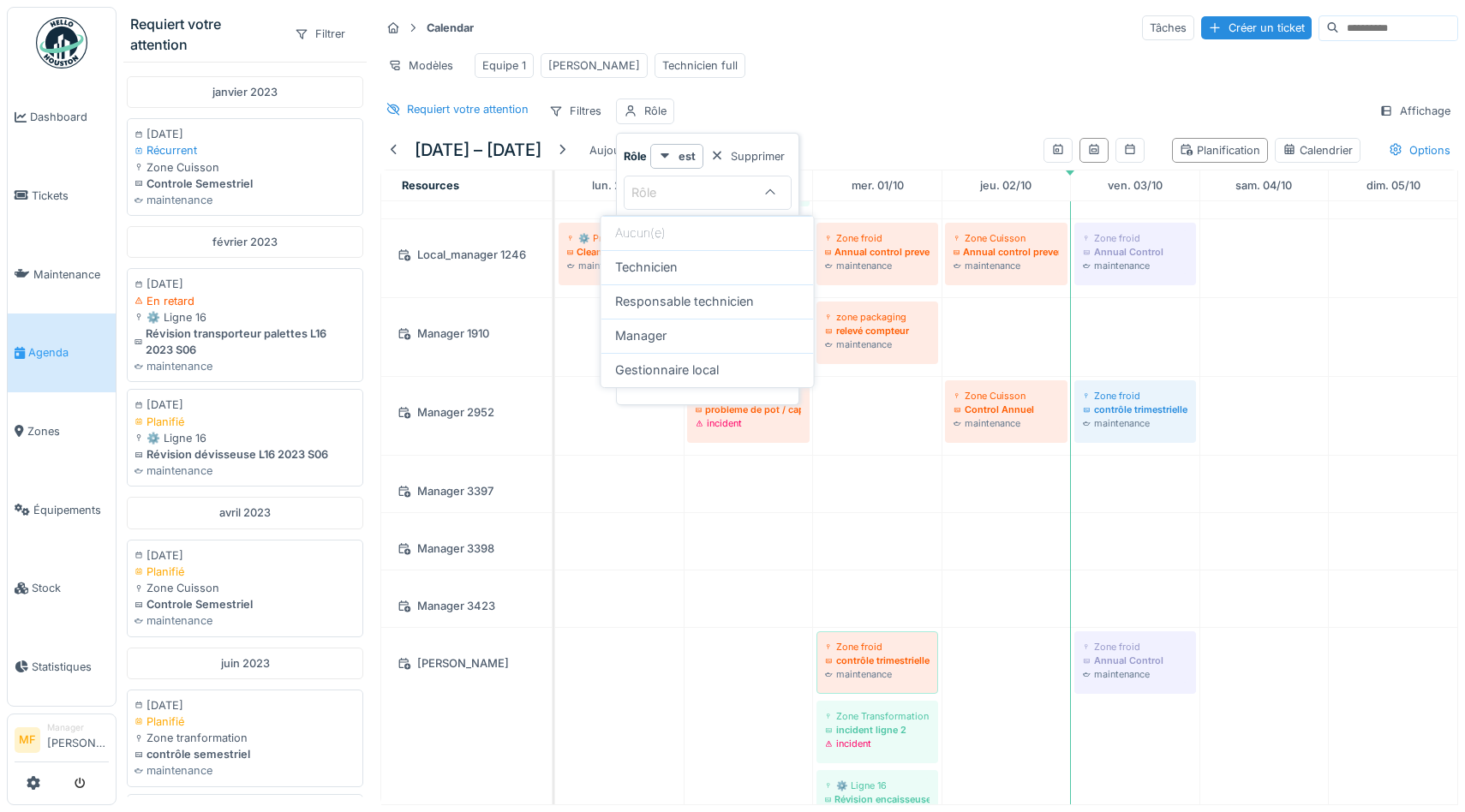
click at [773, 83] on div "Modèles Equipe 1 John Technicien full" at bounding box center [919, 65] width 1077 height 38
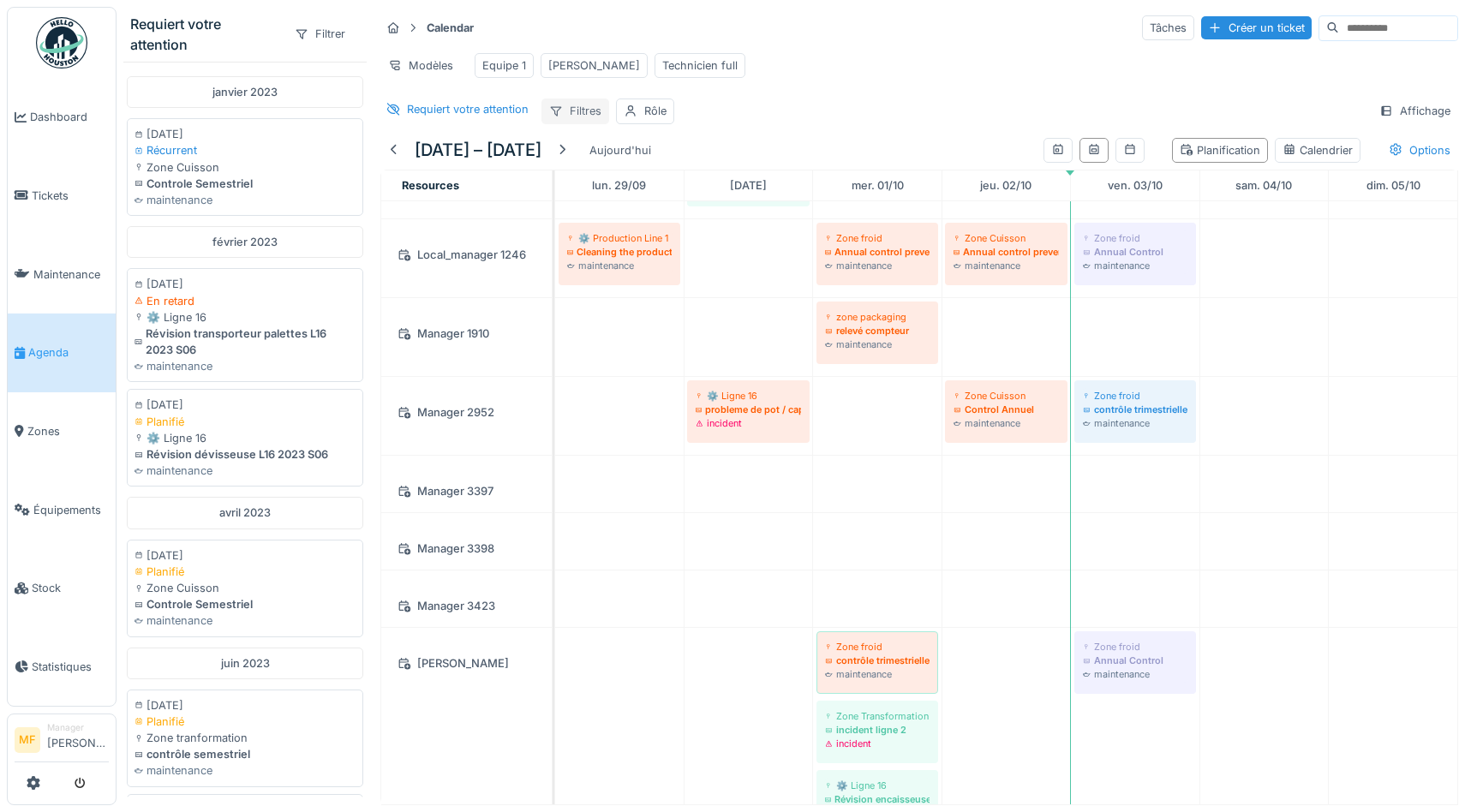
click at [581, 110] on div "Filtres" at bounding box center [575, 111] width 68 height 24
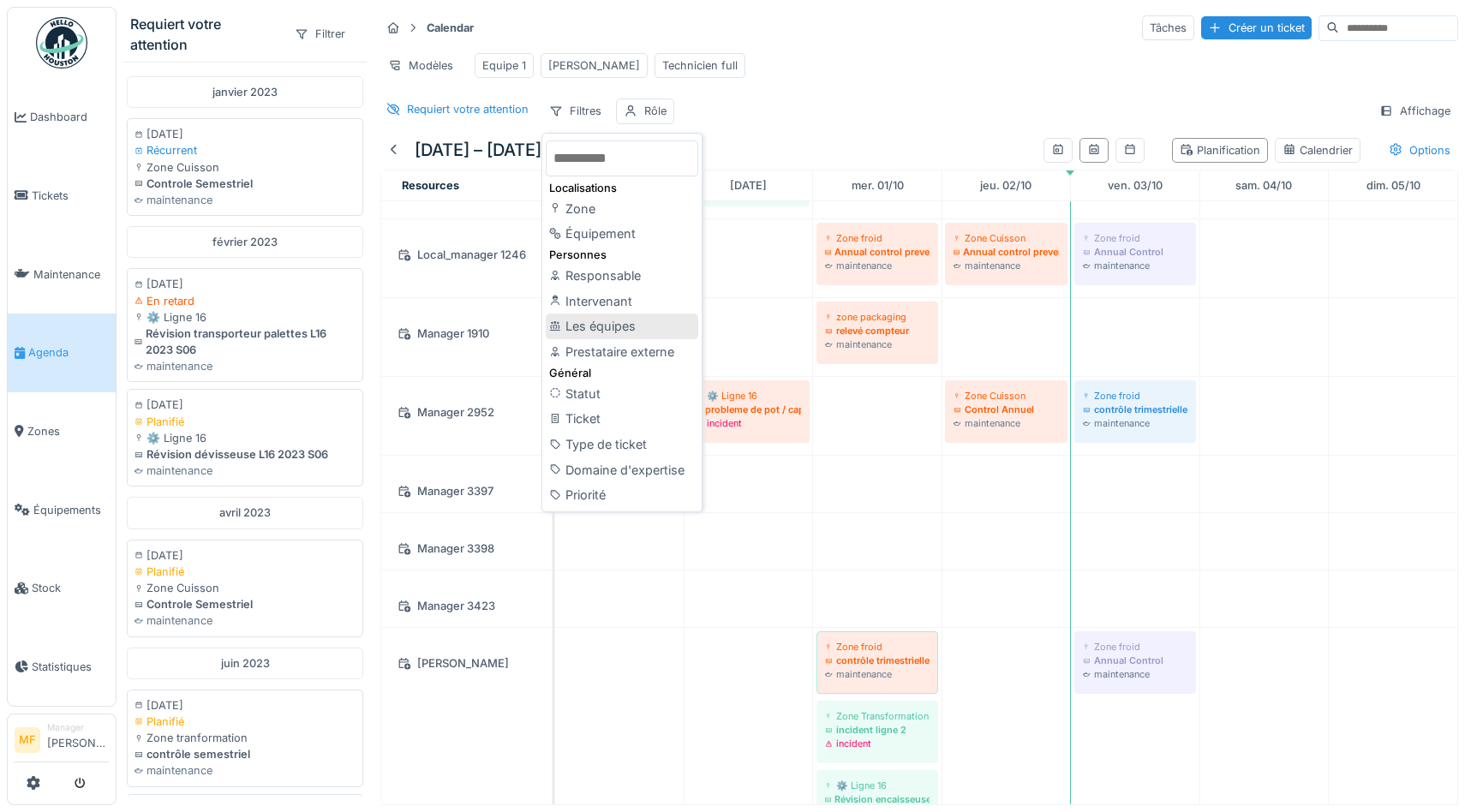
click at [573, 328] on div "Les équipes" at bounding box center [622, 326] width 152 height 25
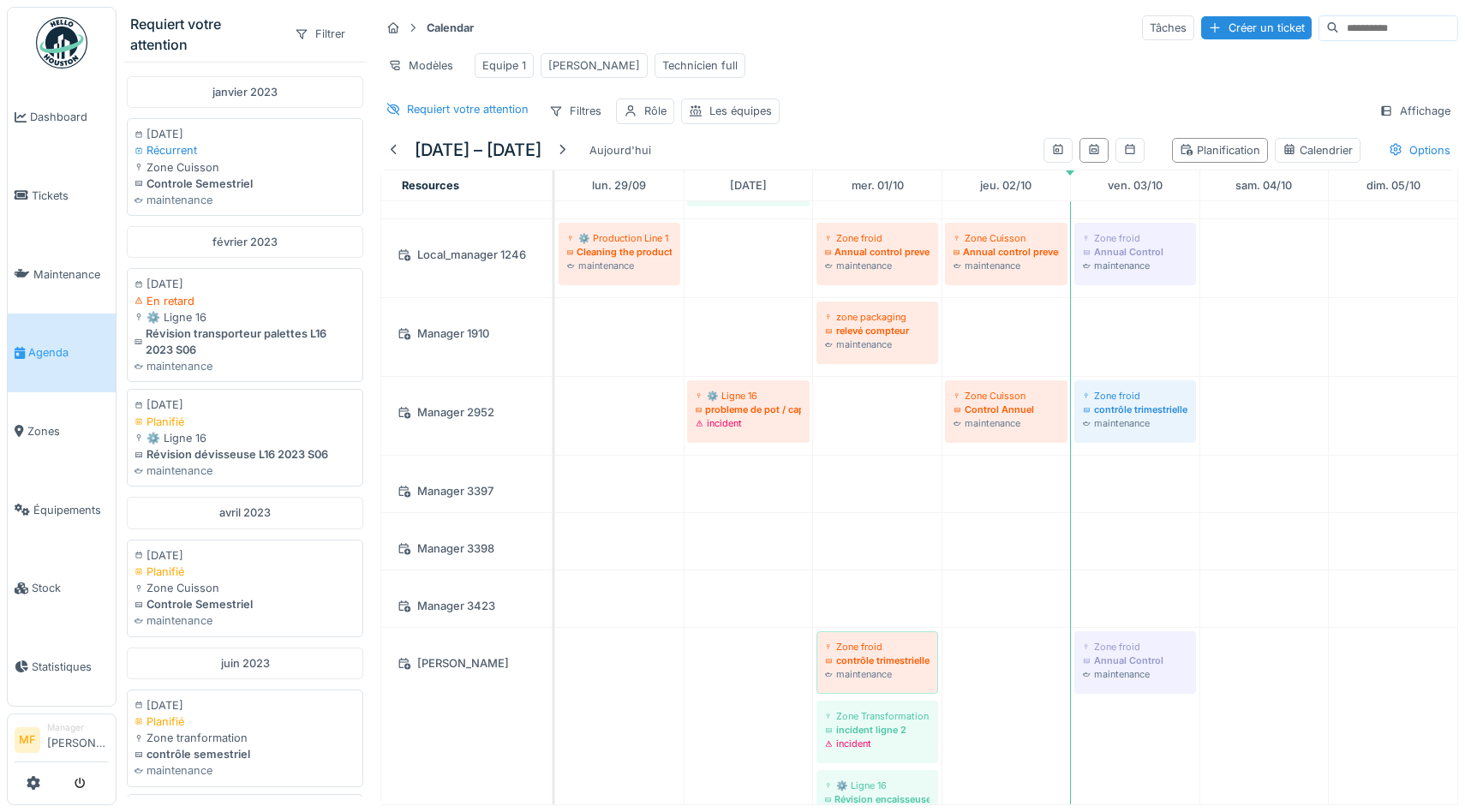
click at [885, 93] on div "Calendar Tâches Créer un ticket Modèles Equipe 1 John Technicien full Requiert …" at bounding box center [919, 69] width 1091 height 124
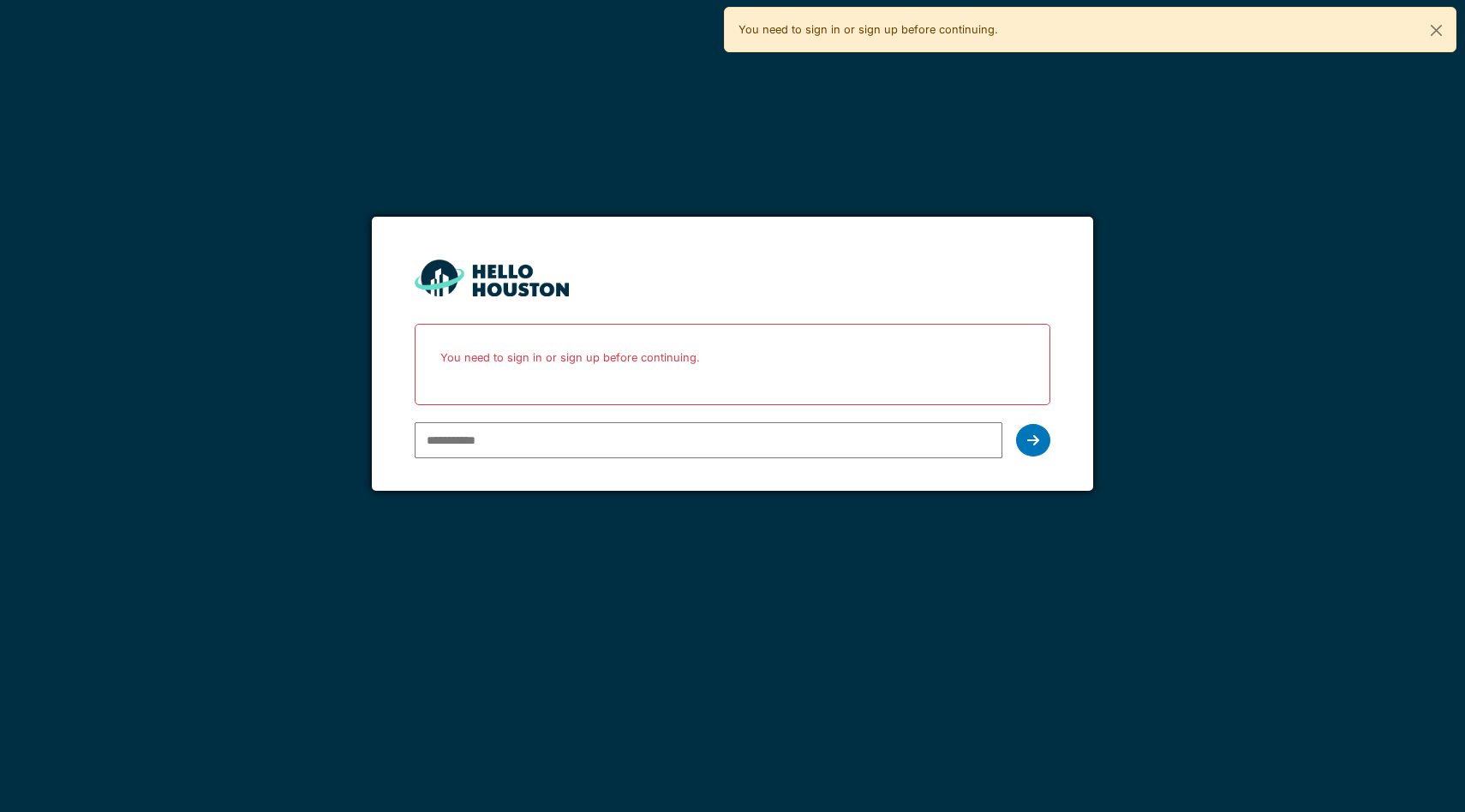
type input "**********"
click at [616, 445] on input "**********" at bounding box center [708, 440] width 587 height 36
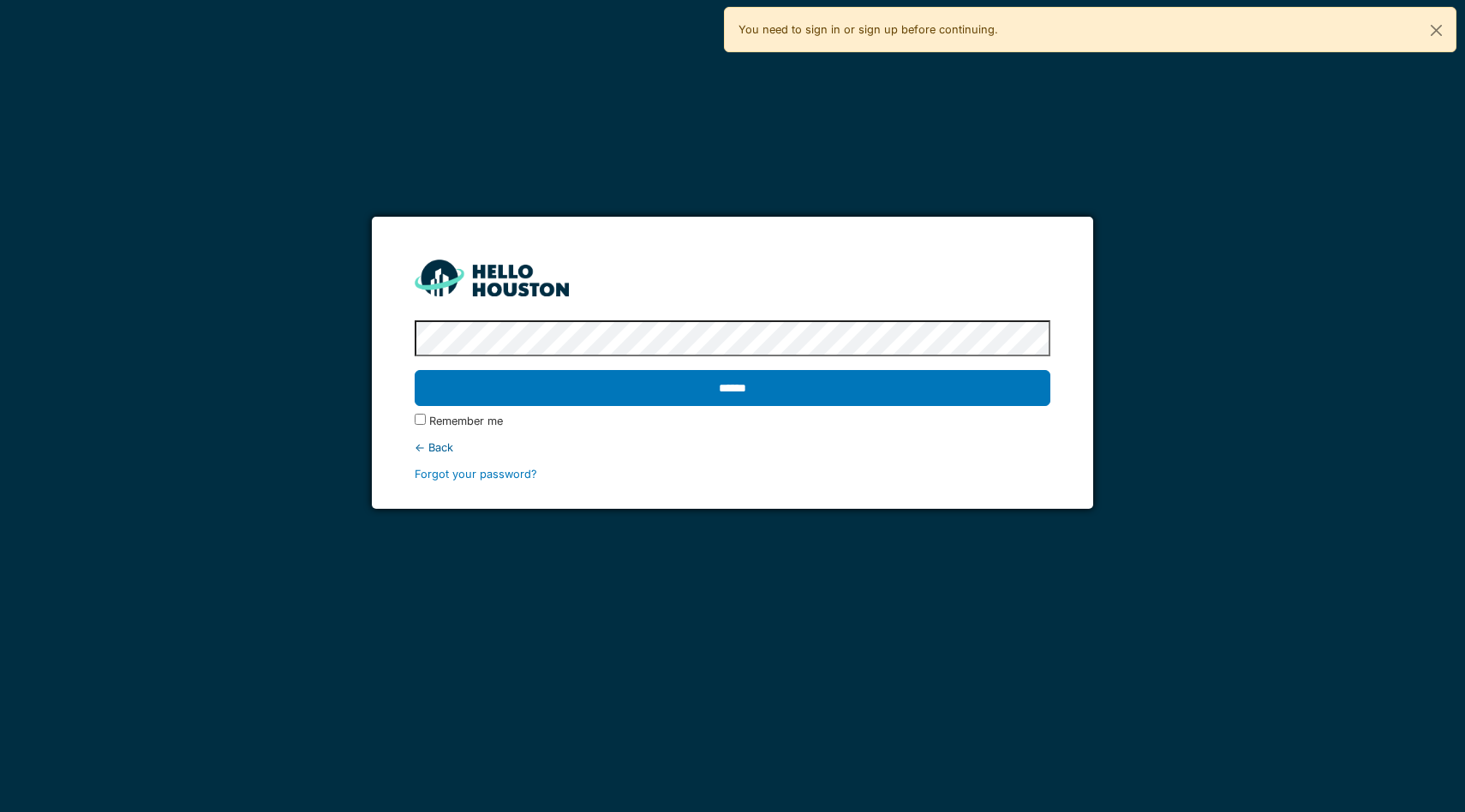
click at [415, 370] on input "******" at bounding box center [732, 388] width 635 height 36
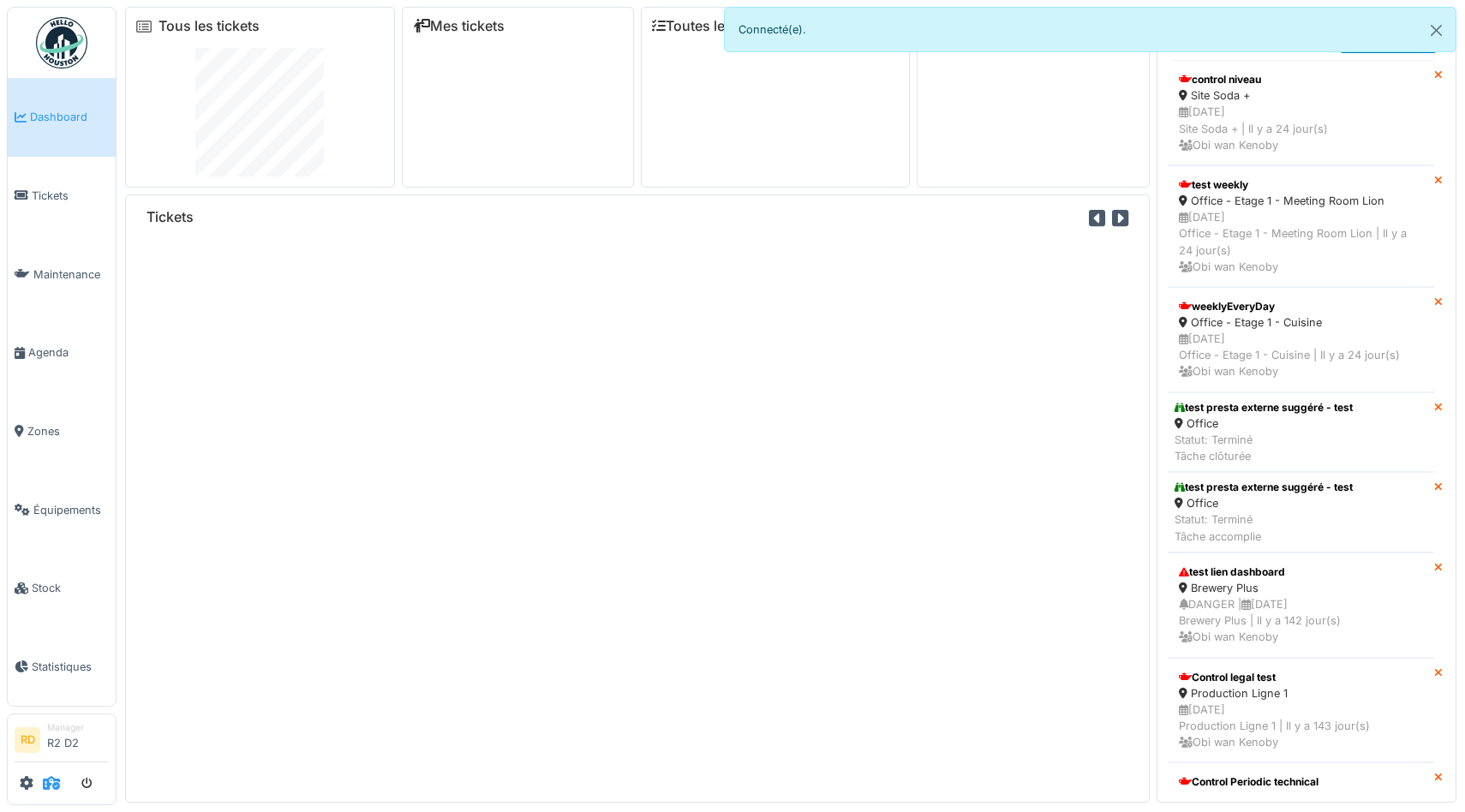
click at [50, 784] on icon at bounding box center [51, 782] width 17 height 14
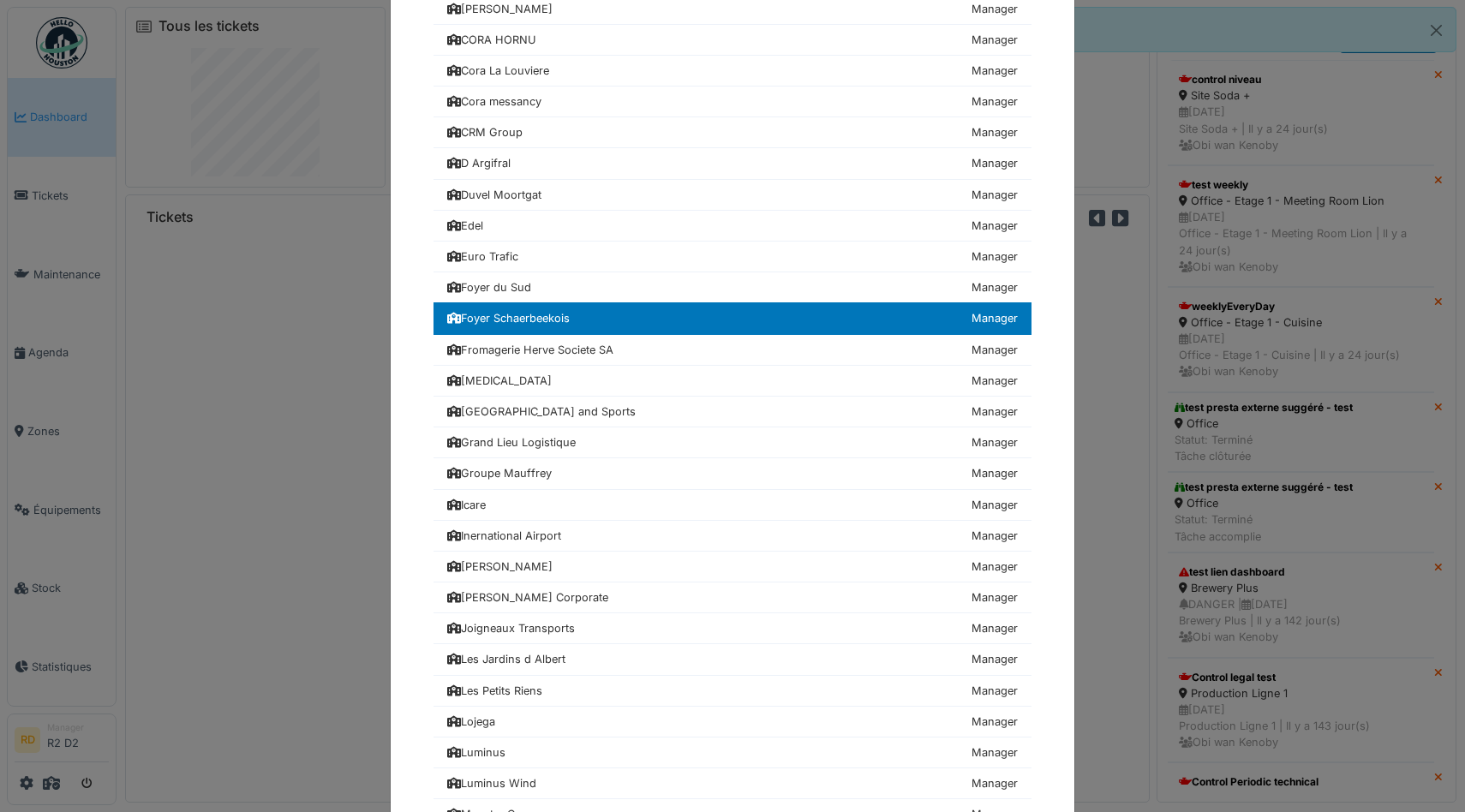
scroll to position [743, 0]
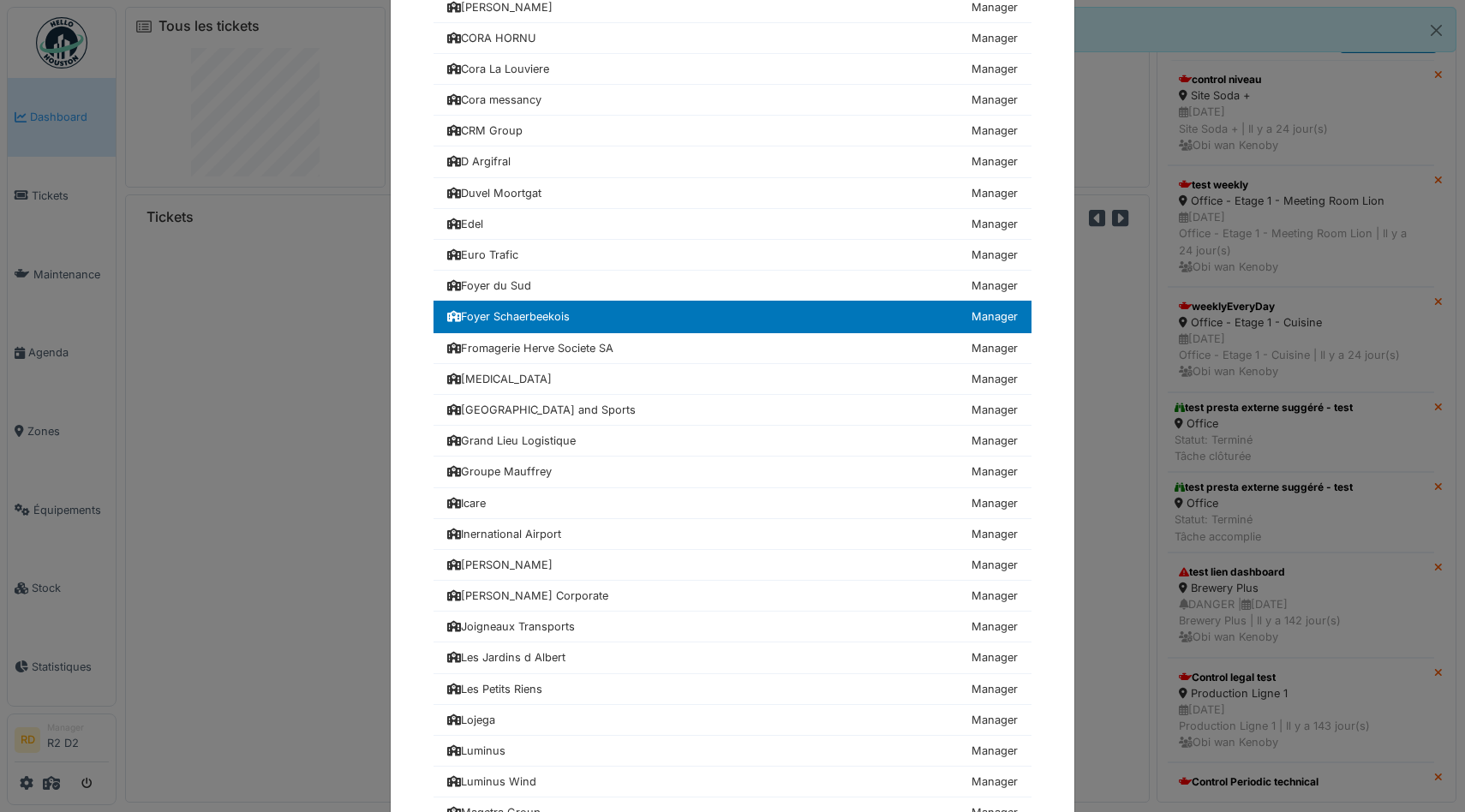
click at [212, 492] on div "Choisissez une société 24hStudio Manager Achouffe Manager AGC Technovation Cent…" at bounding box center [732, 406] width 1465 height 812
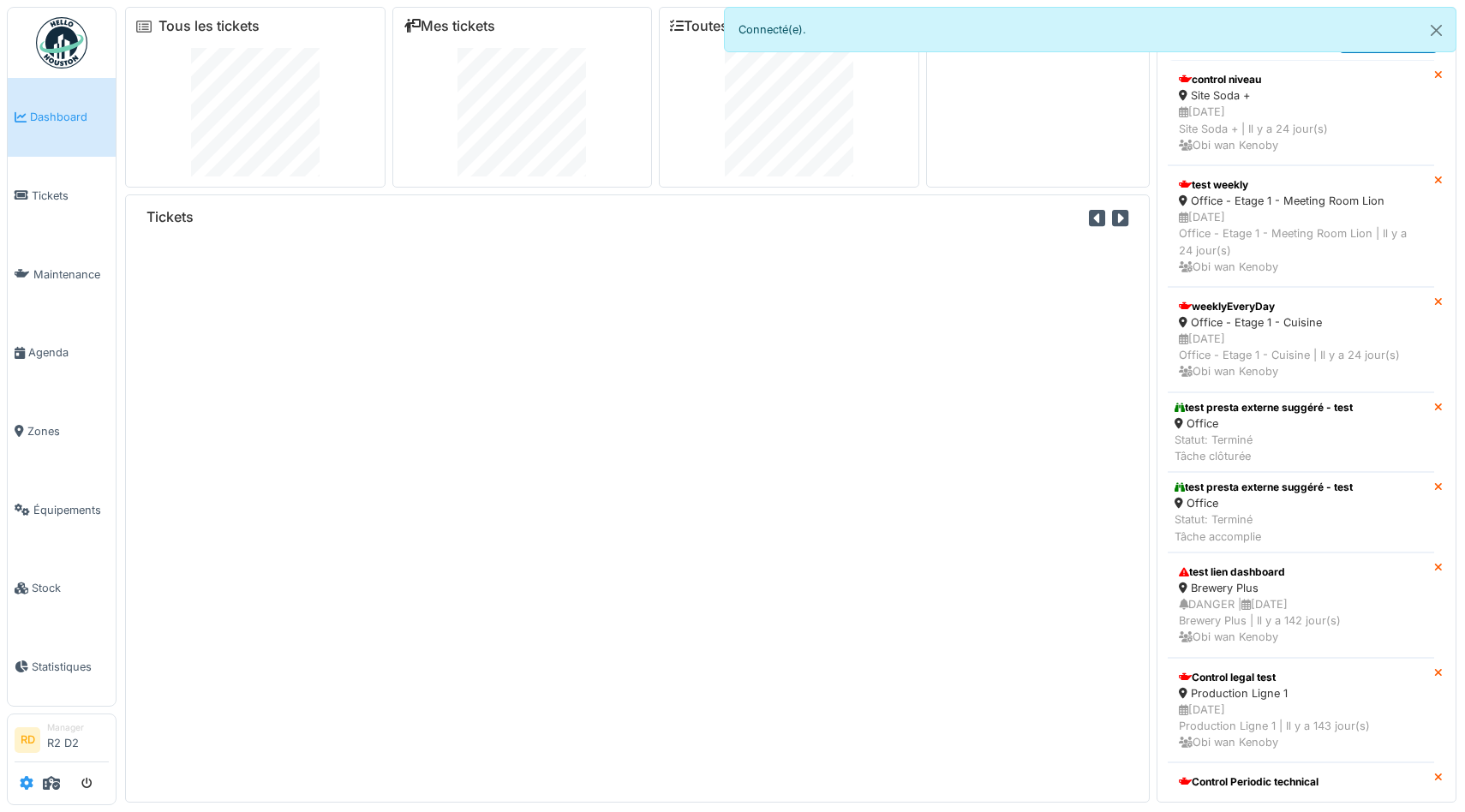
click at [31, 778] on icon at bounding box center [26, 782] width 14 height 14
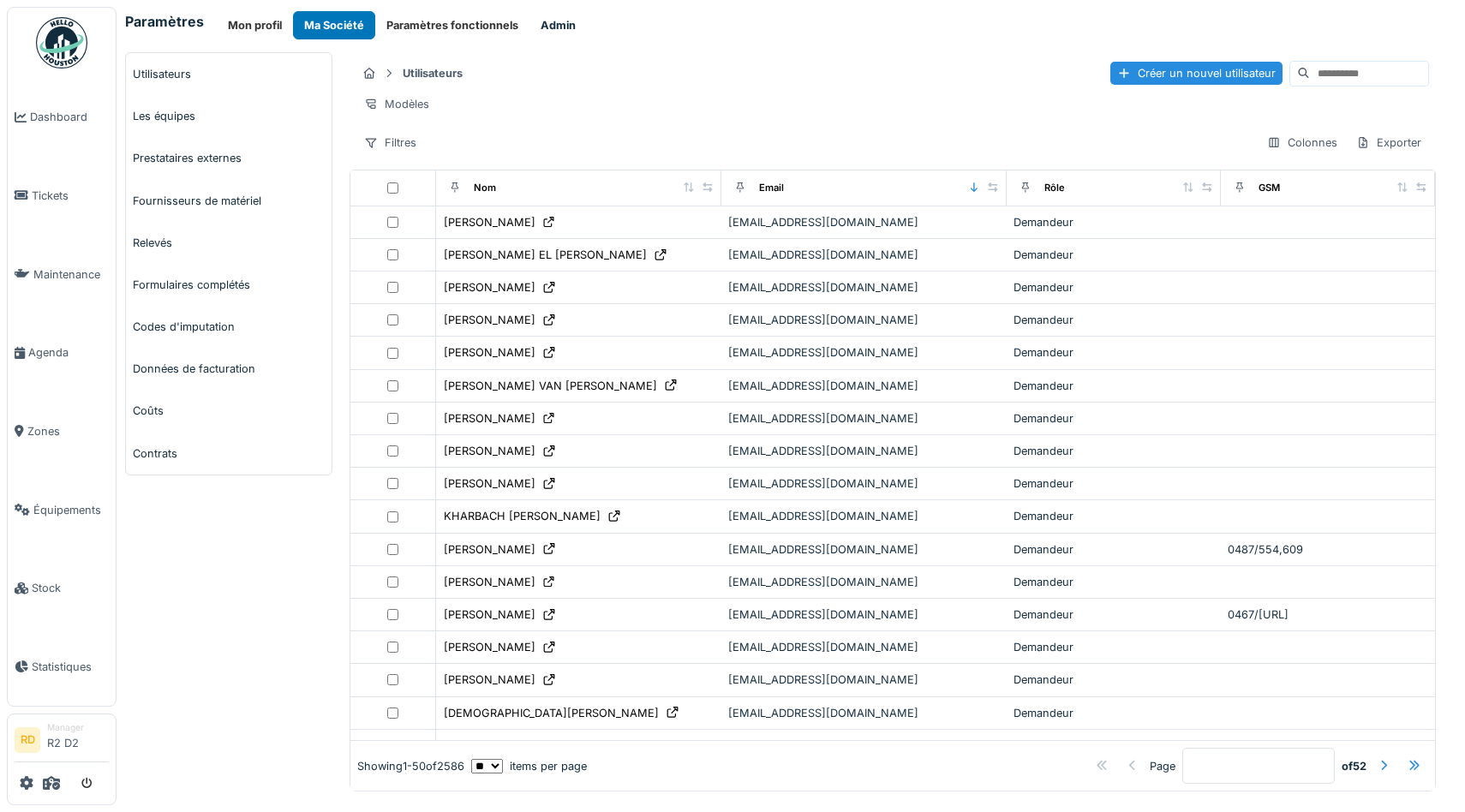
click at [541, 24] on button "Admin" at bounding box center [557, 24] width 57 height 28
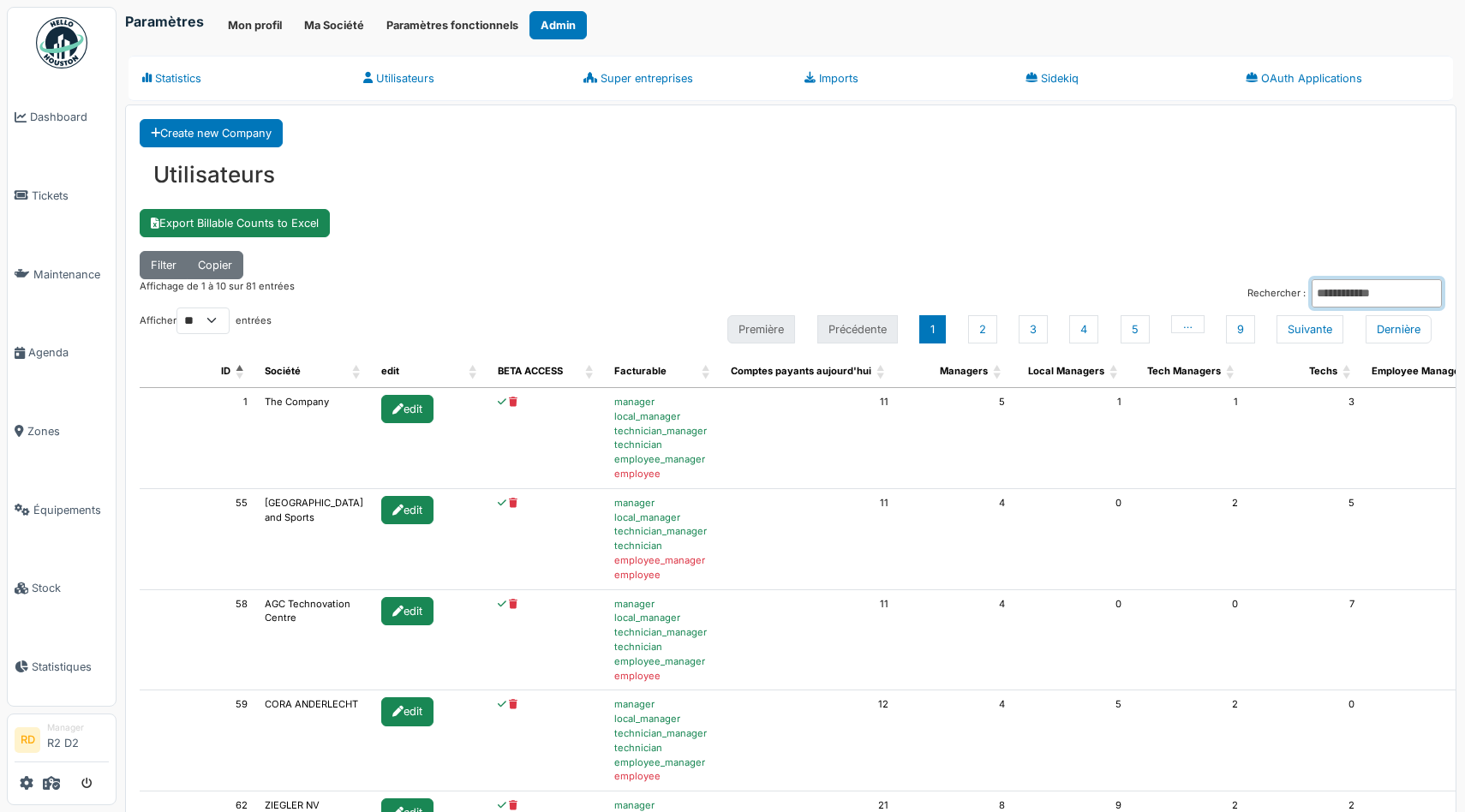
click at [1312, 288] on input "Rechercher :" at bounding box center [1376, 293] width 130 height 28
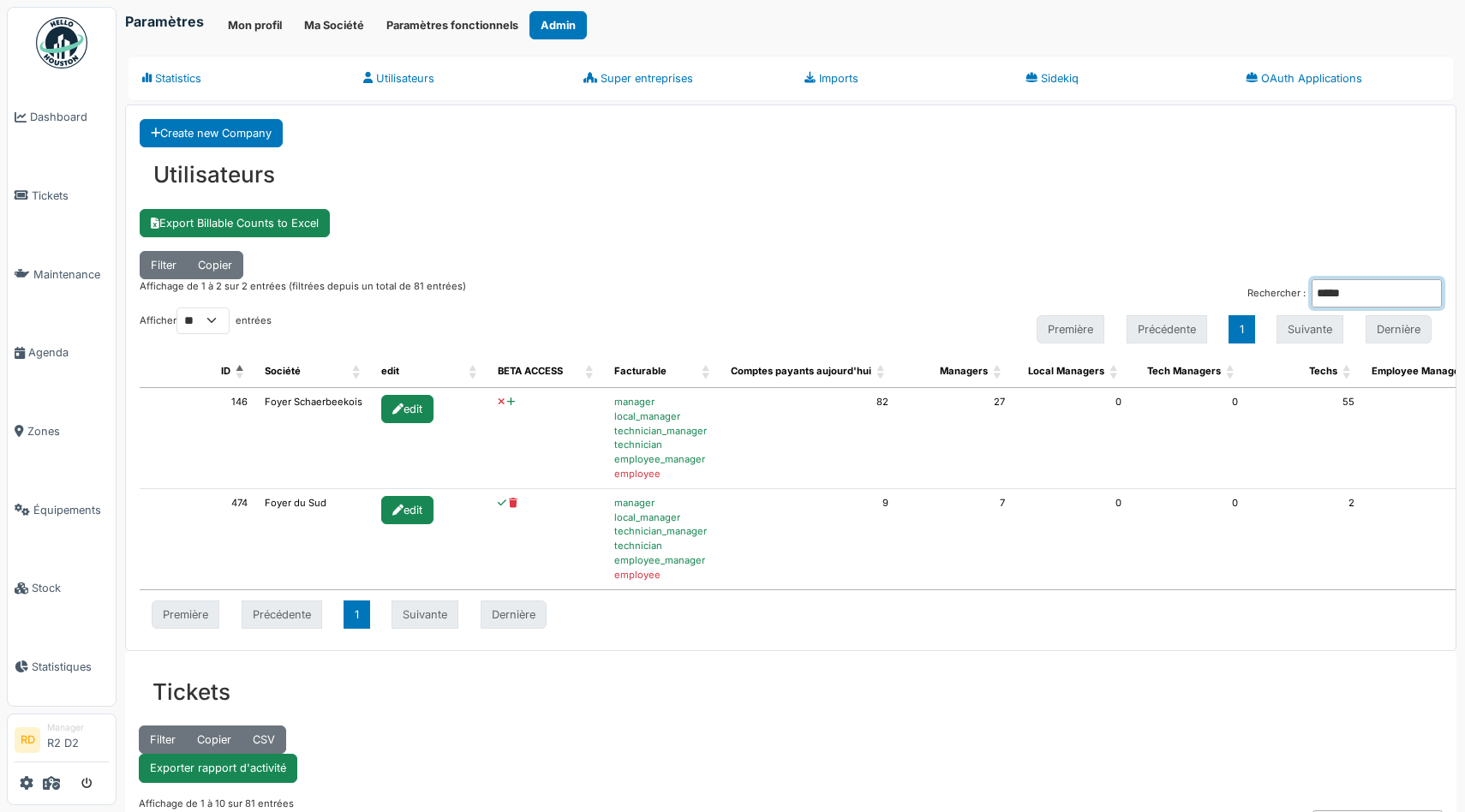
type input "*****"
click at [507, 400] on icon at bounding box center [511, 402] width 7 height 9
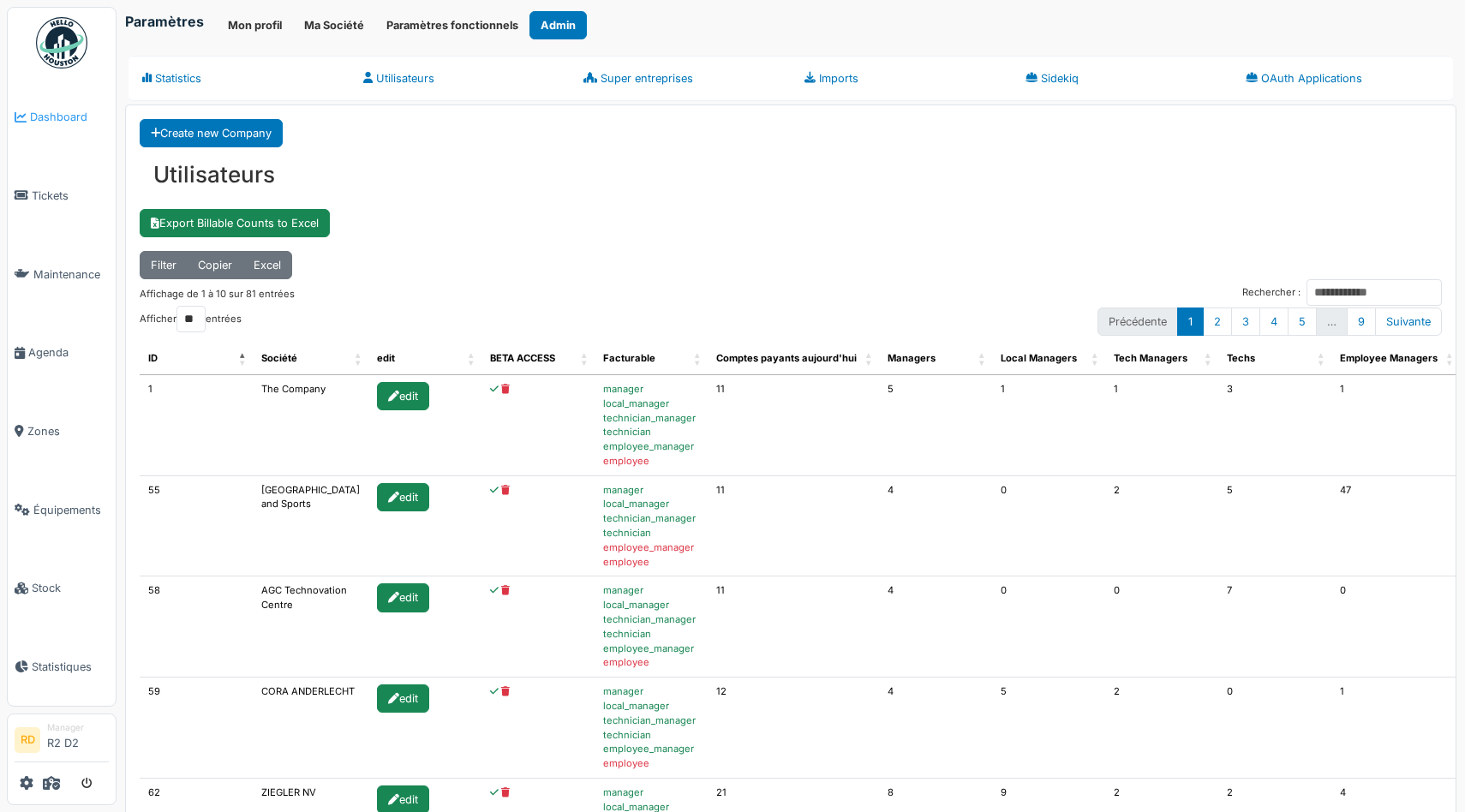
click at [57, 119] on span "Dashboard" at bounding box center [69, 117] width 79 height 16
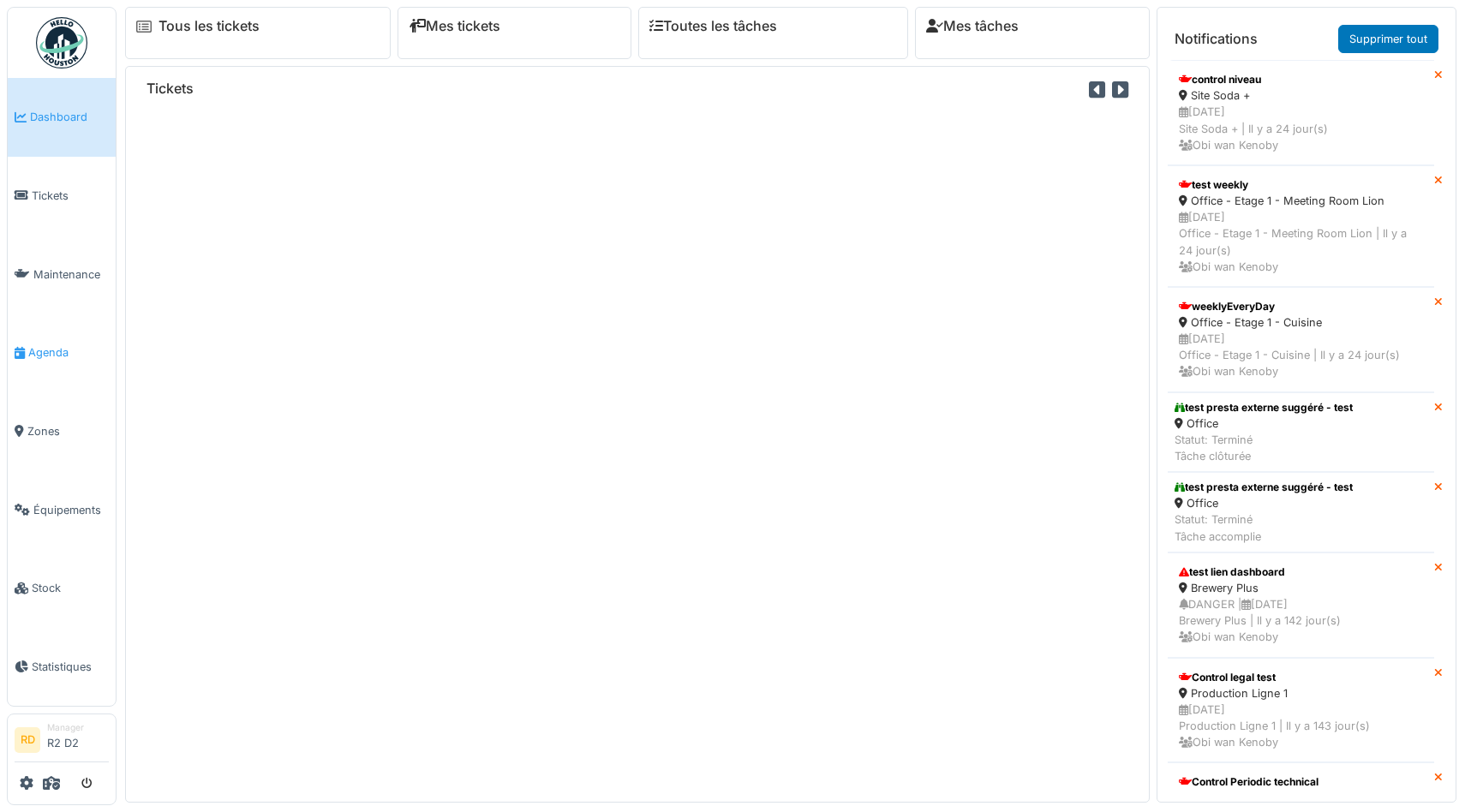
click at [40, 347] on span "Agenda" at bounding box center [68, 352] width 81 height 16
click at [51, 357] on span "Agenda" at bounding box center [68, 352] width 81 height 16
